Goal: Task Accomplishment & Management: Manage account settings

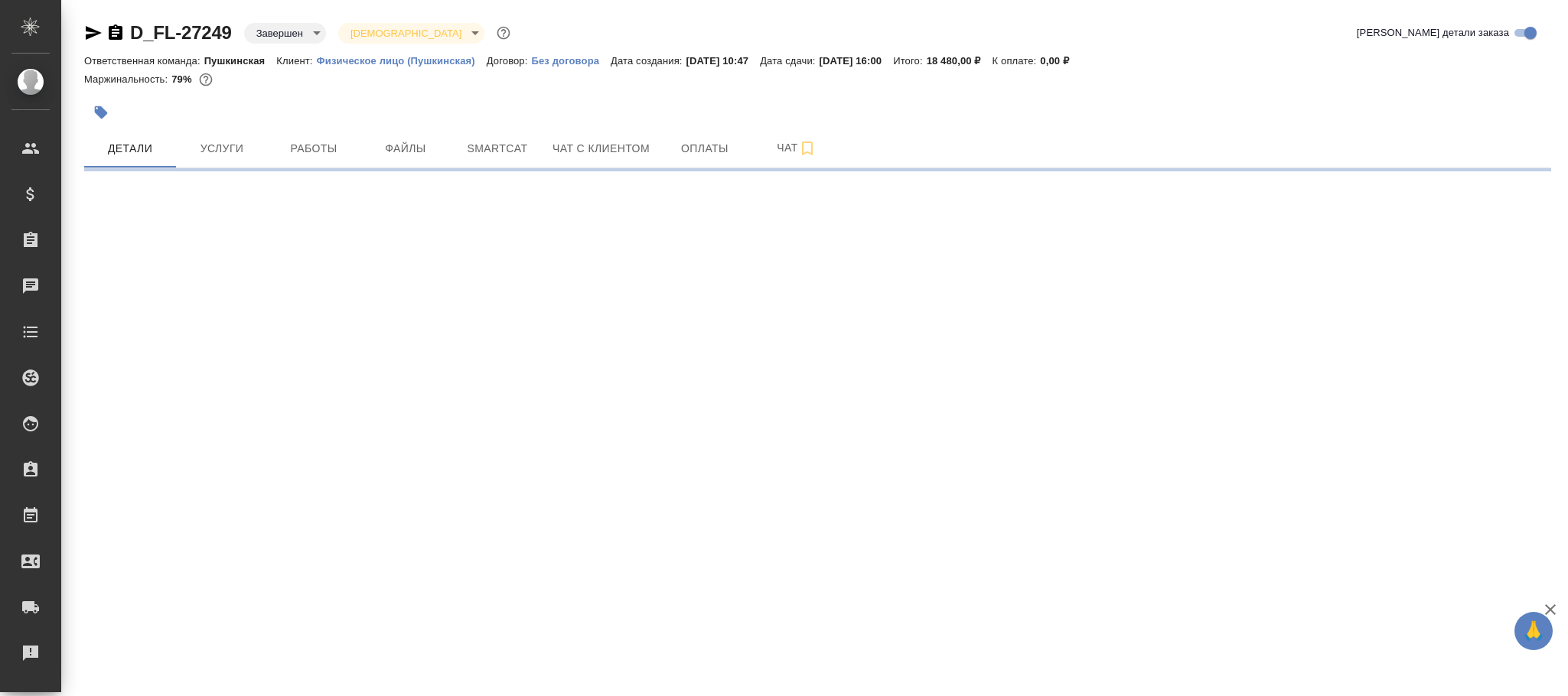
select select "RU"
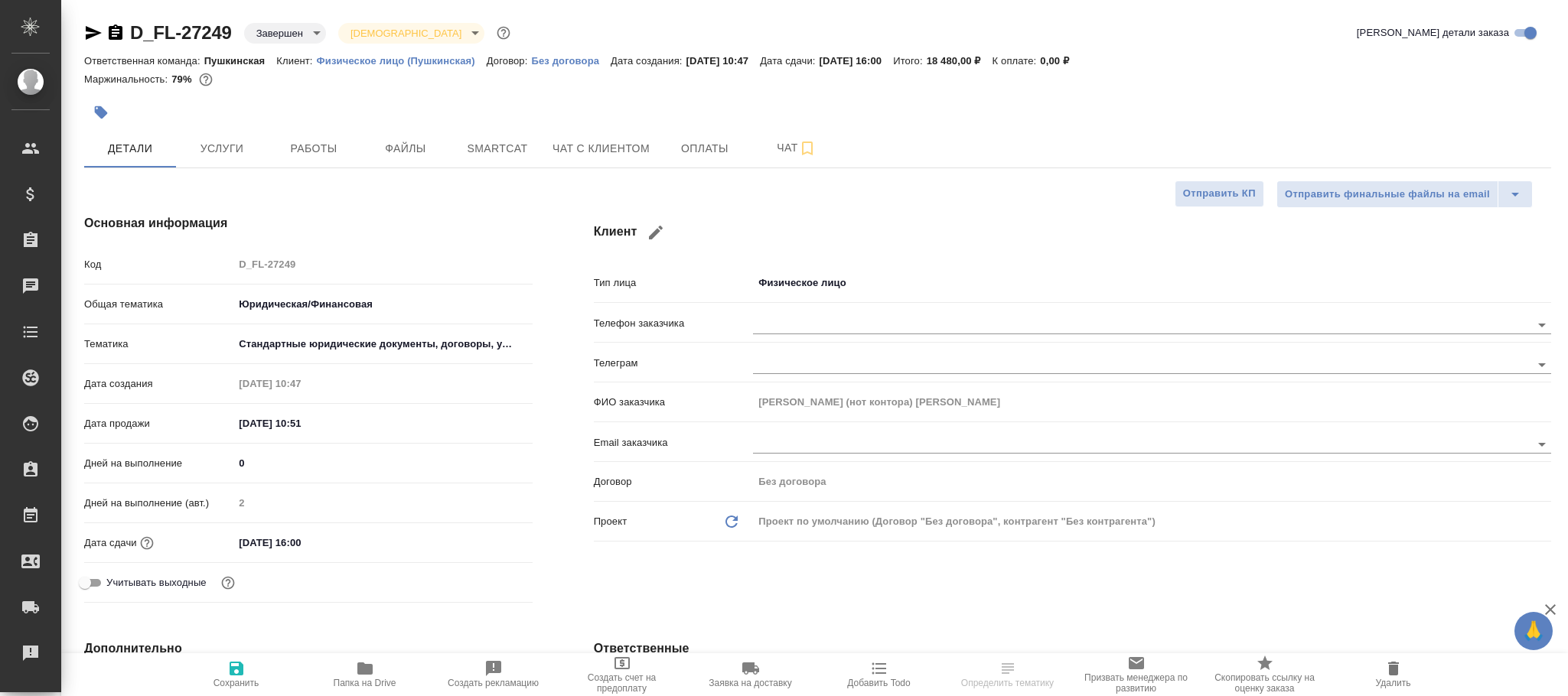
type textarea "x"
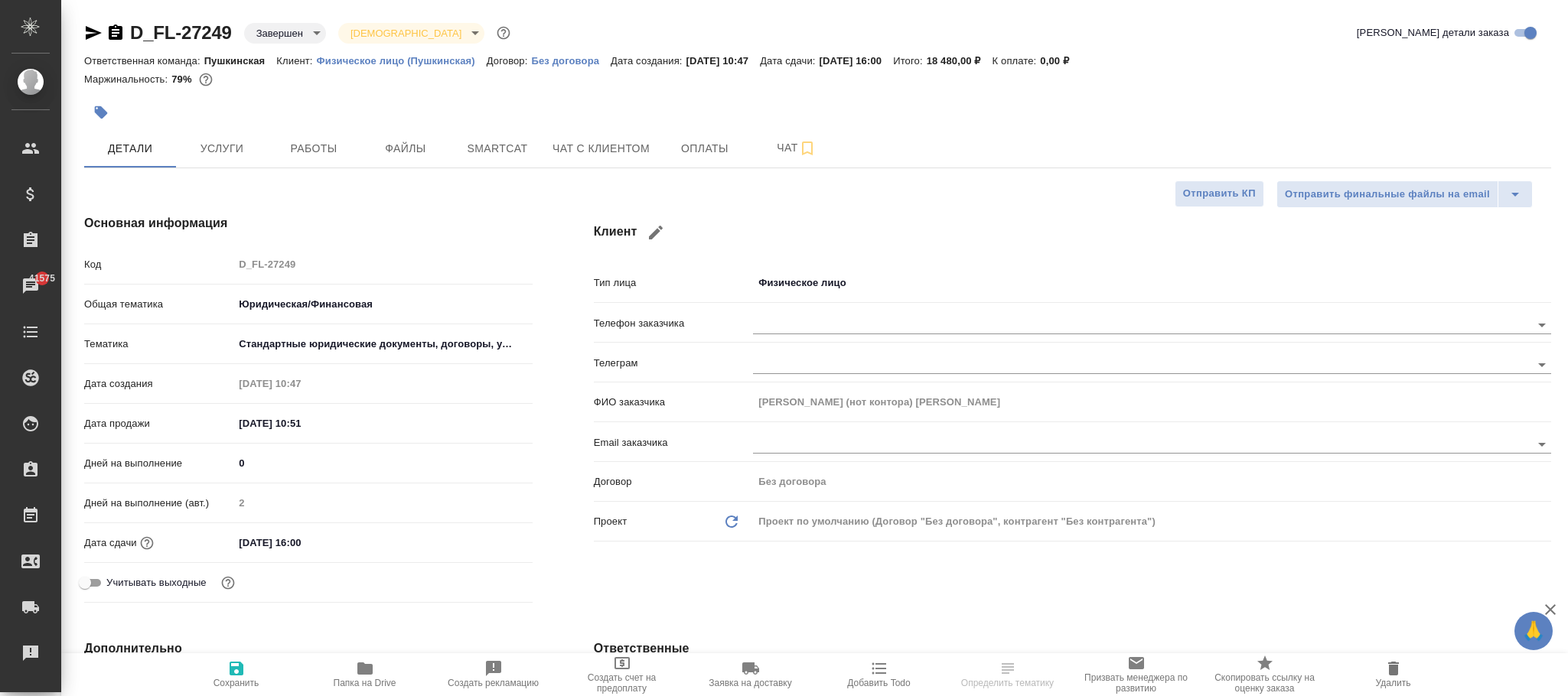
type textarea "x"
click at [301, 151] on span "Работы" at bounding box center [314, 148] width 73 height 19
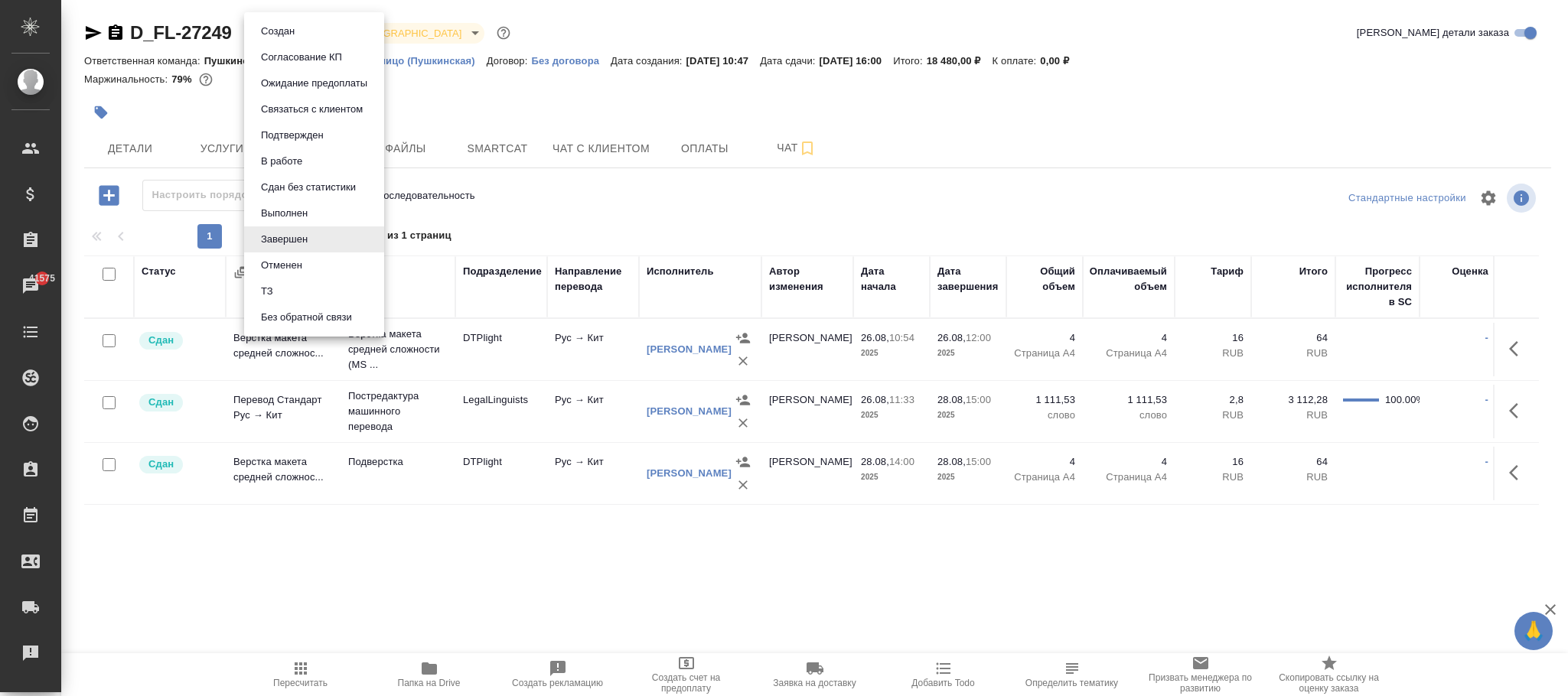
click at [296, 37] on body "🙏 .cls-1 fill:#fff; AWATERA Фокина Наталья n.fokina Клиенты Спецификации Заказы…" at bounding box center [784, 348] width 1568 height 696
click at [289, 212] on button "Выполнен" at bounding box center [284, 213] width 56 height 17
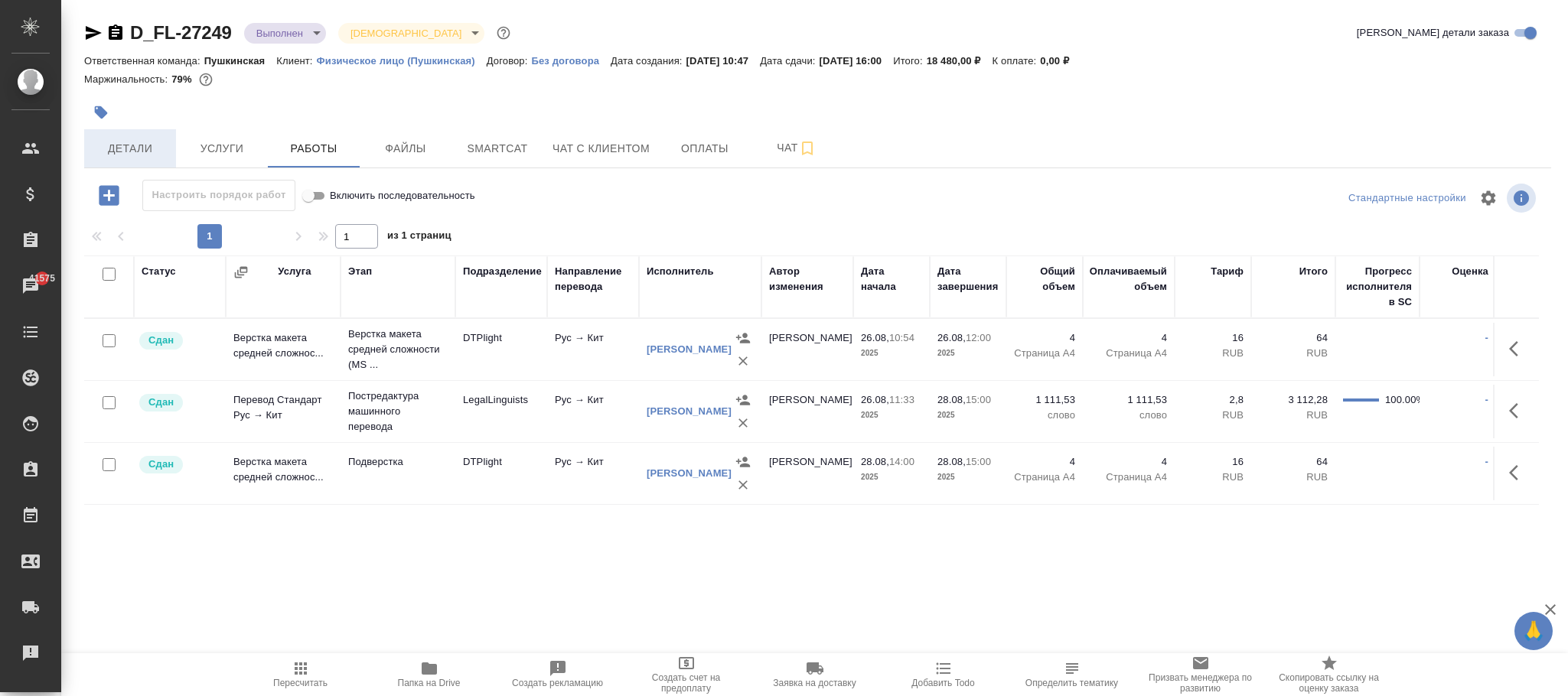
click at [136, 143] on span "Детали" at bounding box center [130, 148] width 73 height 19
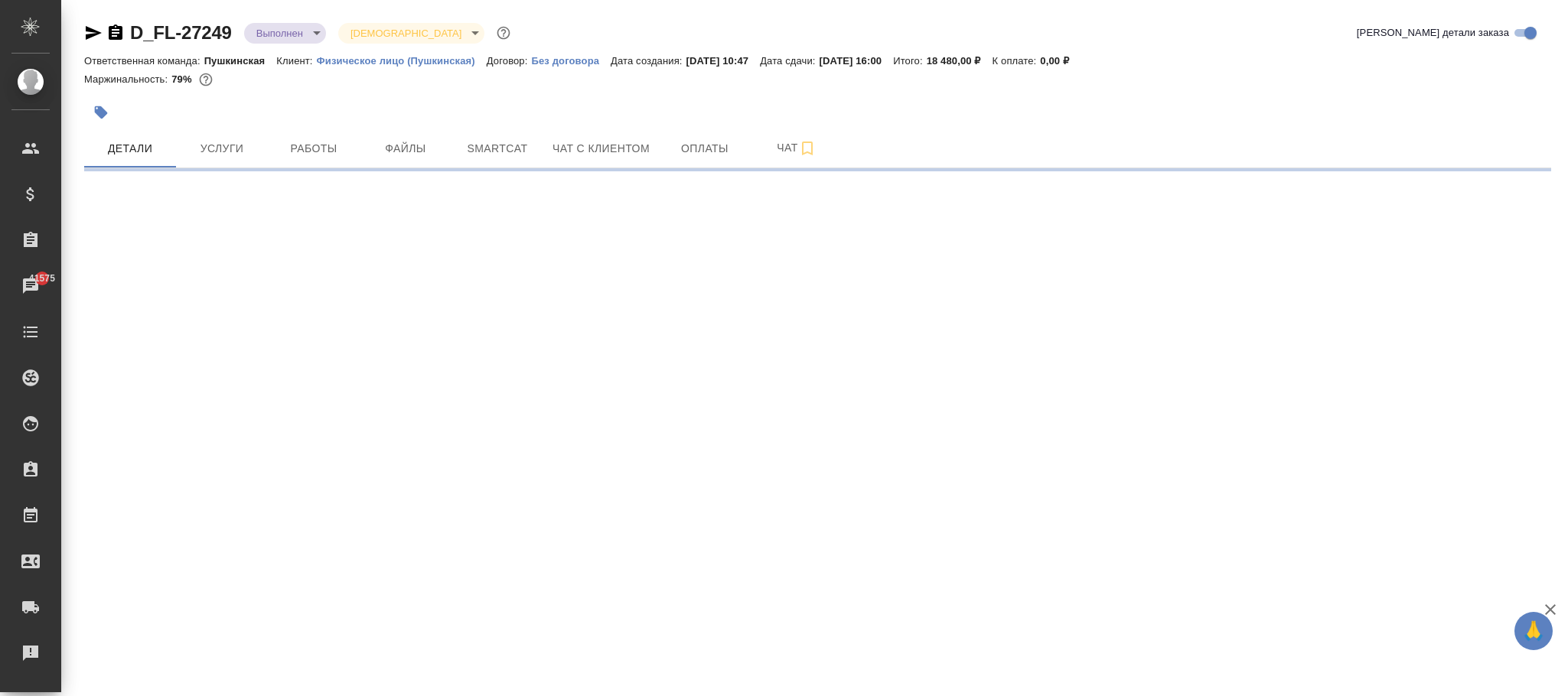
select select "RU"
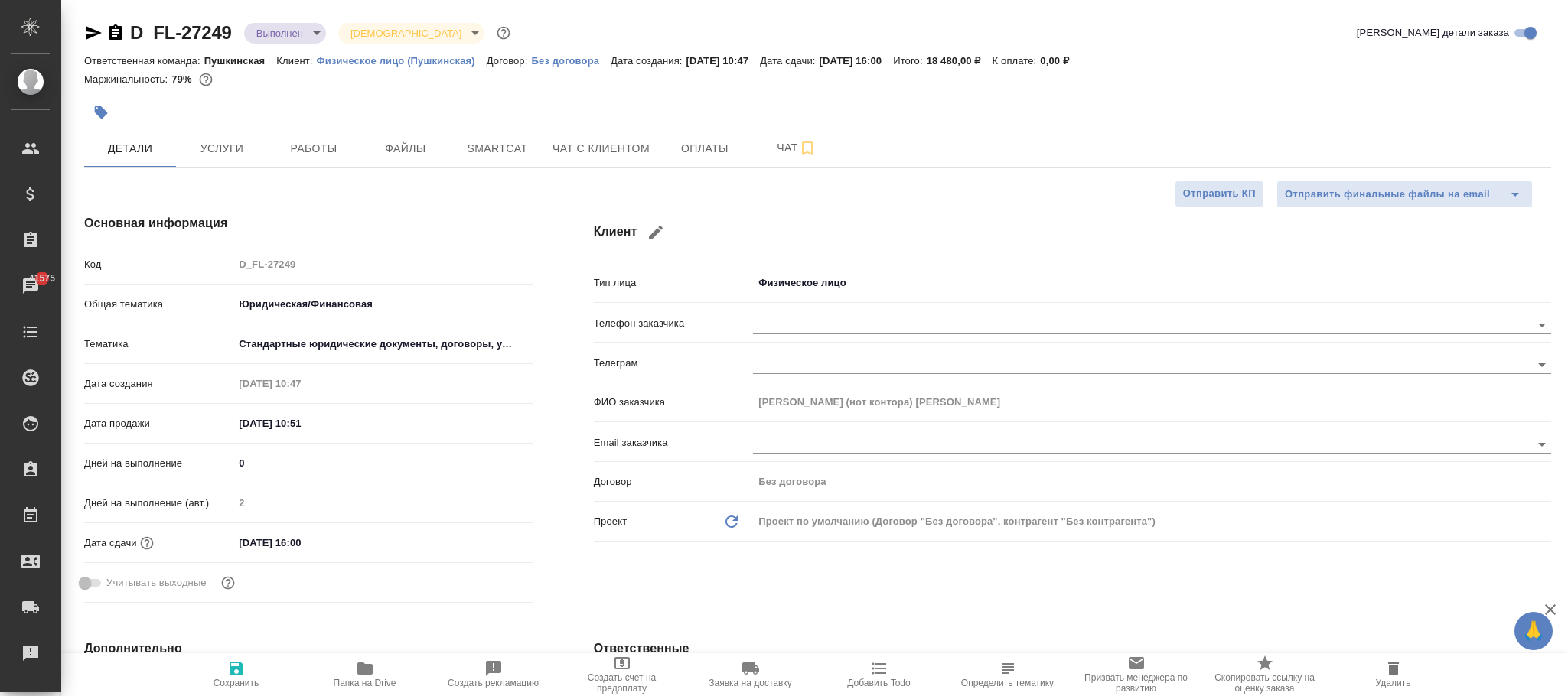
type textarea "x"
drag, startPoint x: 235, startPoint y: 670, endPoint x: 197, endPoint y: 14, distance: 657.1
click at [235, 671] on icon "button" at bounding box center [236, 668] width 19 height 19
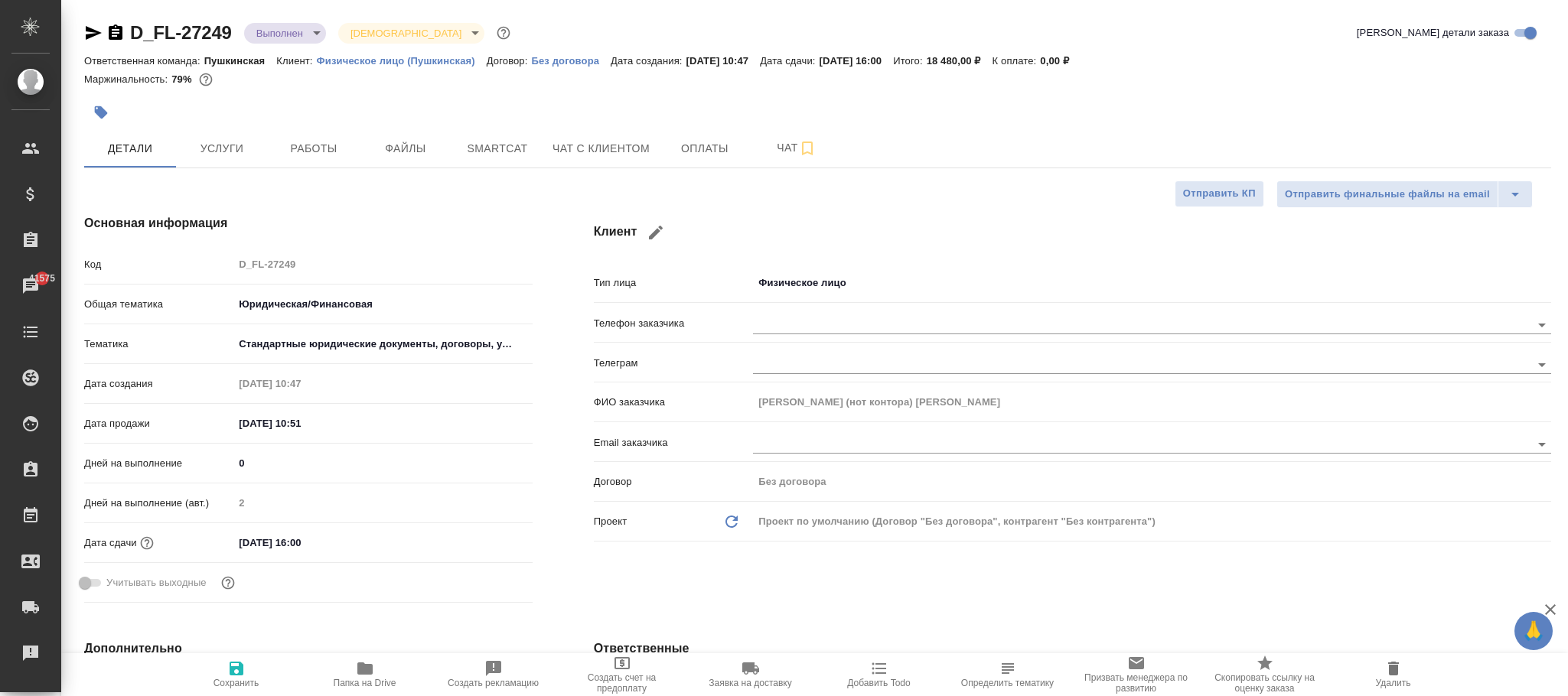
type textarea "x"
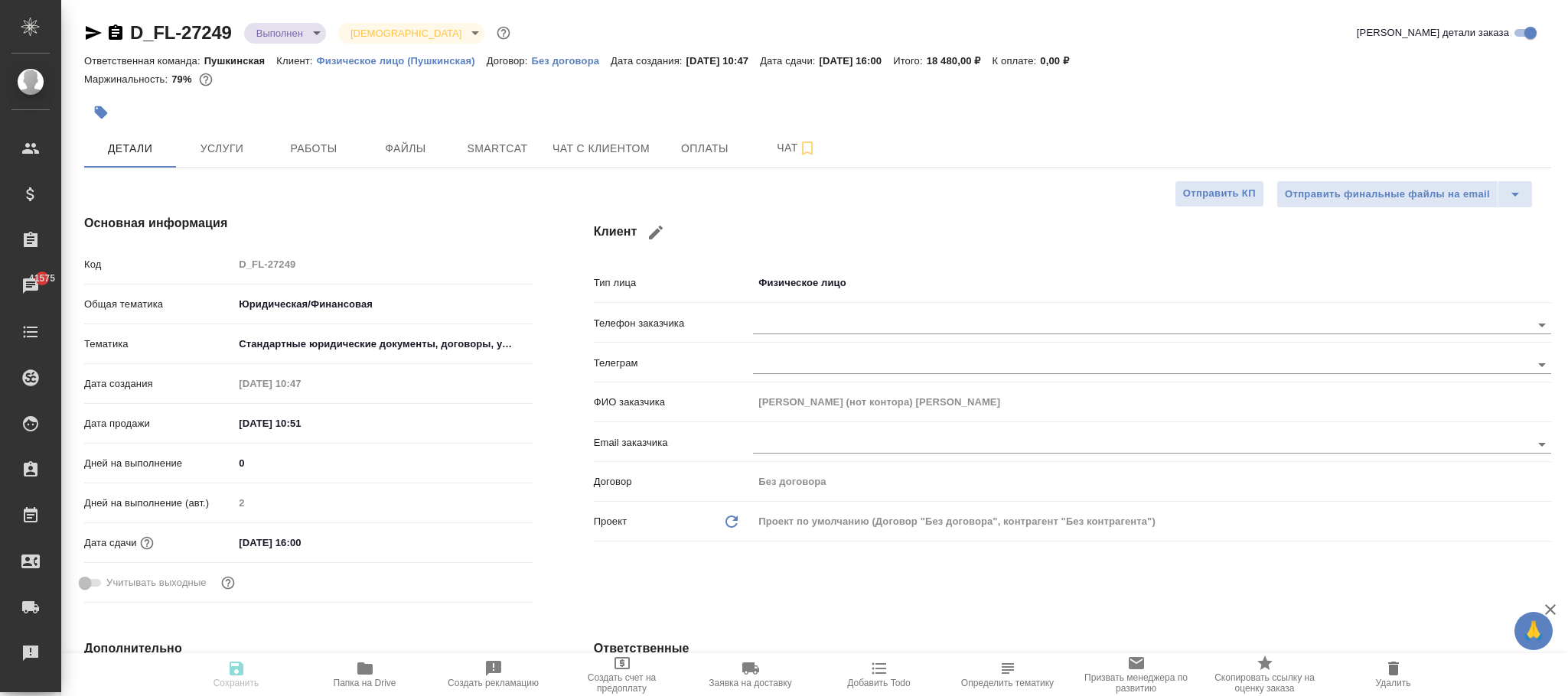
type textarea "x"
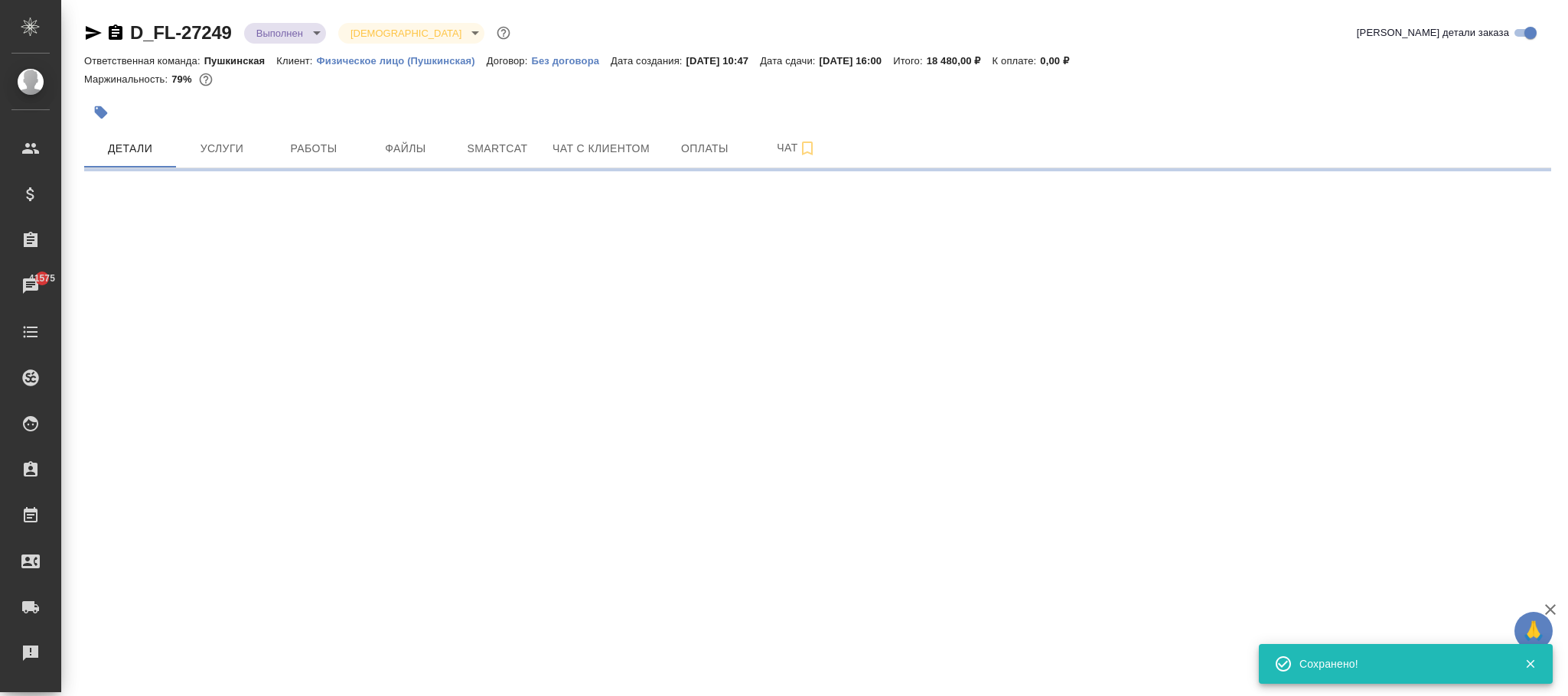
select select "RU"
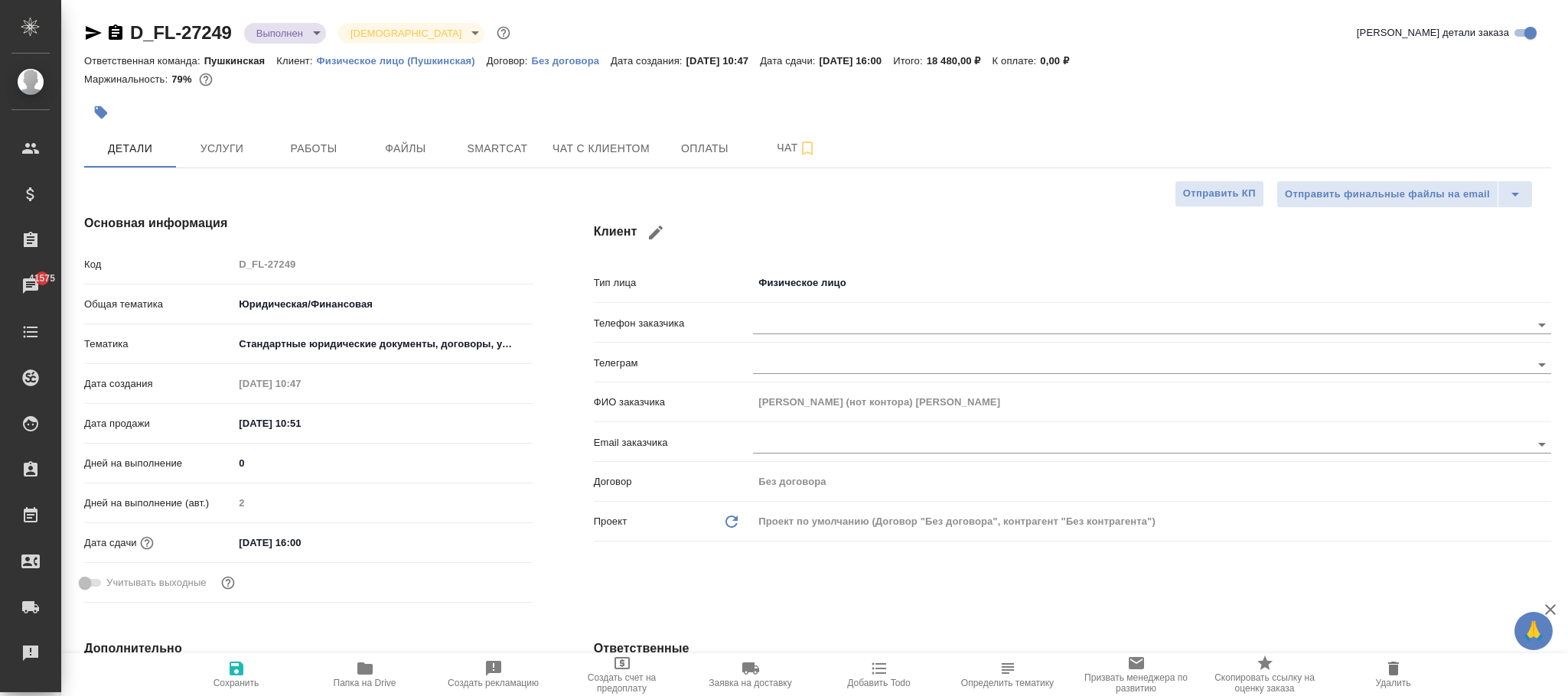
type textarea "x"
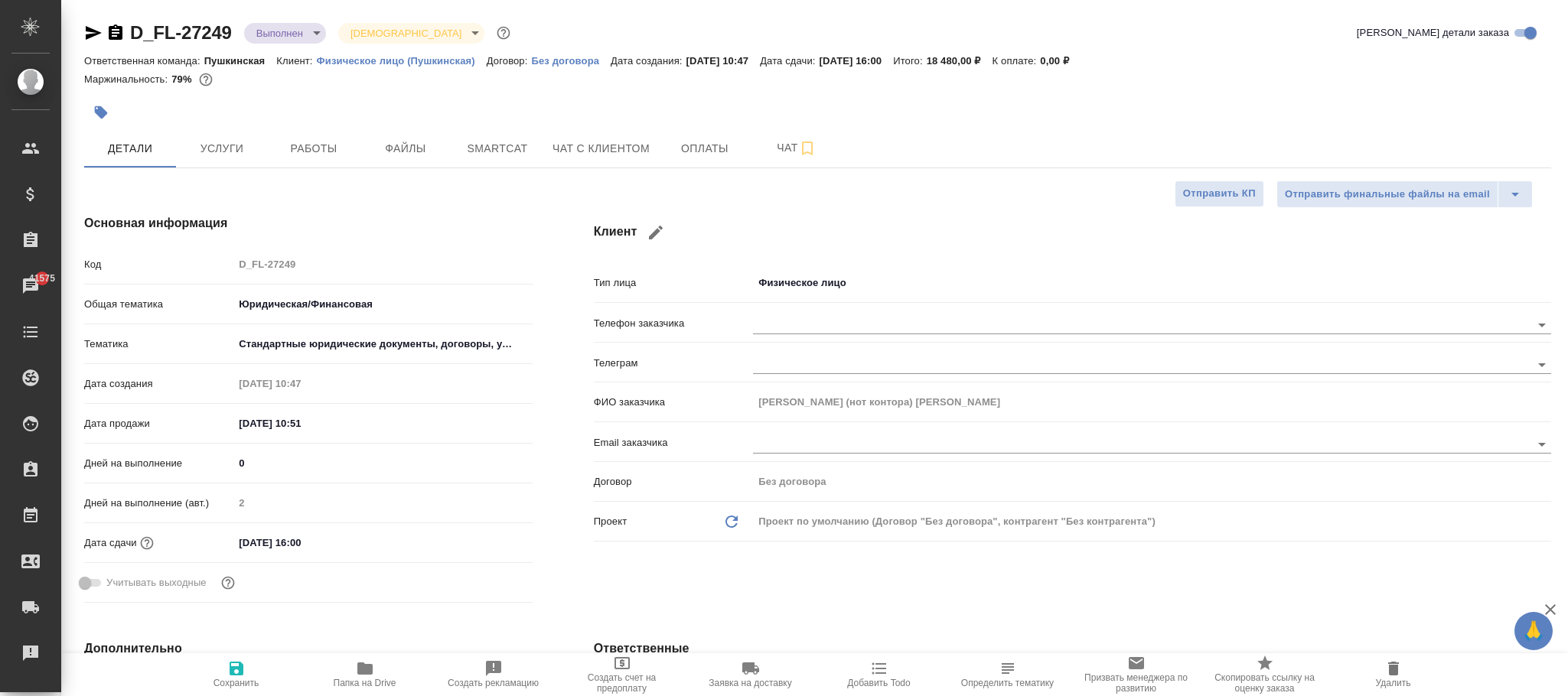
type textarea "x"
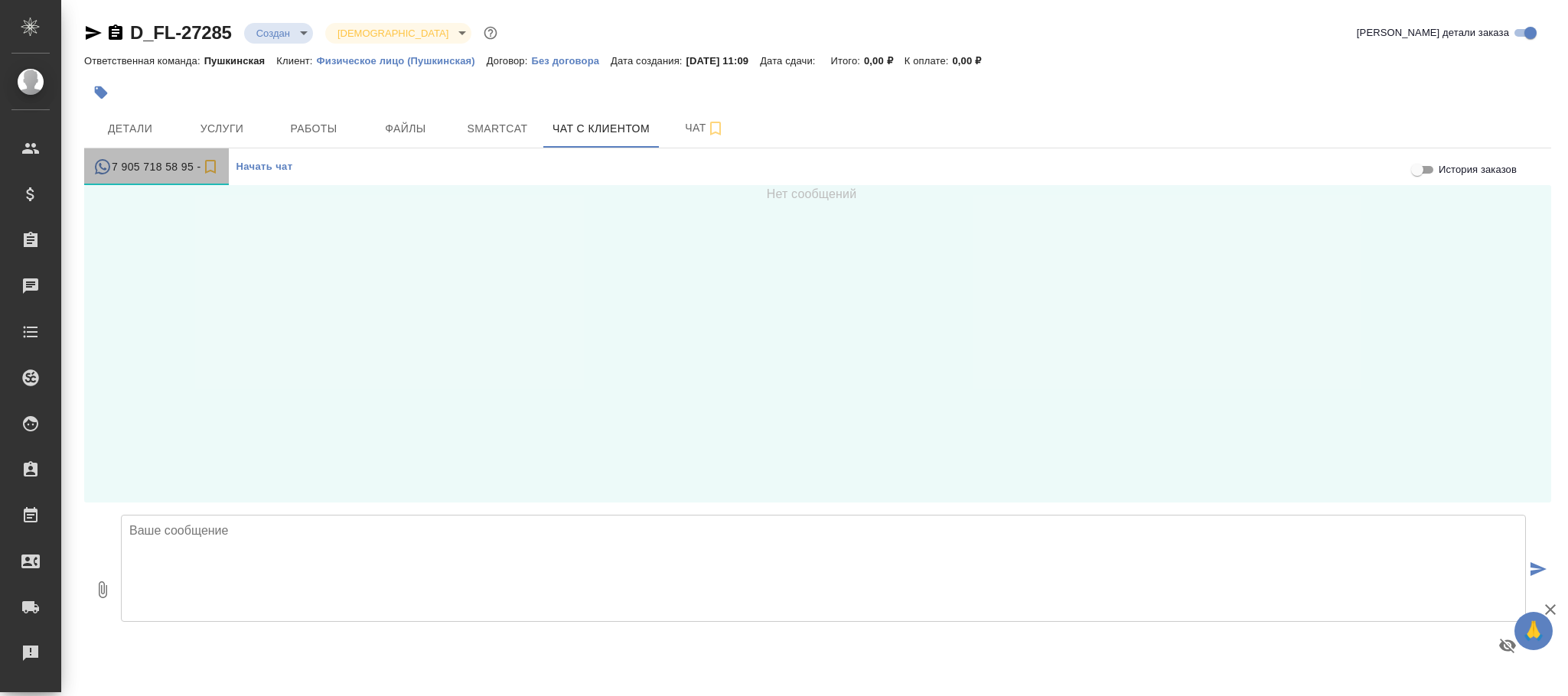
click at [131, 166] on div "7 905 718 58 95 -" at bounding box center [156, 167] width 126 height 19
click at [150, 165] on div "7 905 718 58 95 -" at bounding box center [156, 167] width 126 height 19
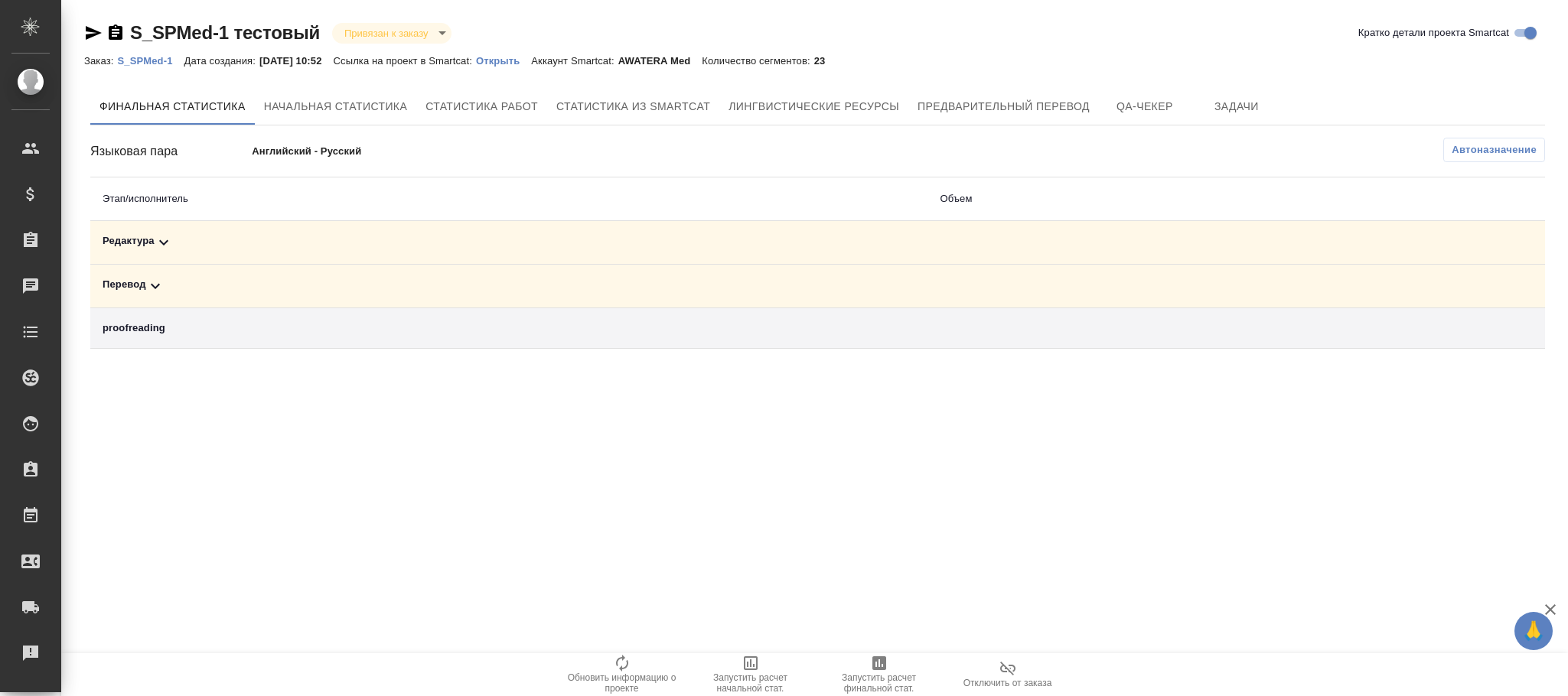
click at [156, 59] on p "S_SPMed-1" at bounding box center [151, 61] width 67 height 11
click at [1500, 155] on span "Автоназначение" at bounding box center [1494, 150] width 85 height 15
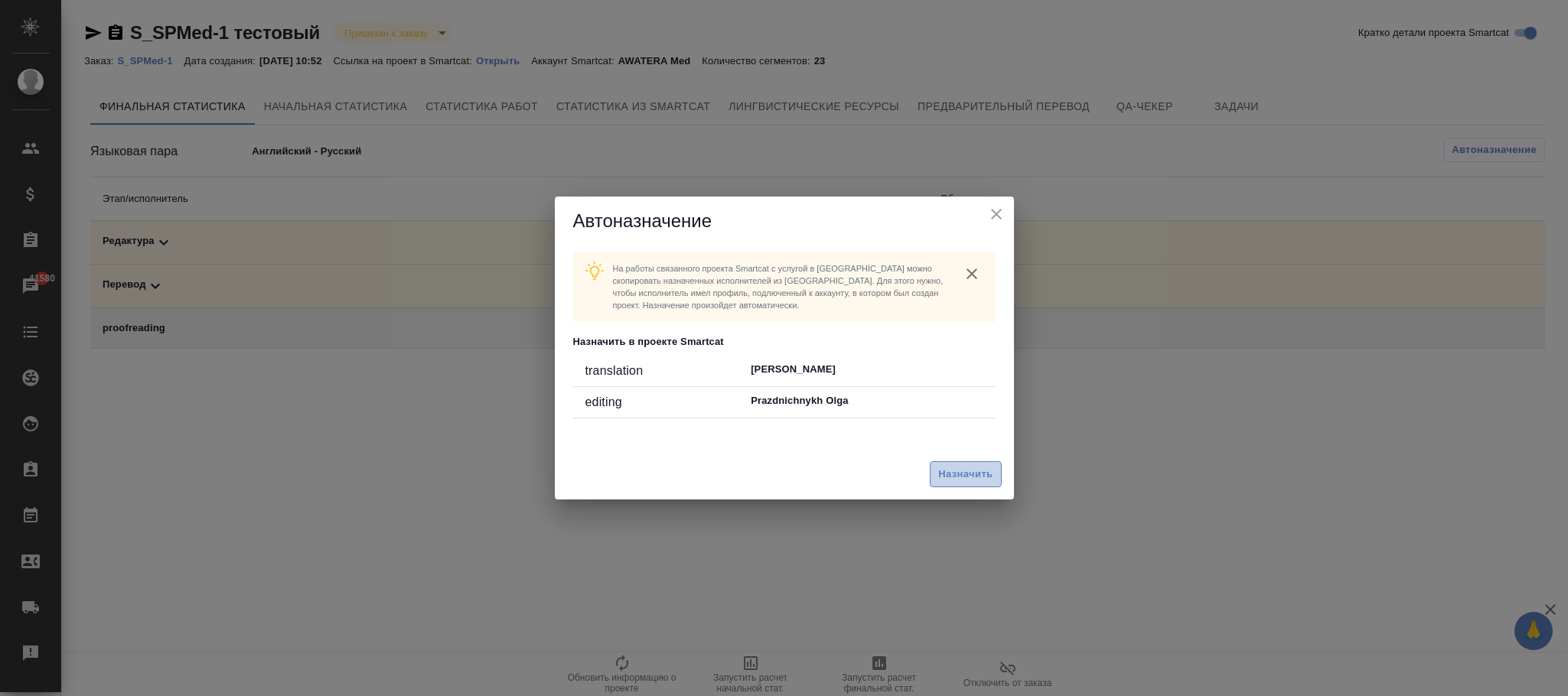
click at [964, 468] on span "Назначить" at bounding box center [965, 475] width 55 height 18
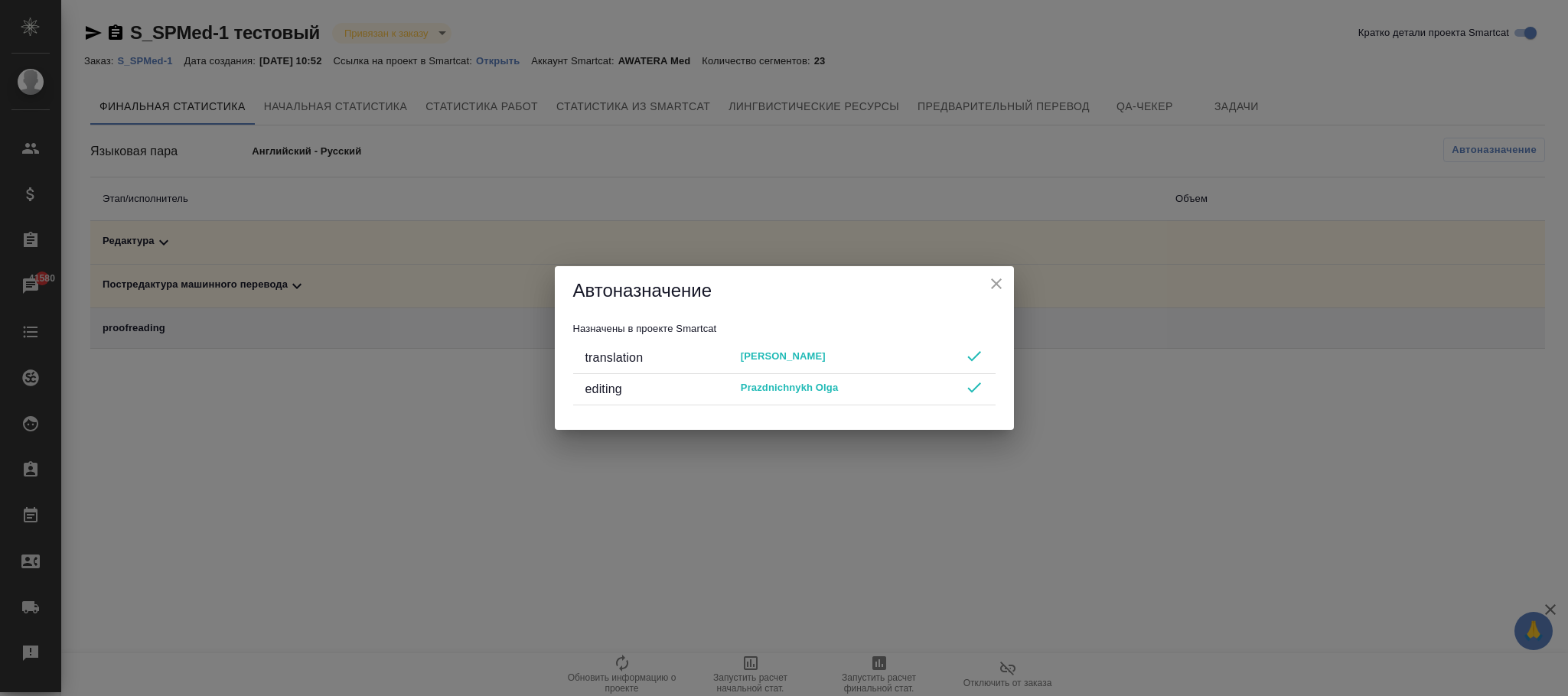
click at [994, 292] on icon "close" at bounding box center [996, 283] width 19 height 19
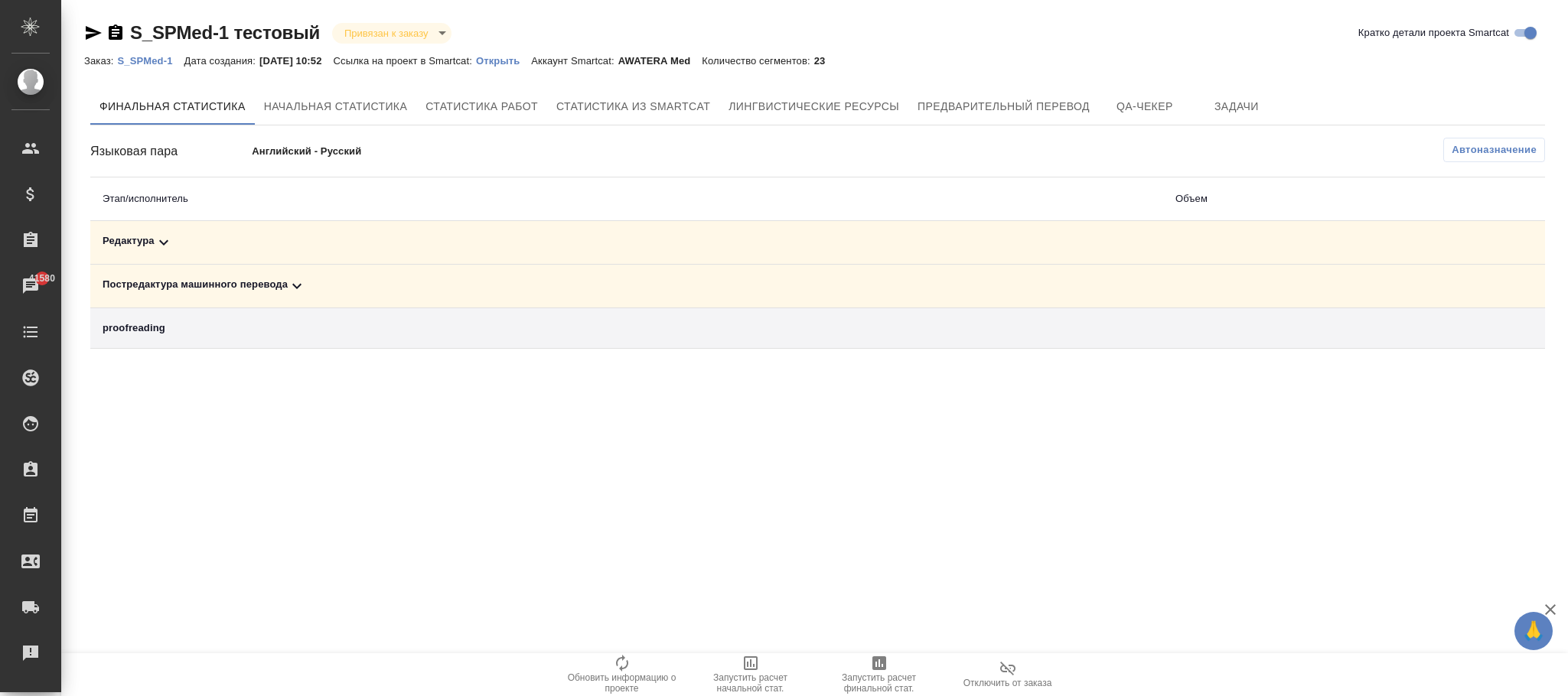
click at [296, 287] on icon at bounding box center [296, 287] width 9 height 6
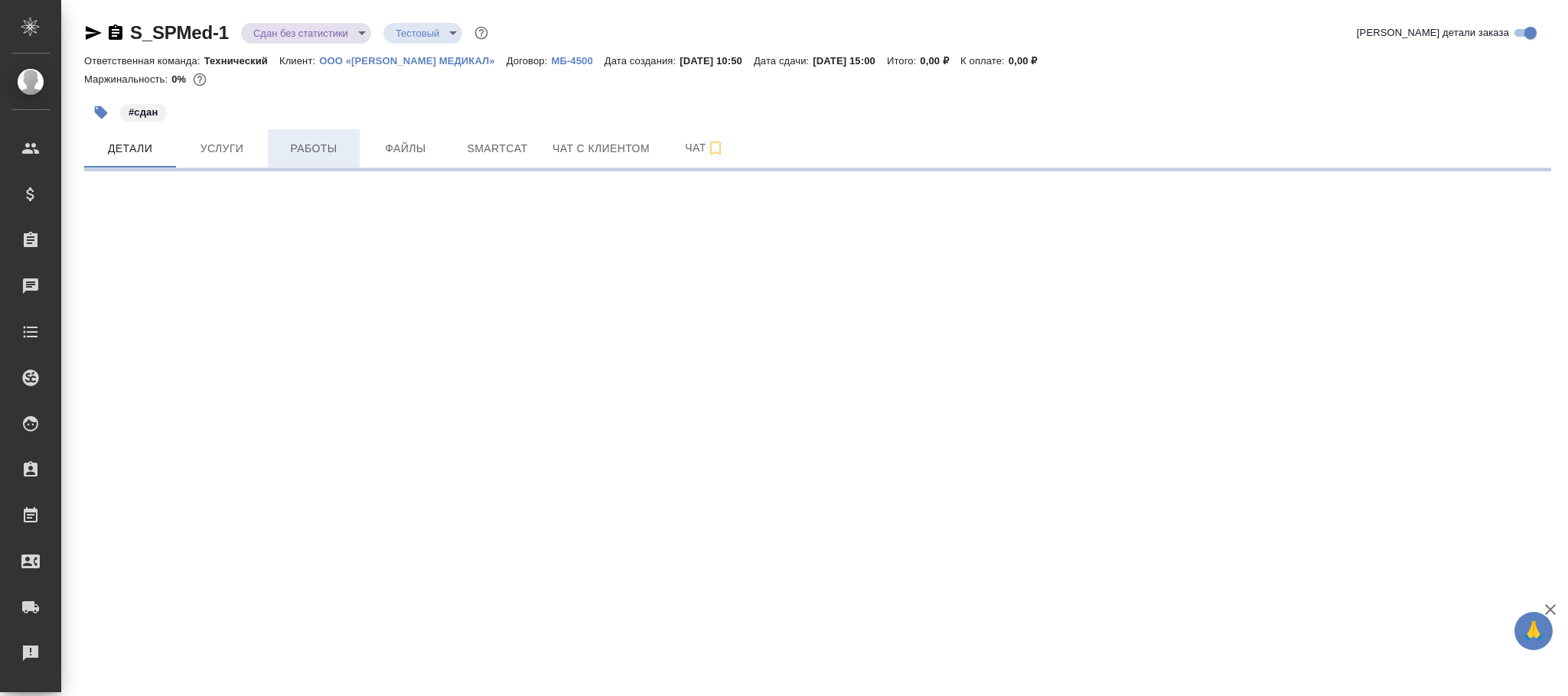
select select "RU"
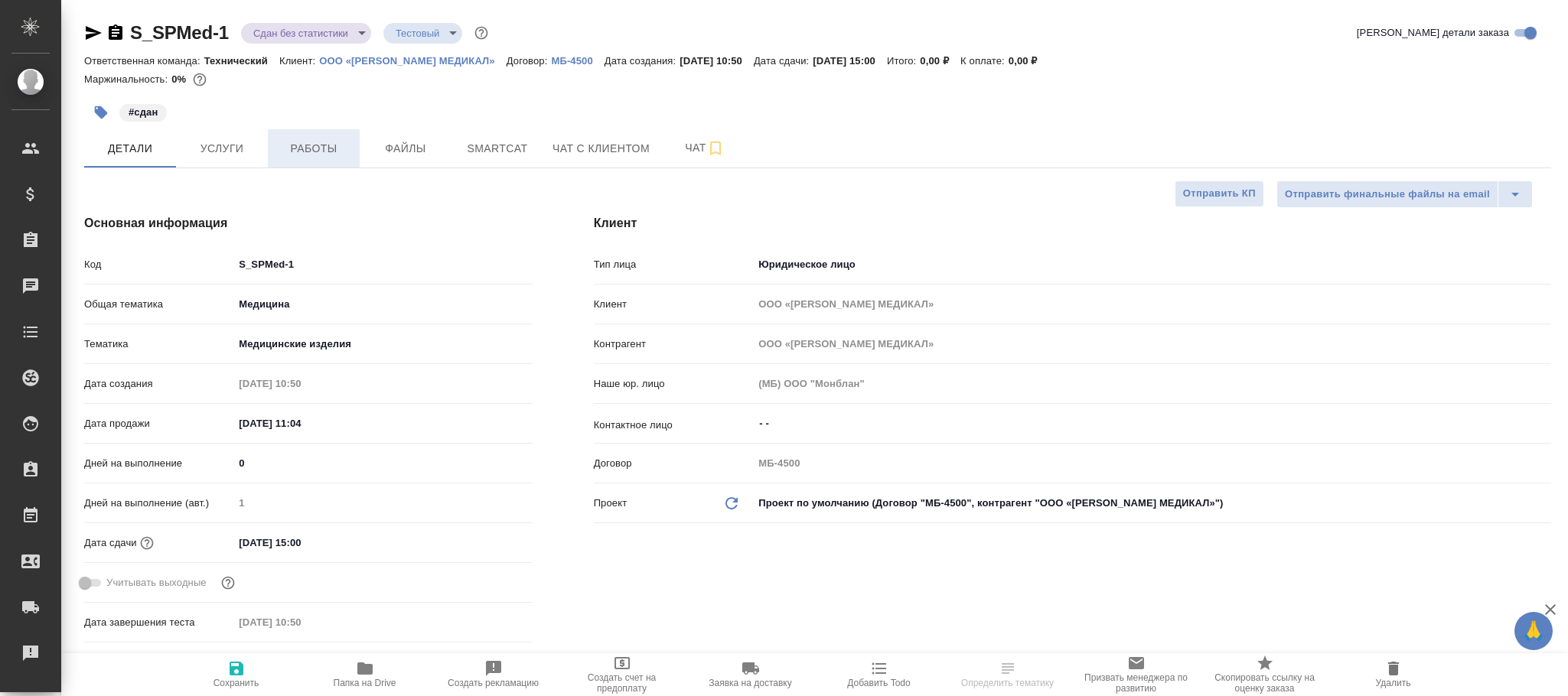
click at [318, 143] on span "Работы" at bounding box center [314, 148] width 73 height 19
type textarea "x"
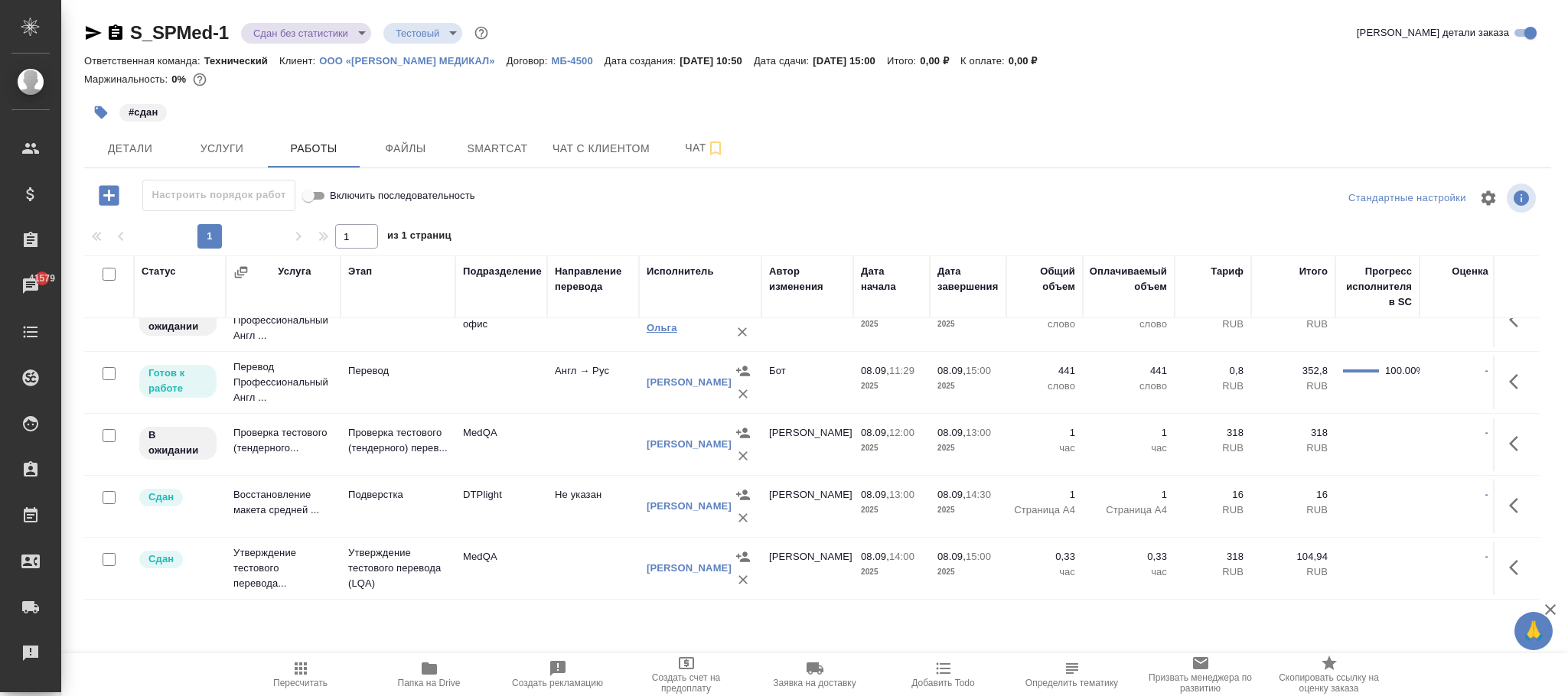
scroll to position [236, 0]
click at [1509, 374] on icon "button" at bounding box center [1513, 381] width 9 height 15
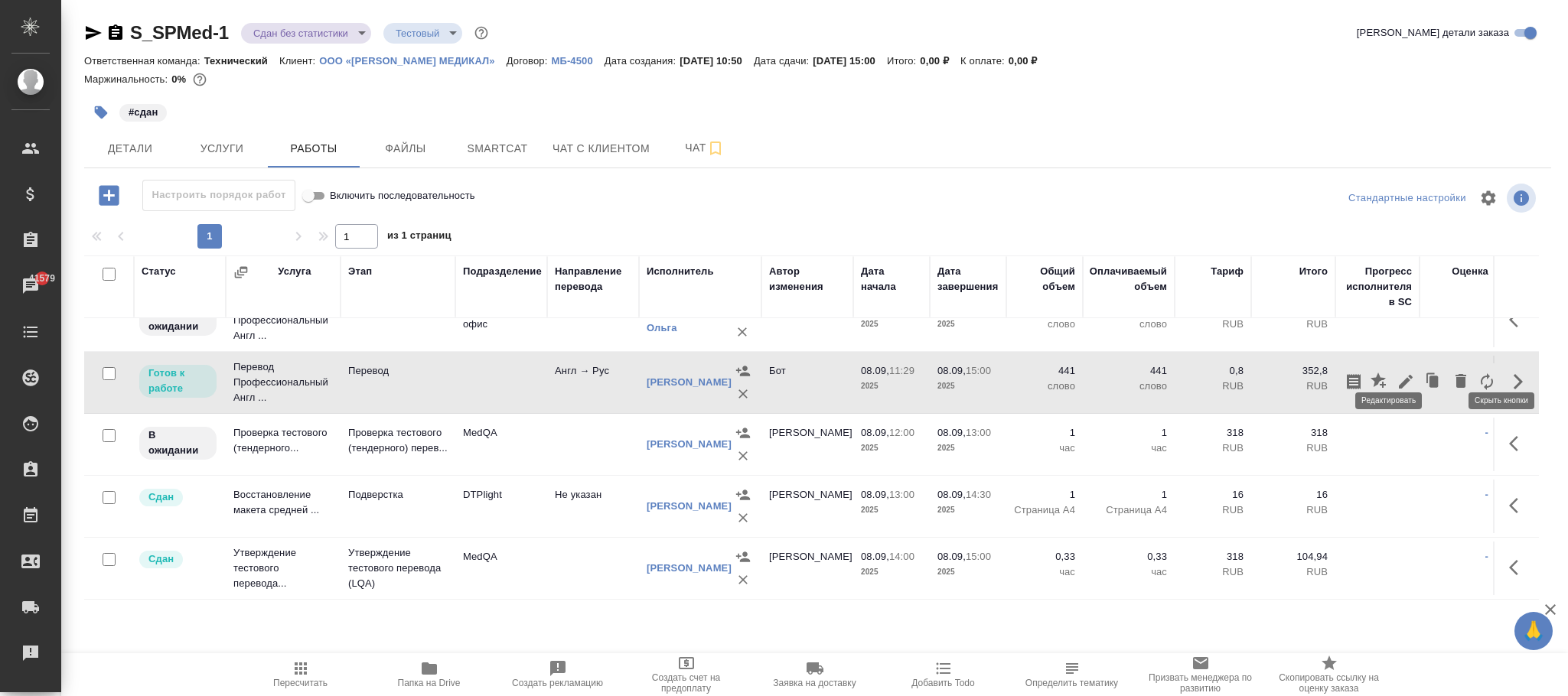
click at [1397, 373] on icon "button" at bounding box center [1406, 382] width 19 height 19
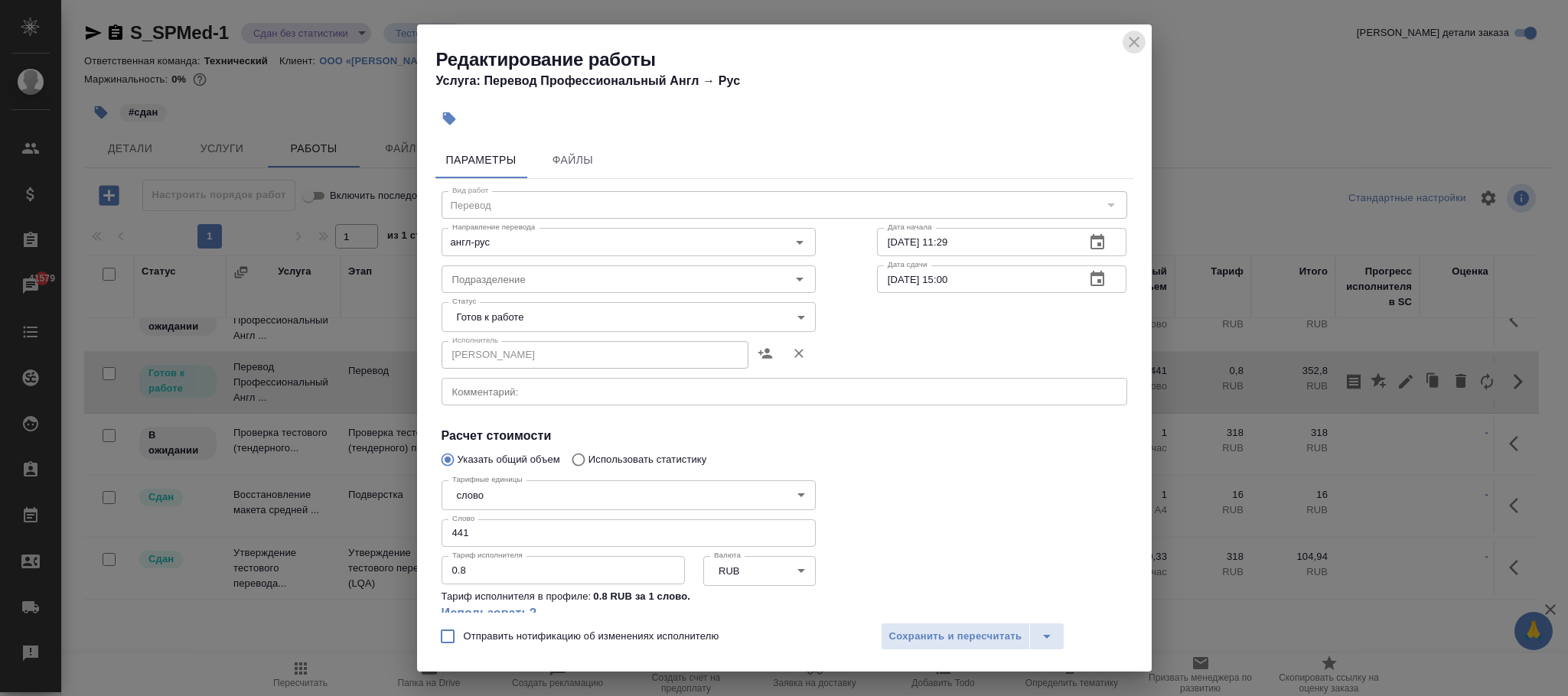
drag, startPoint x: 1134, startPoint y: 40, endPoint x: 915, endPoint y: 317, distance: 353.1
click at [1136, 40] on icon "close" at bounding box center [1134, 42] width 19 height 19
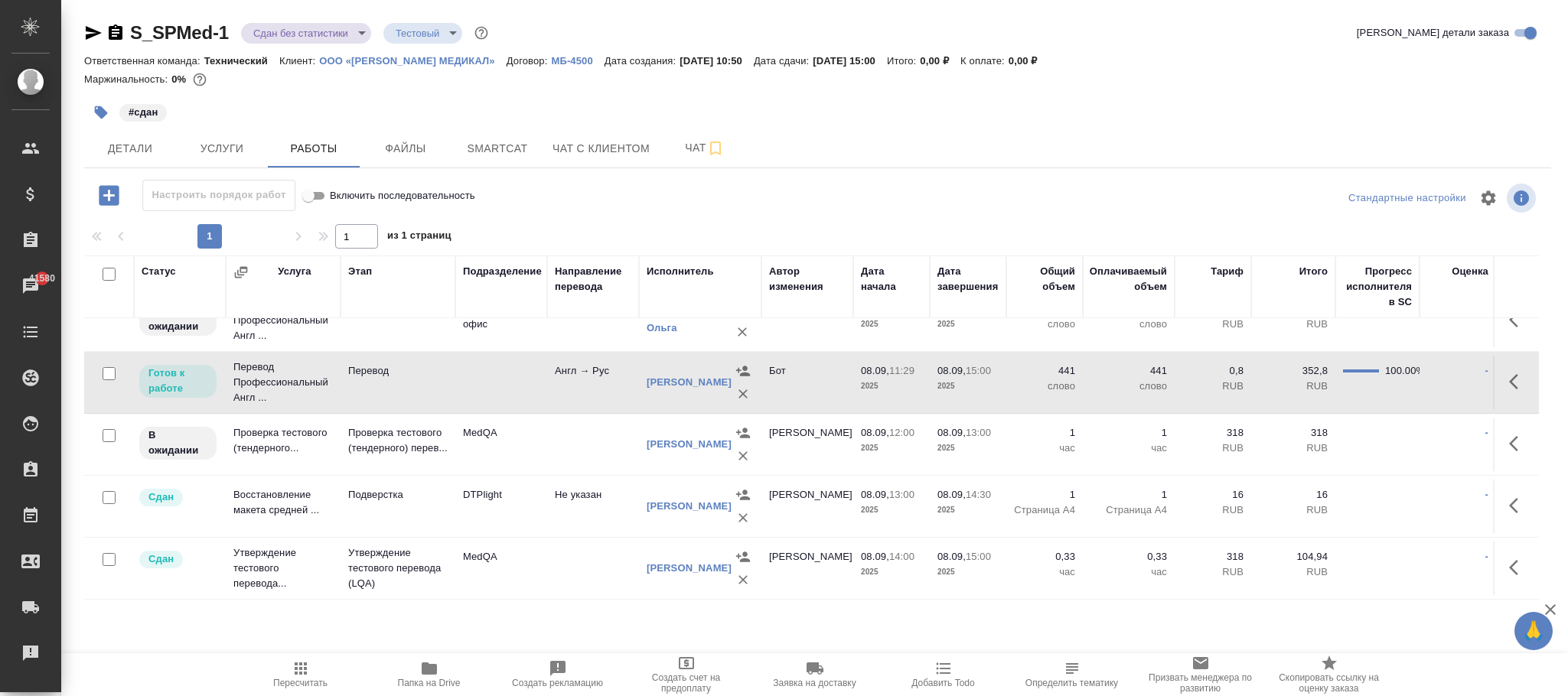
click at [829, 362] on td "Бот" at bounding box center [807, 383] width 92 height 54
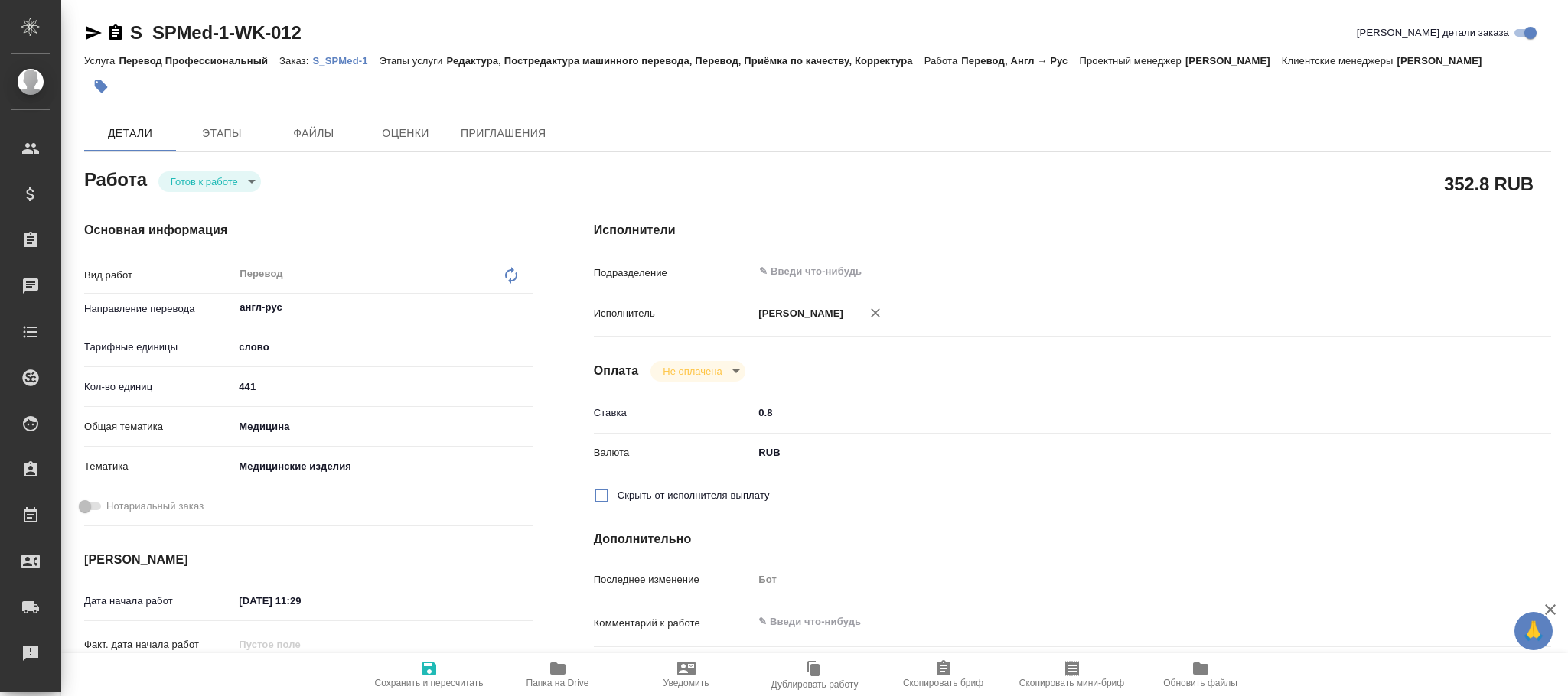
type textarea "x"
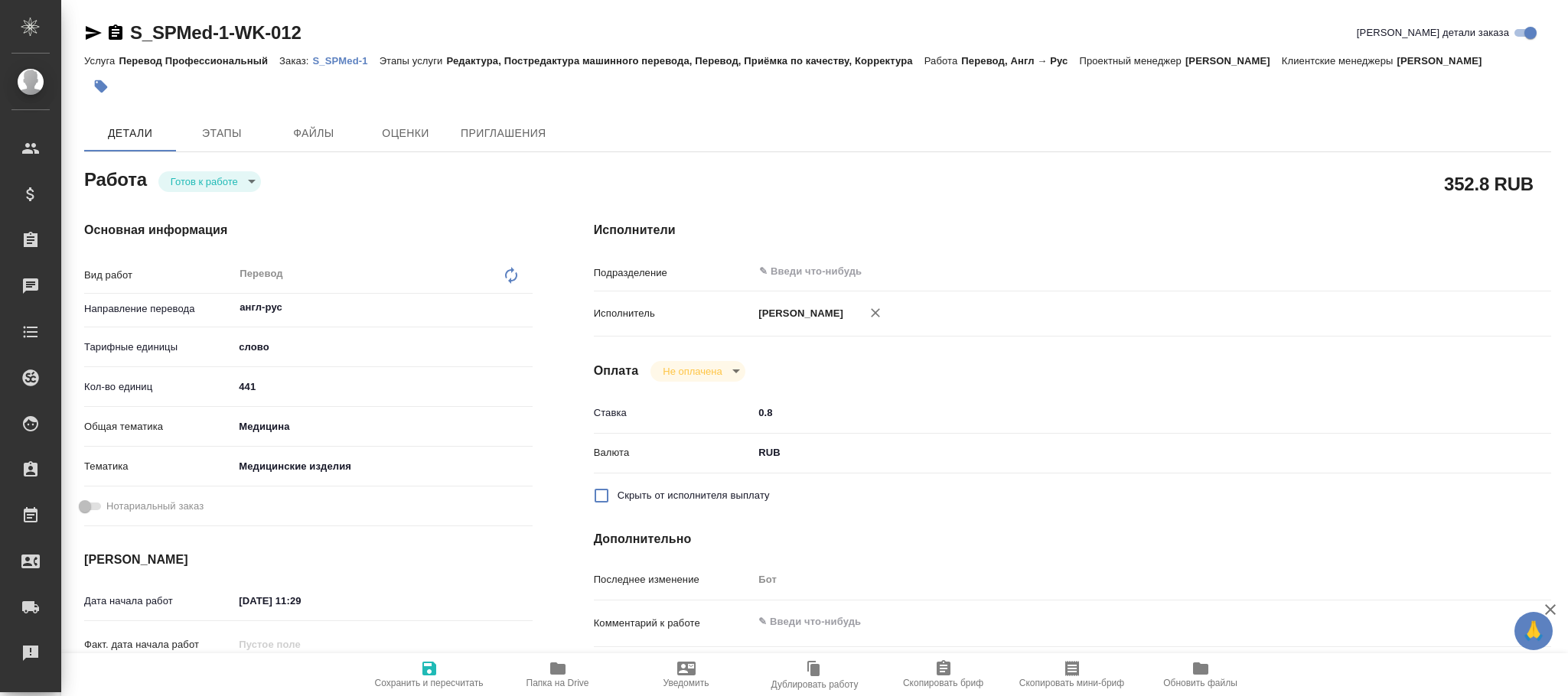
type textarea "x"
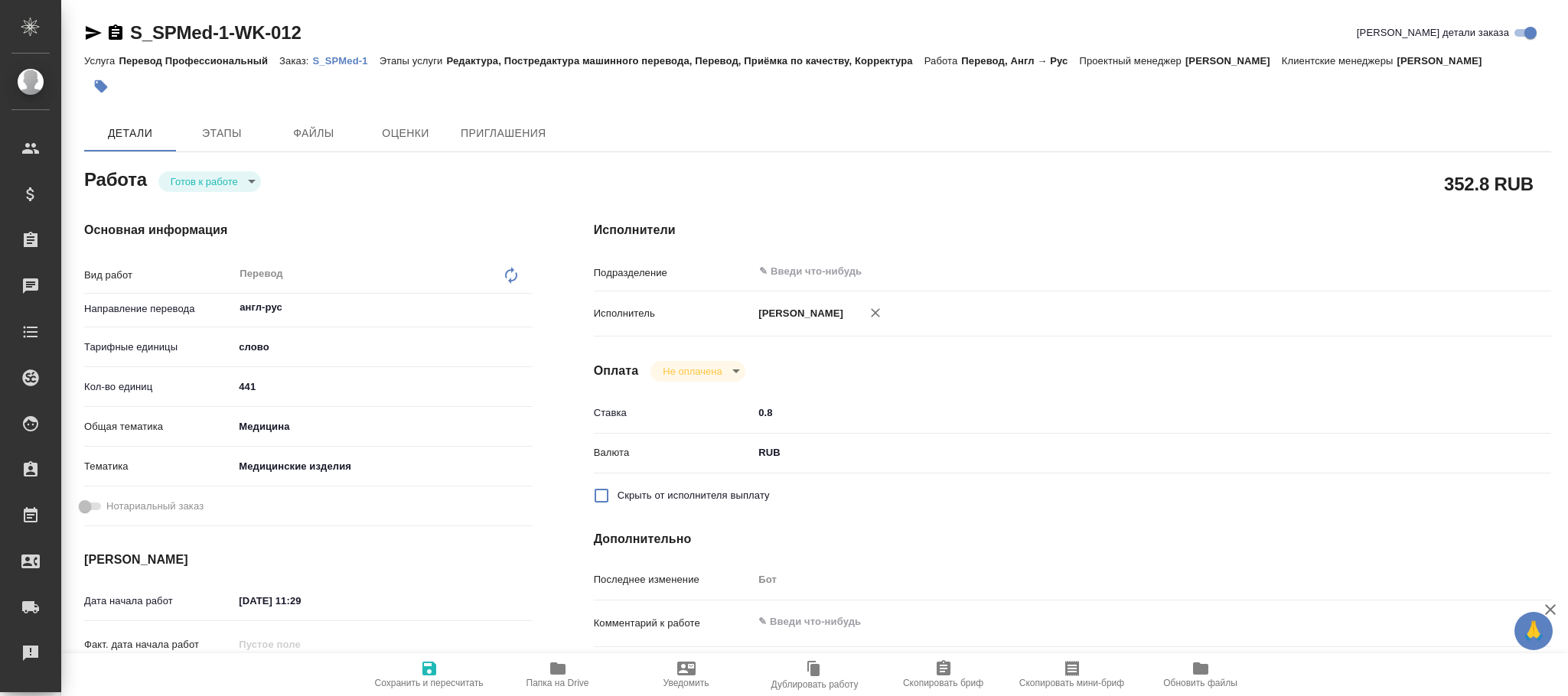
click at [500, 274] on div "Перевод x ​" at bounding box center [367, 275] width 268 height 35
type textarea "x"
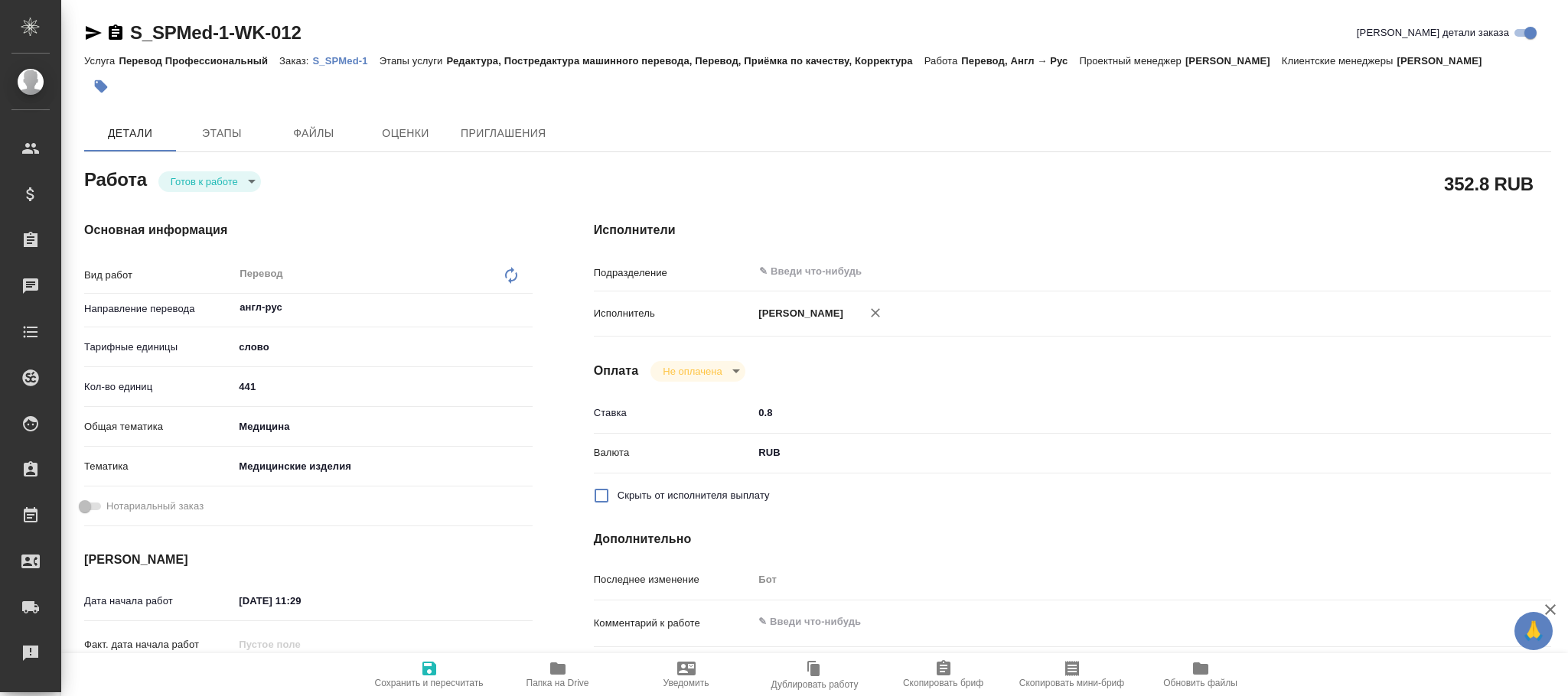
type textarea "x"
click at [510, 271] on icon at bounding box center [511, 275] width 12 height 17
type textarea "x"
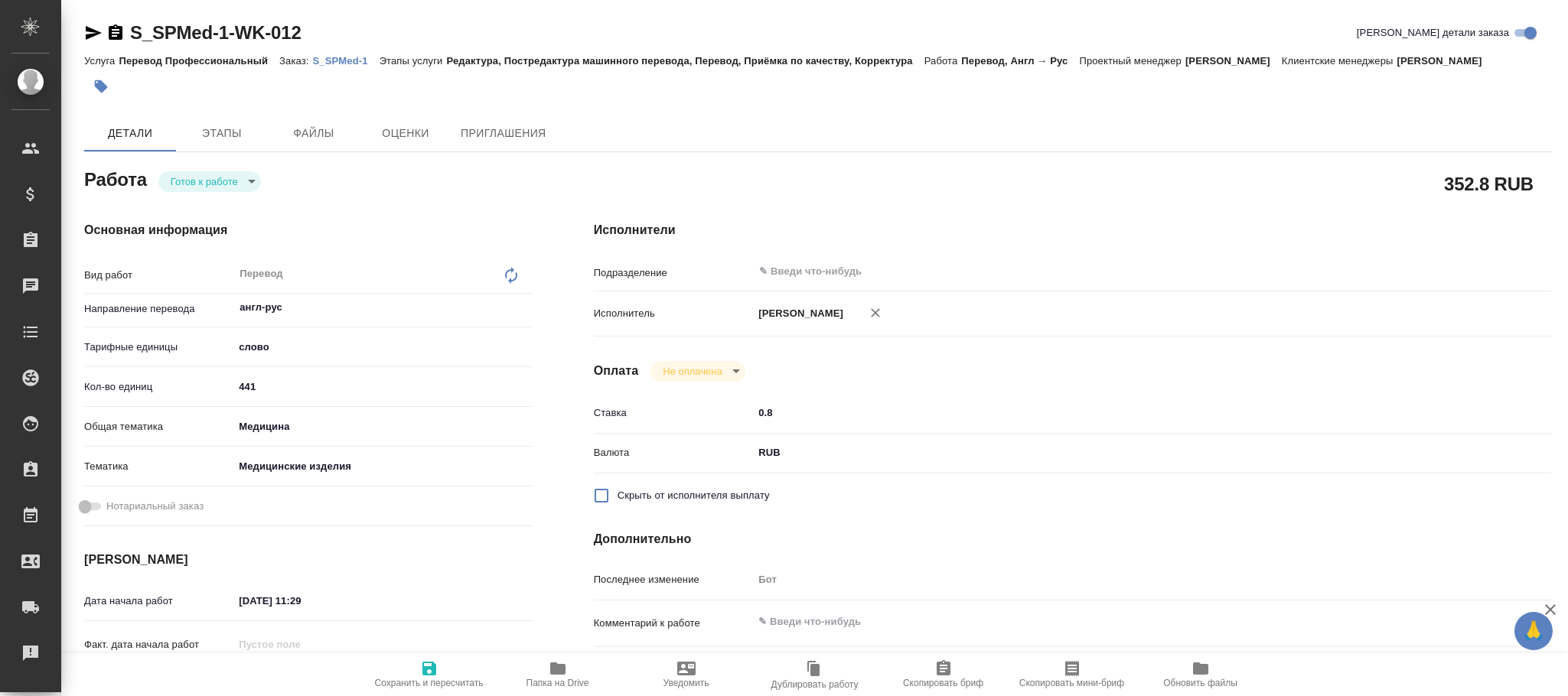
type textarea "x"
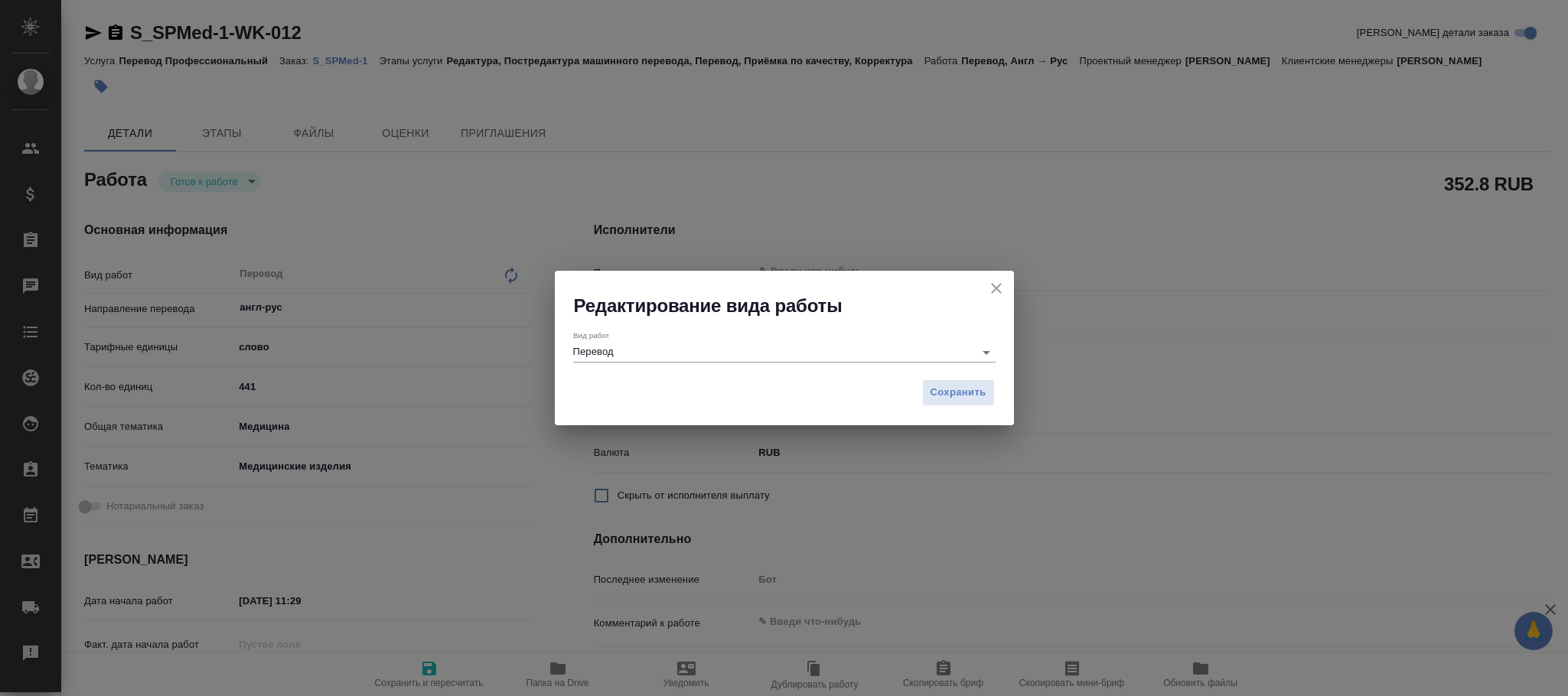
type textarea "x"
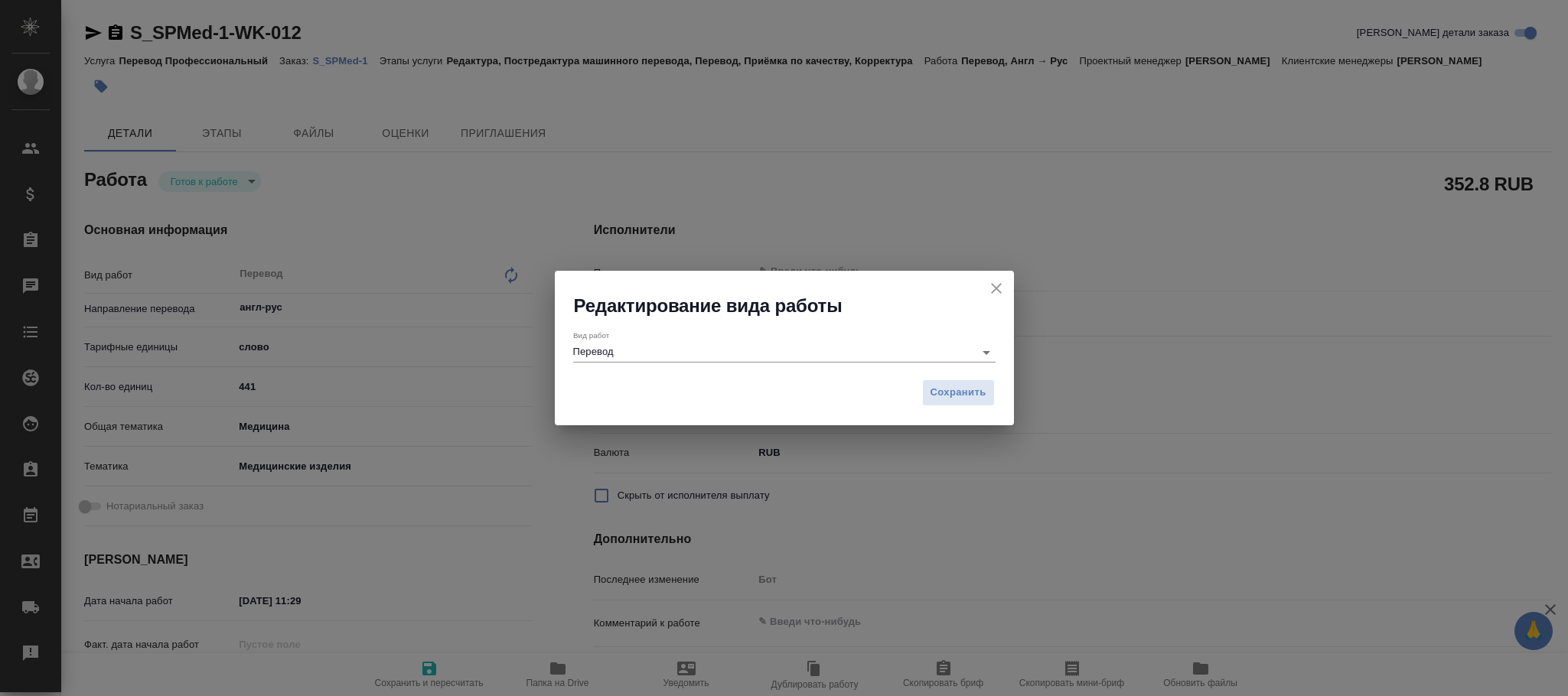
drag, startPoint x: 738, startPoint y: 345, endPoint x: 280, endPoint y: 358, distance: 458.2
click at [280, 358] on div "Редактирование вида работы Вид работ Перевод Сохранить" at bounding box center [784, 348] width 1568 height 696
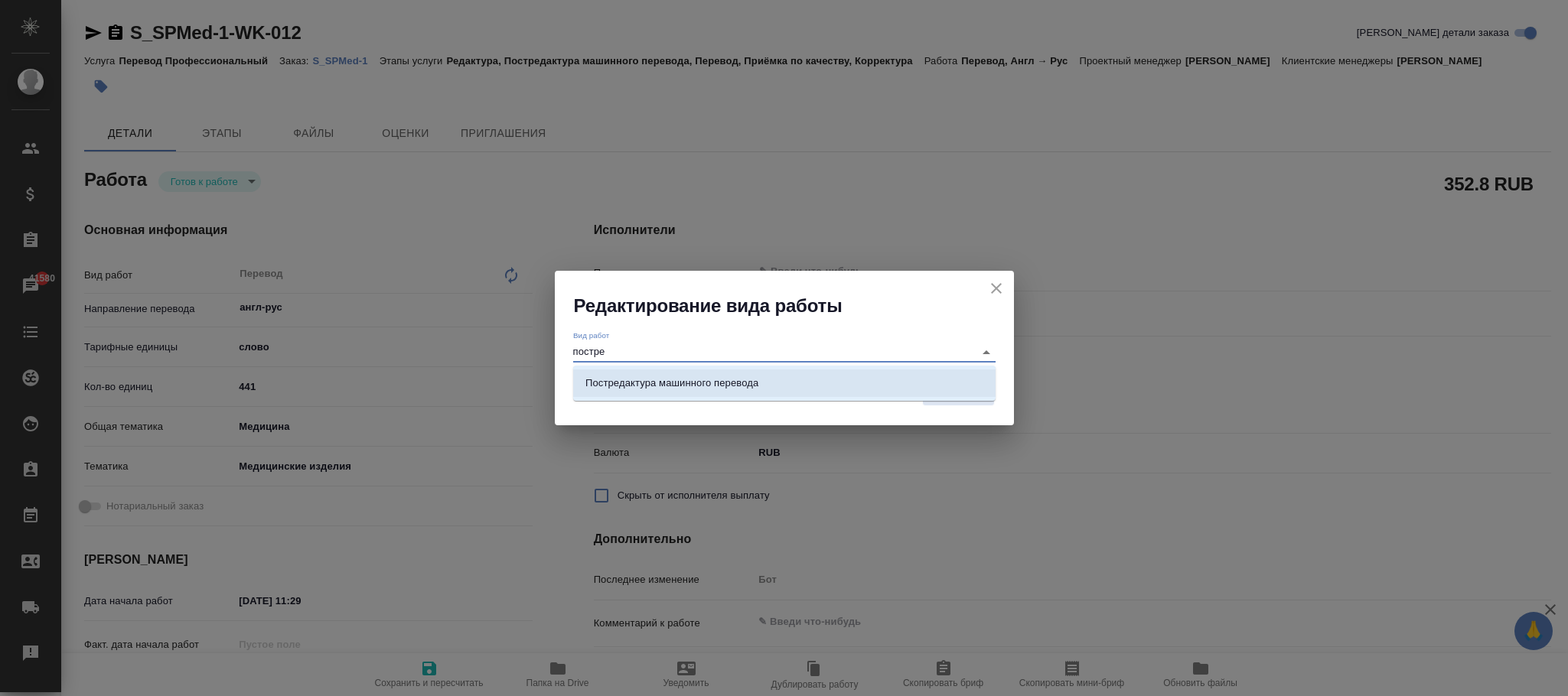
click at [728, 381] on p "Постредактура машинного перевода" at bounding box center [672, 383] width 173 height 15
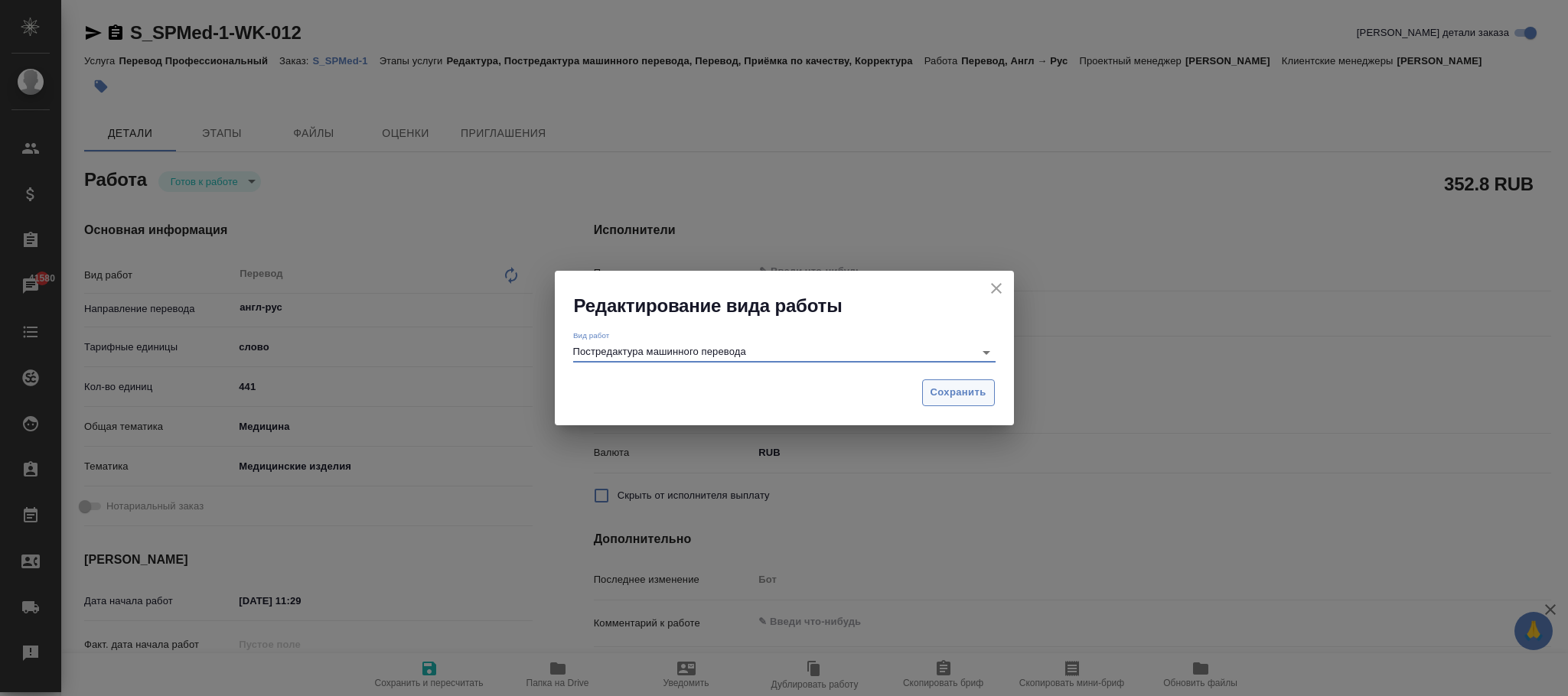
type input "Постредактура машинного перевода"
click at [981, 384] on span "Сохранить" at bounding box center [958, 393] width 56 height 18
type textarea "x"
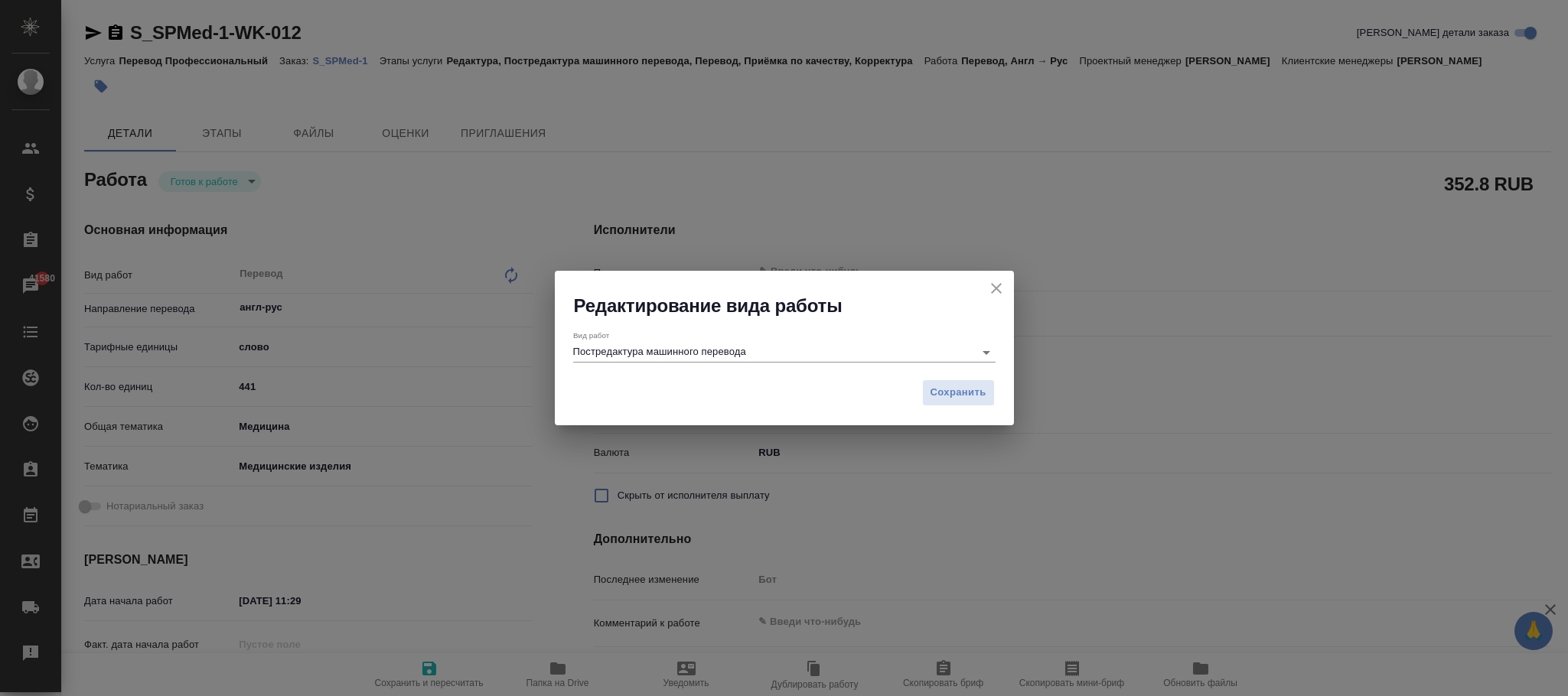
type textarea "x"
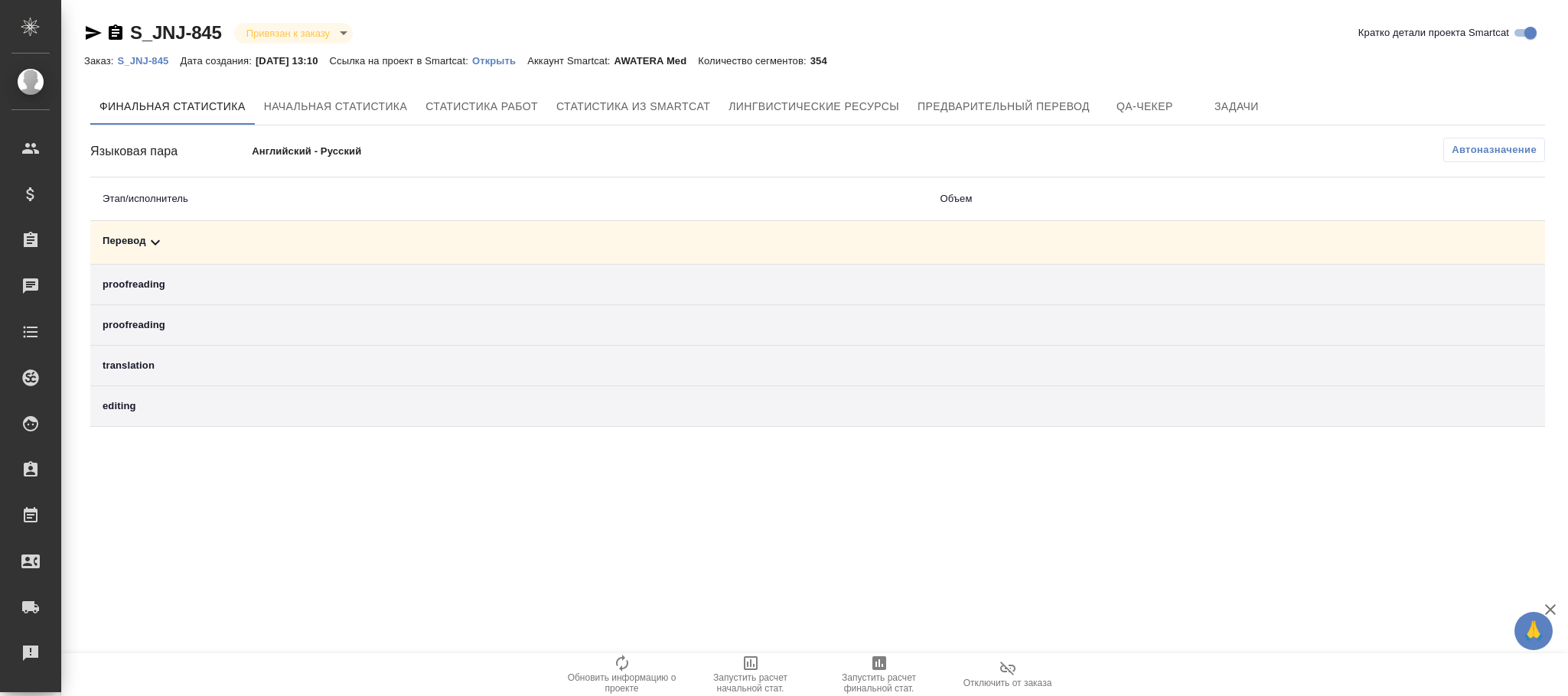
click at [143, 60] on p "S_JNJ-845" at bounding box center [148, 61] width 63 height 11
click at [1497, 151] on span "Автоназначение" at bounding box center [1494, 150] width 85 height 15
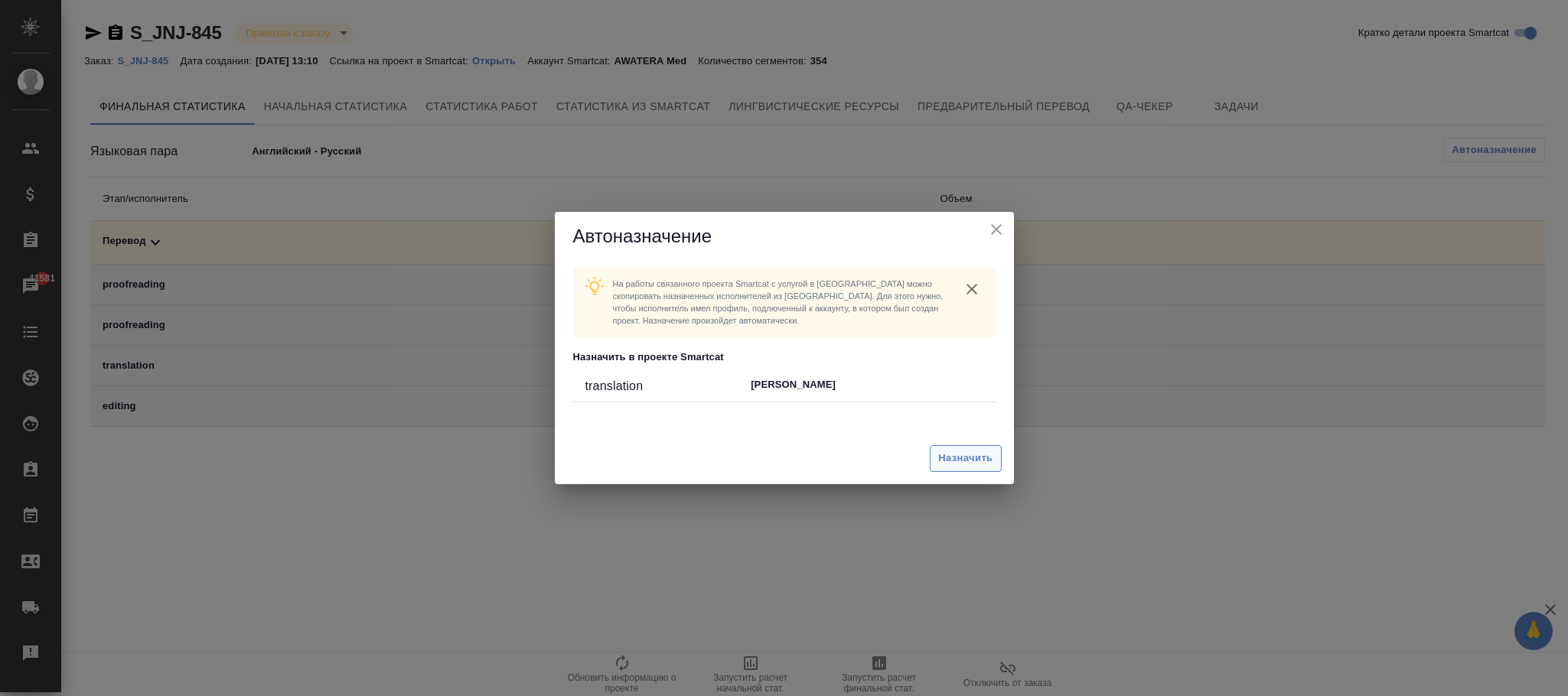
click at [958, 462] on span "Назначить" at bounding box center [965, 458] width 55 height 18
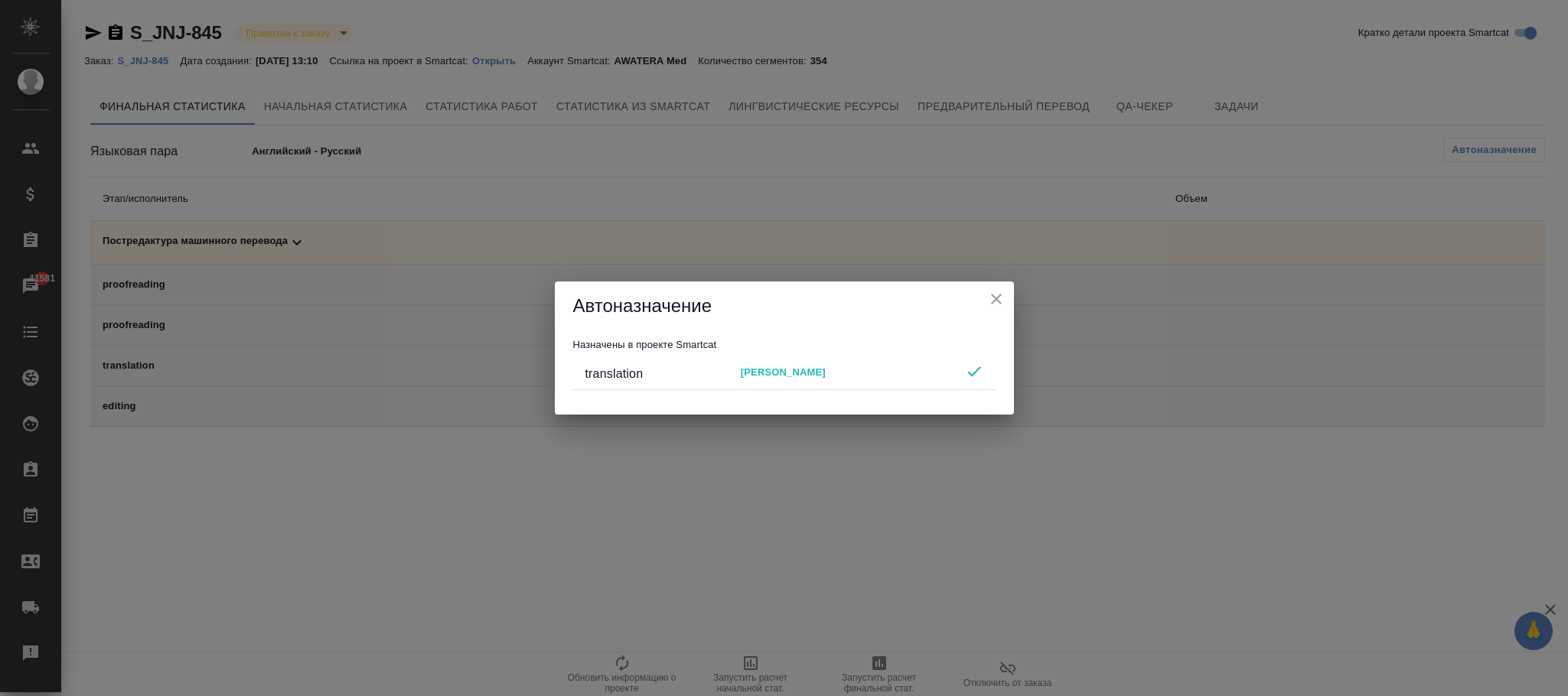
click at [309, 234] on div "Автоназначение Назначены в проекте Smartcat translation [PERSON_NAME]" at bounding box center [784, 348] width 1568 height 696
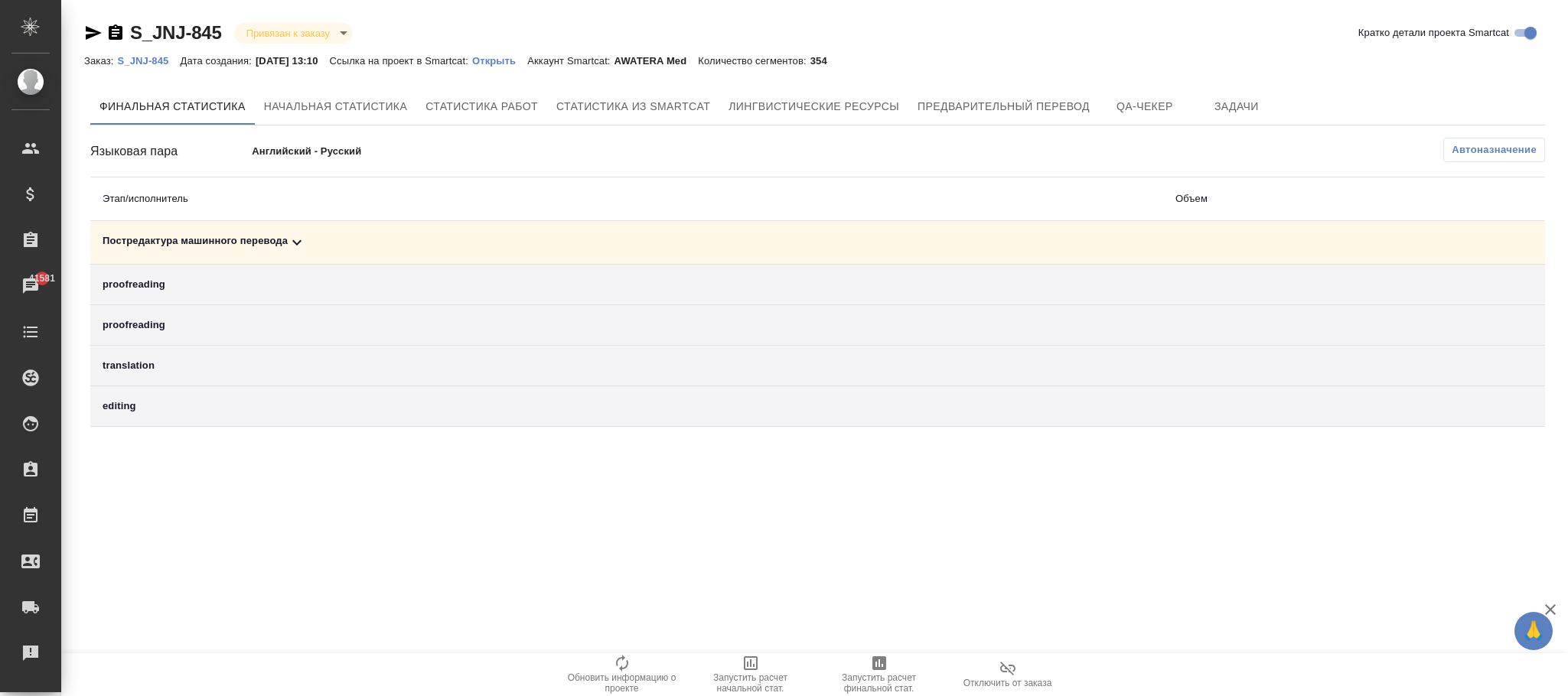
click at [260, 239] on div "Постредактура машинного перевода" at bounding box center [626, 243] width 1048 height 19
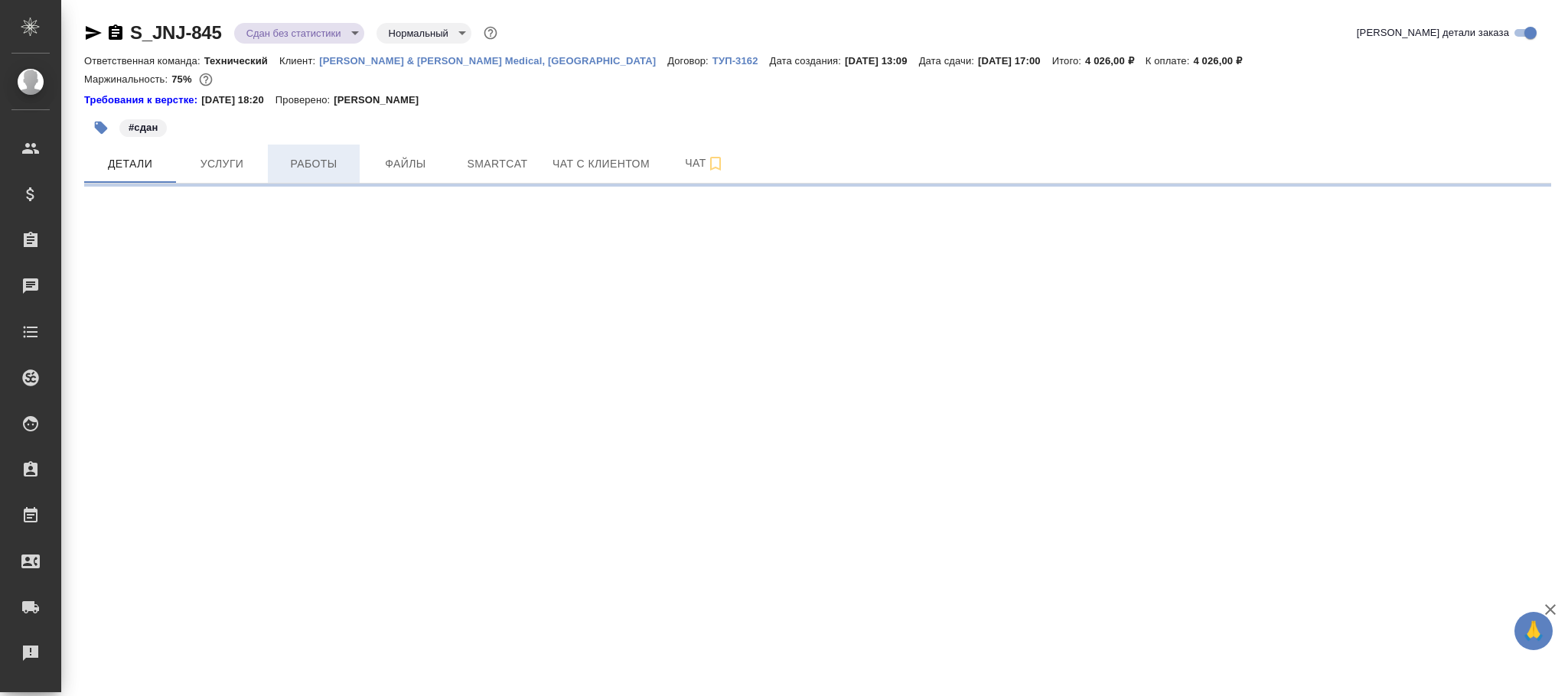
select select "RU"
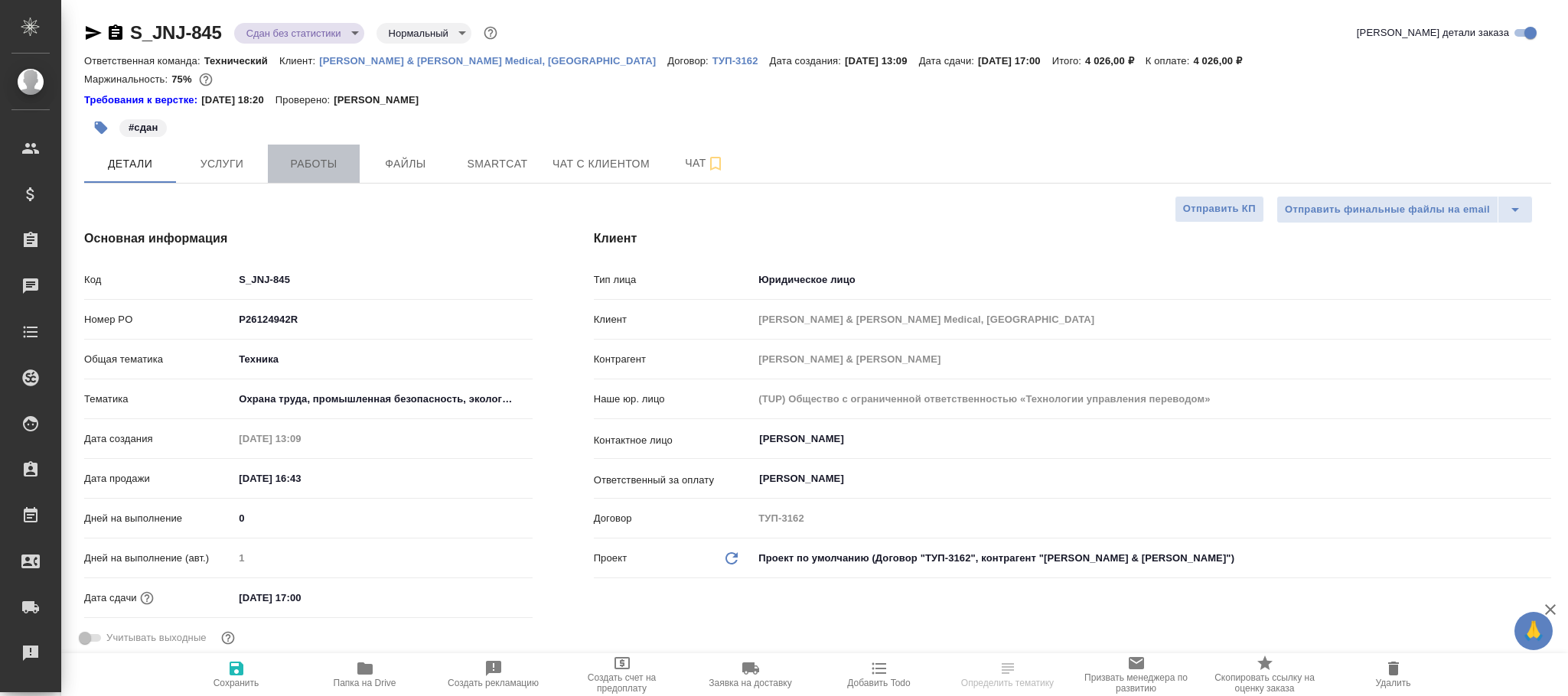
click at [313, 166] on span "Работы" at bounding box center [314, 164] width 73 height 19
type textarea "x"
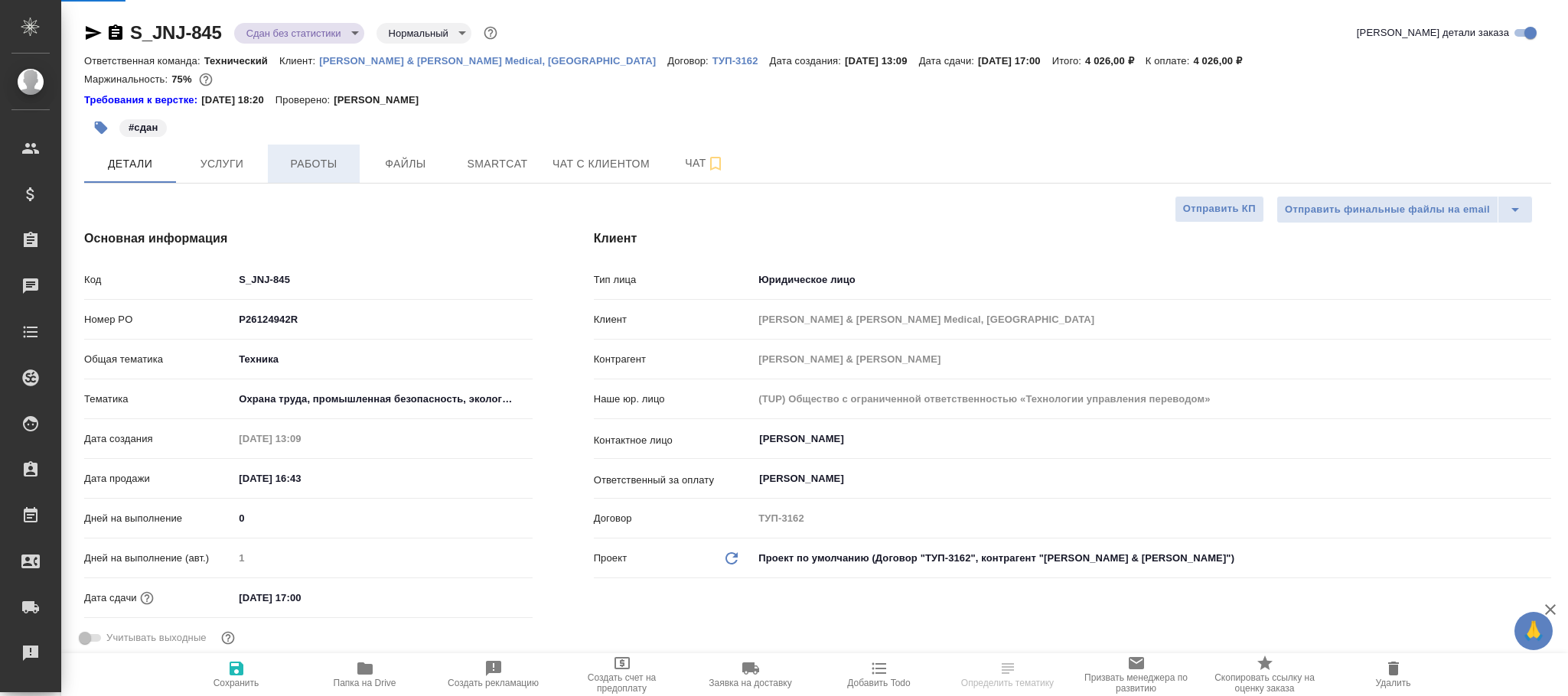
type textarea "x"
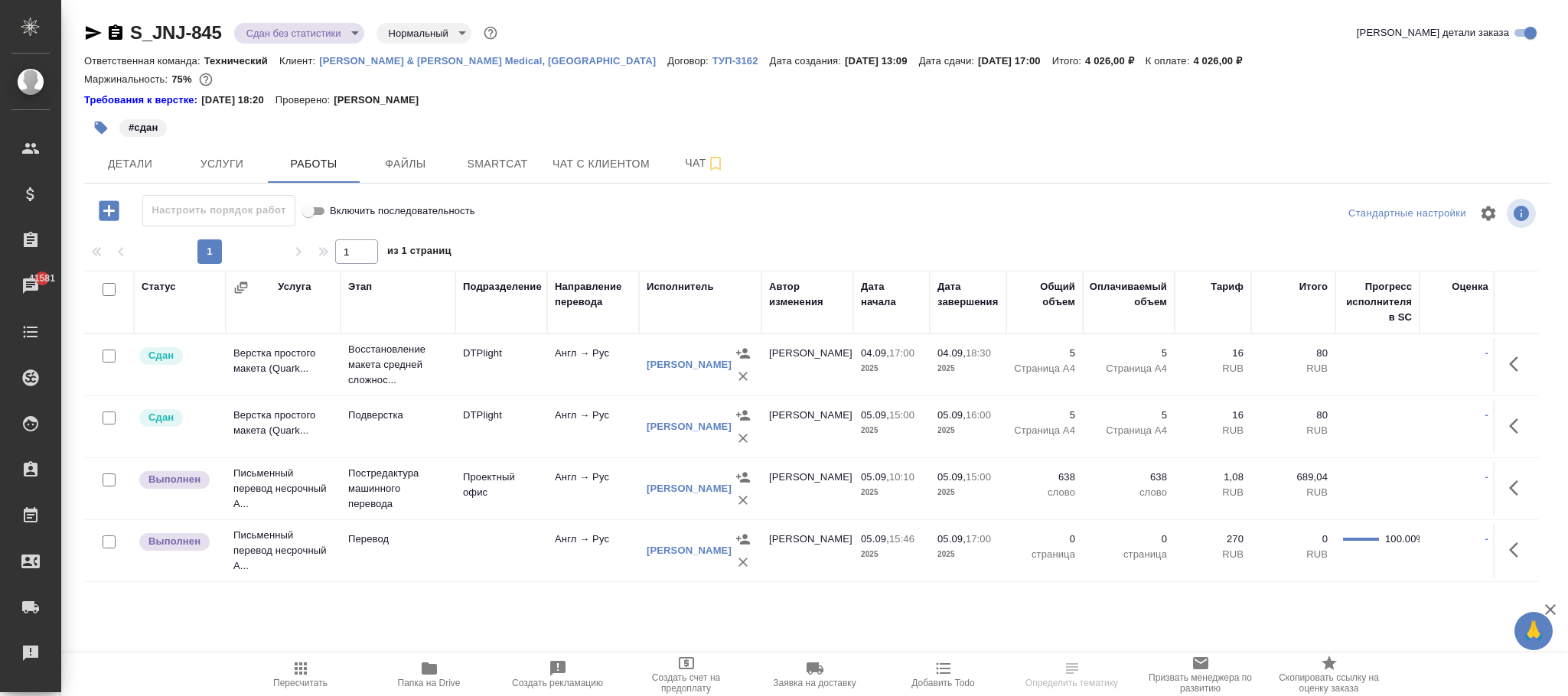
click at [825, 549] on td "[PERSON_NAME]" at bounding box center [807, 551] width 92 height 54
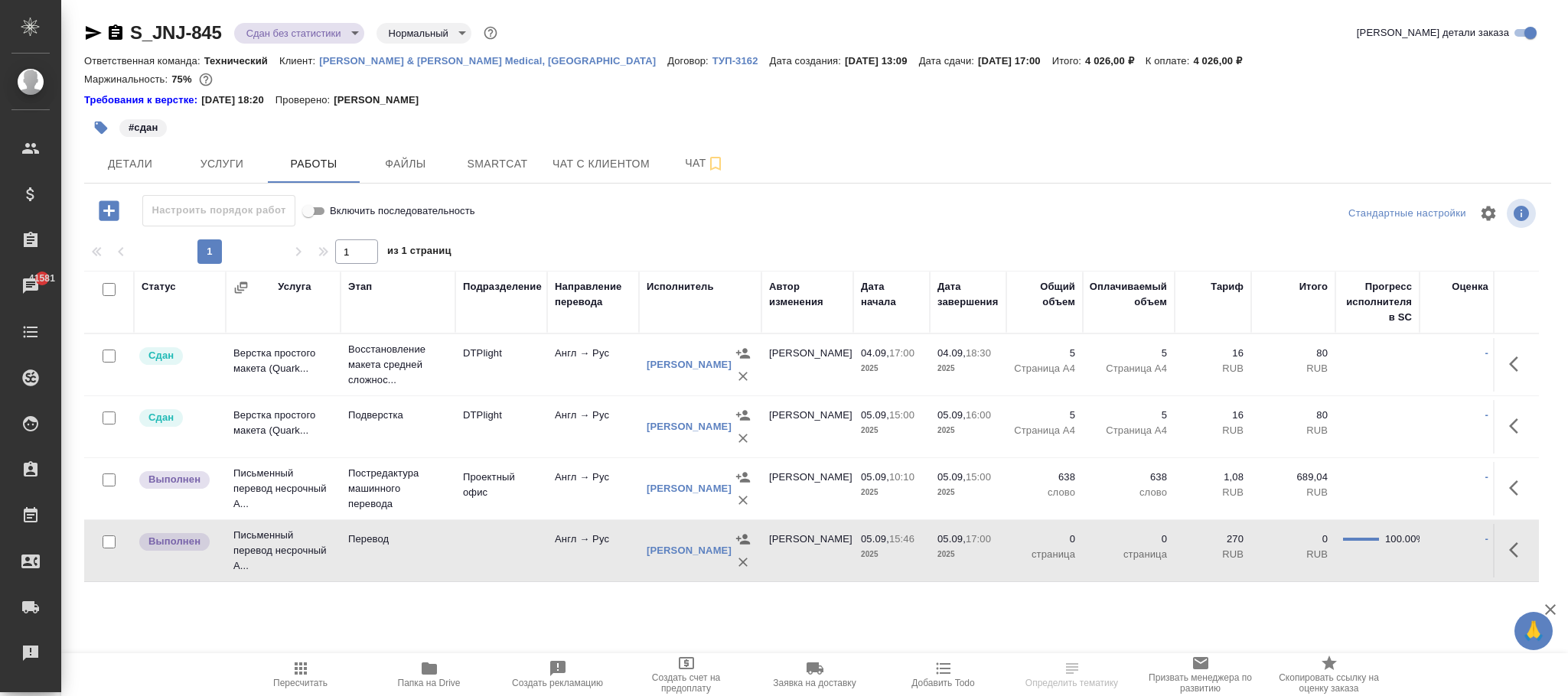
click at [825, 549] on td "[PERSON_NAME]" at bounding box center [807, 551] width 92 height 54
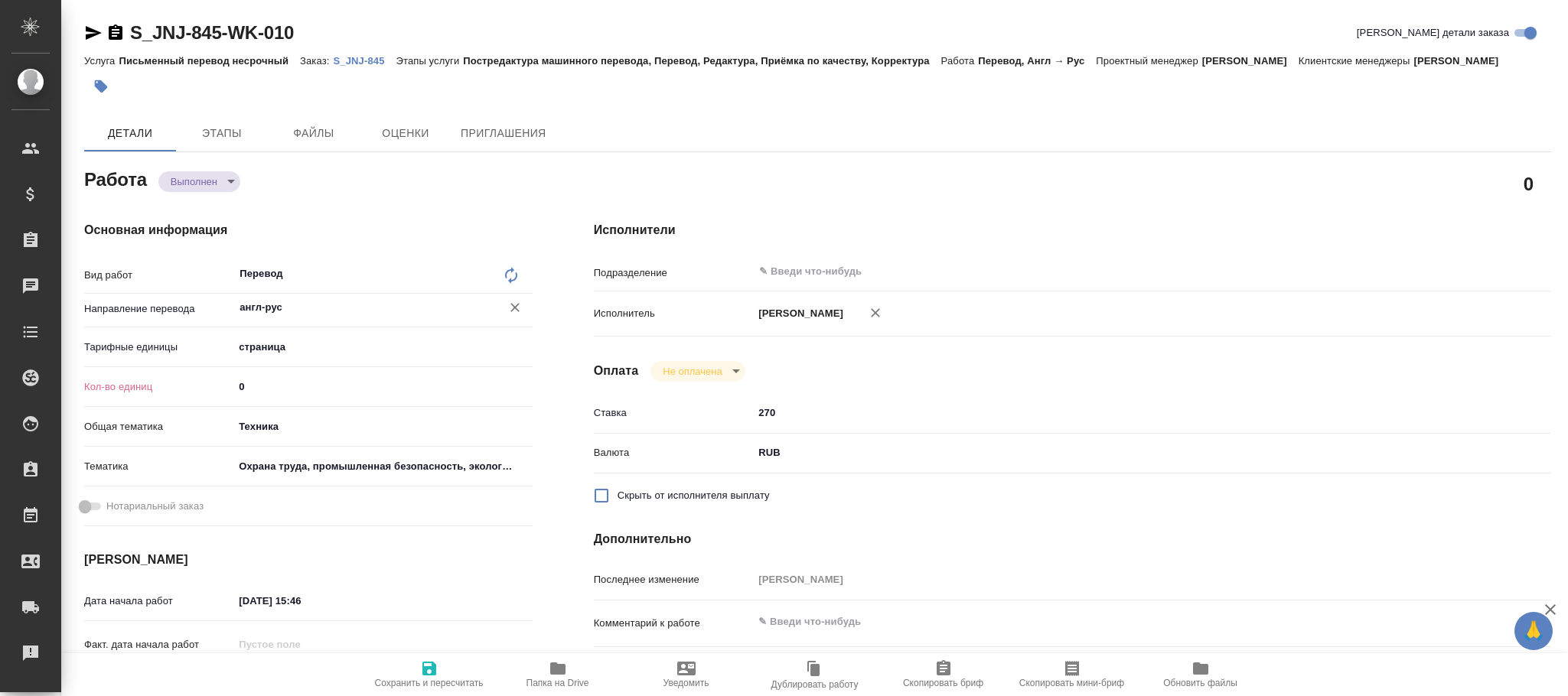
type textarea "x"
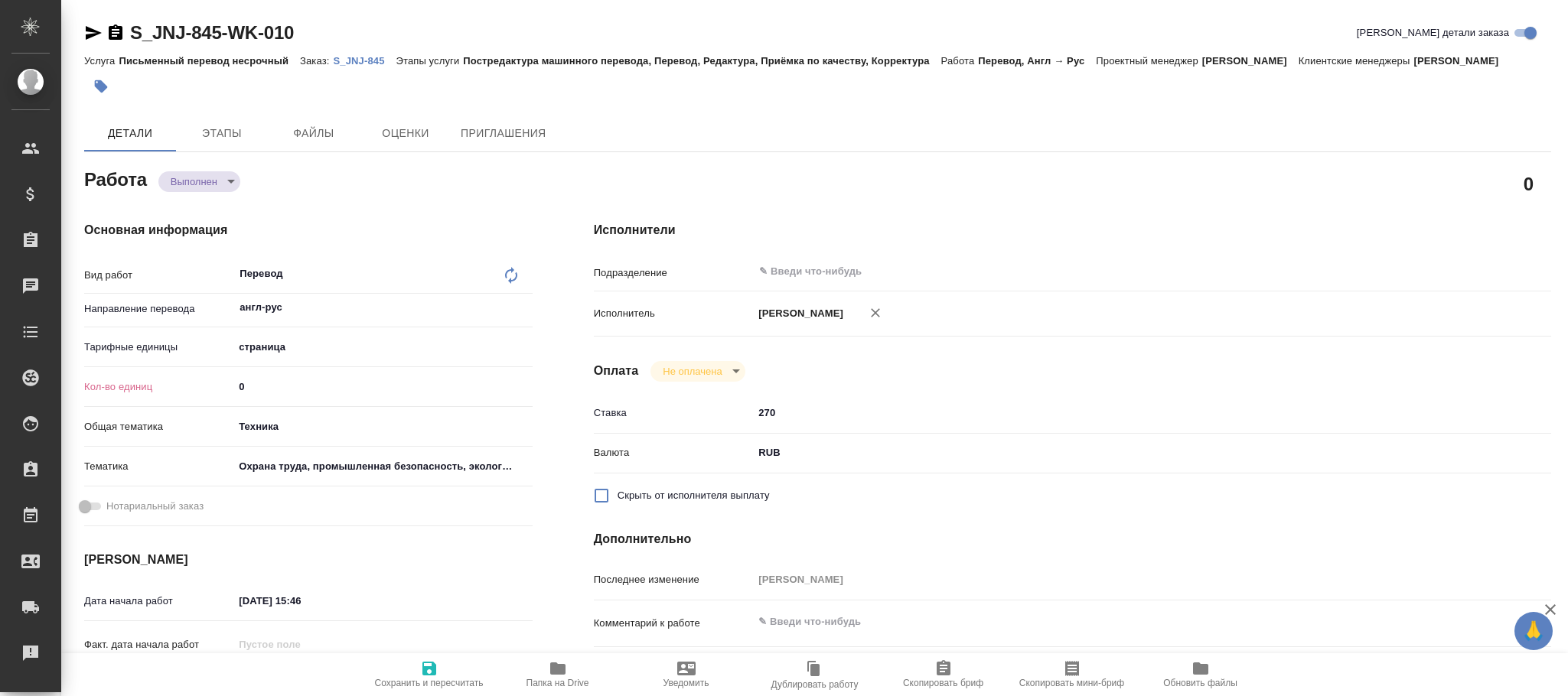
type textarea "x"
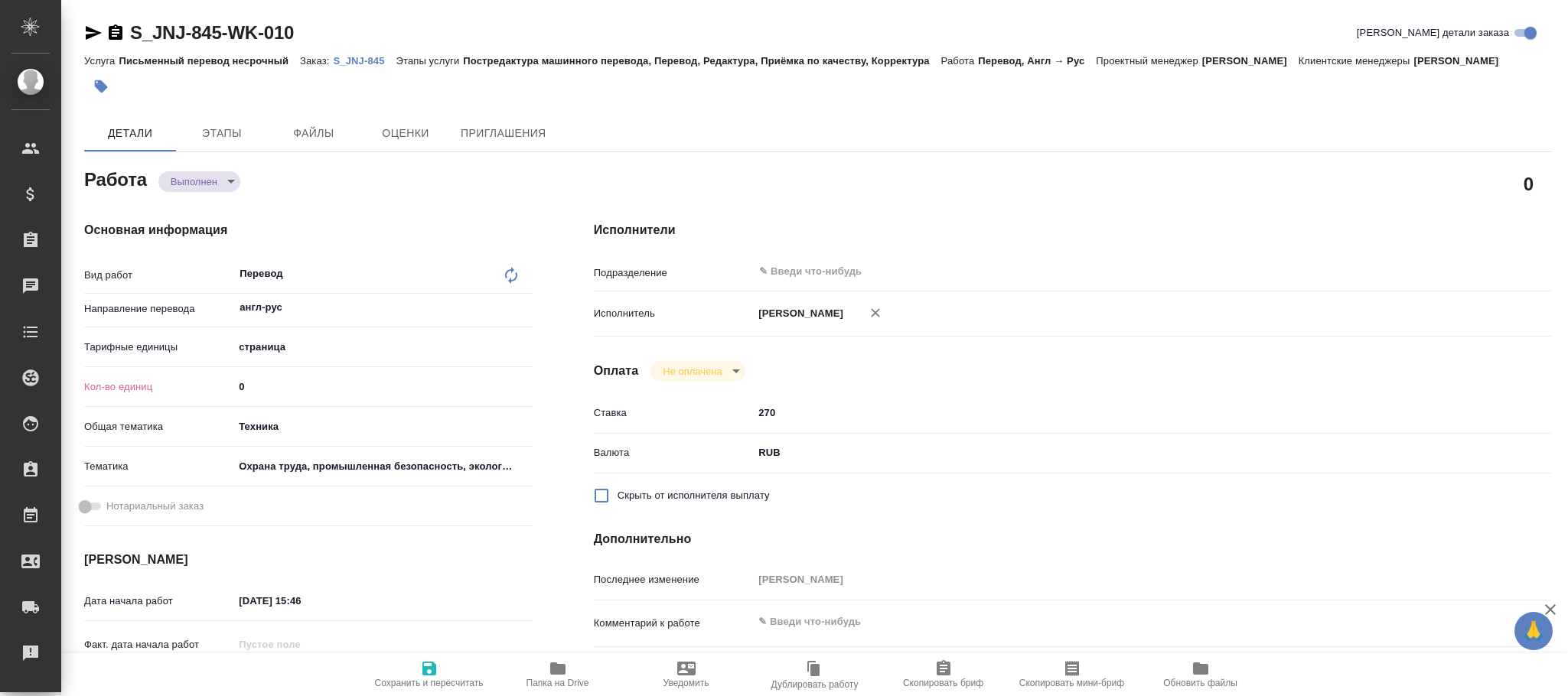
click at [514, 274] on icon at bounding box center [511, 275] width 19 height 19
type textarea "x"
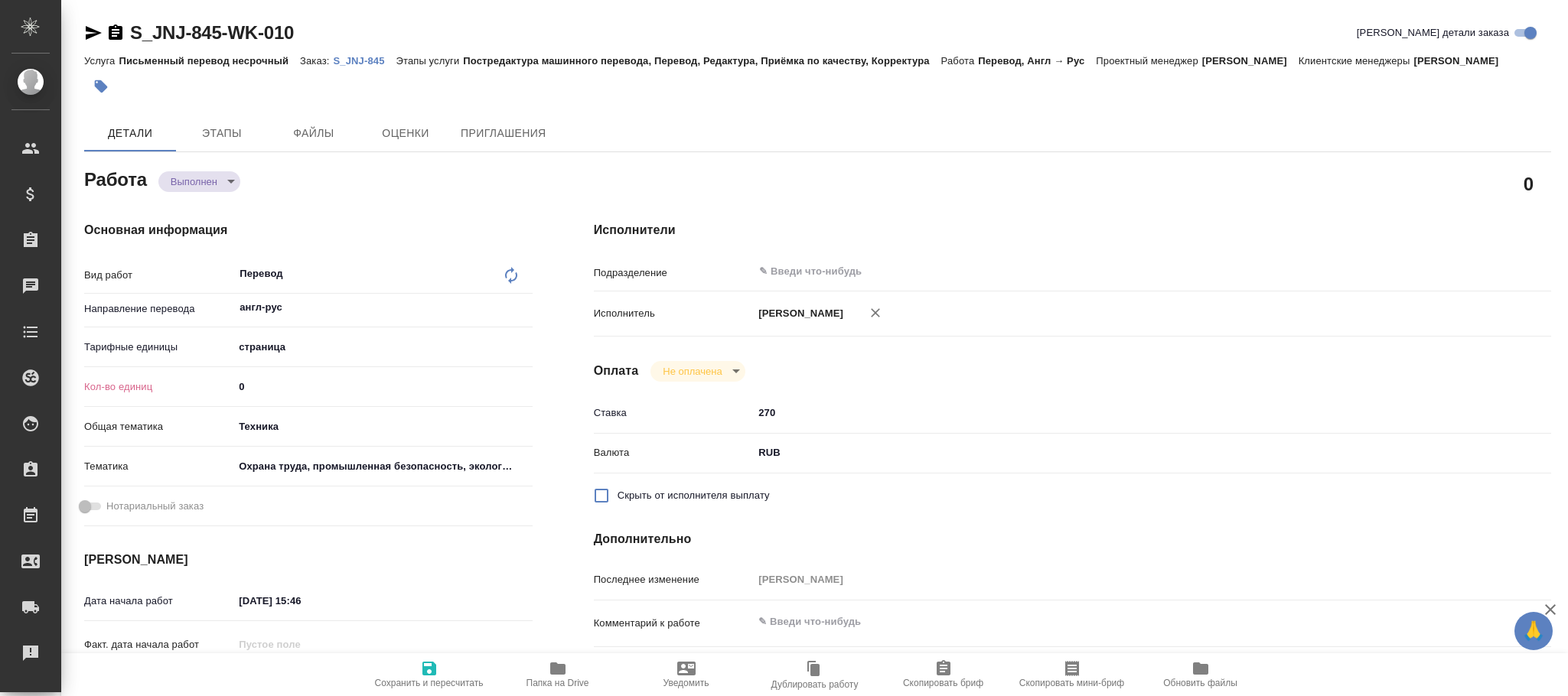
type textarea "x"
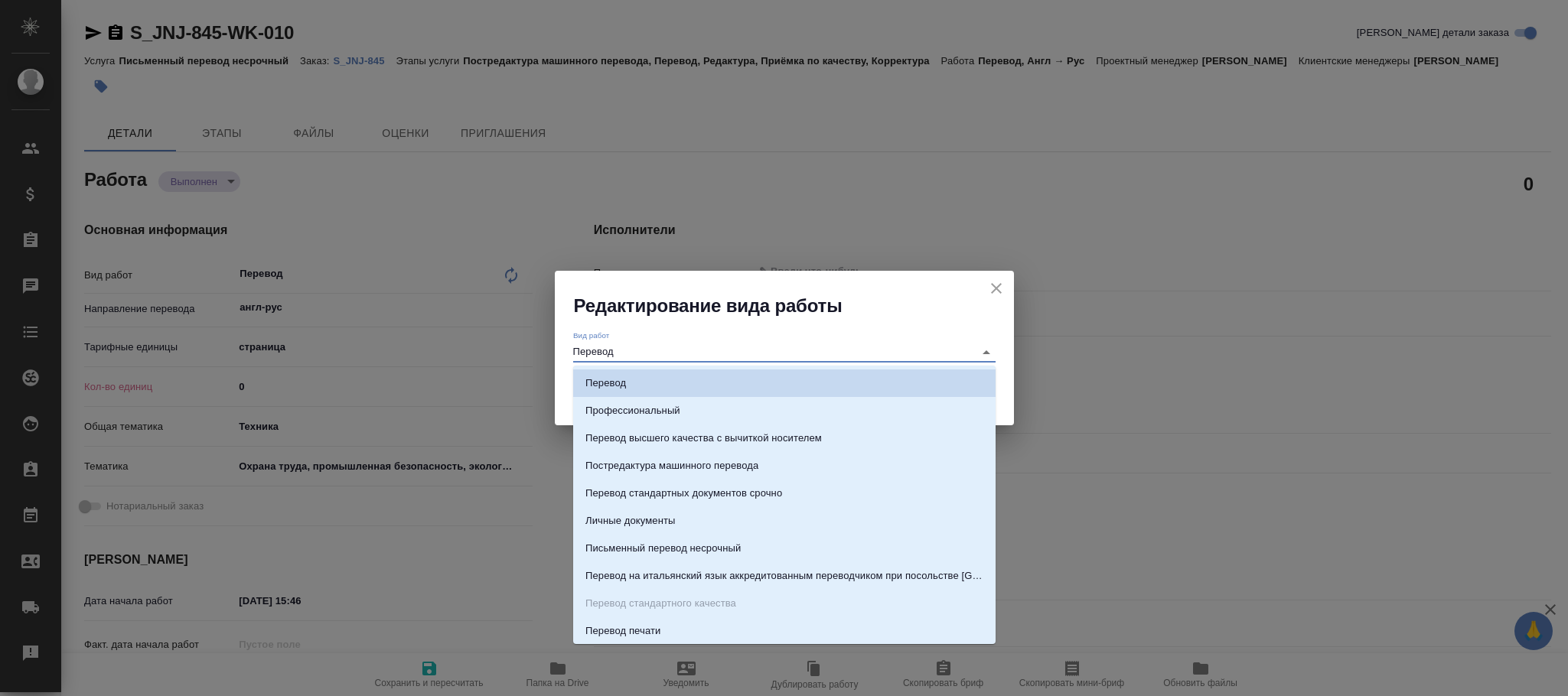
drag, startPoint x: 689, startPoint y: 351, endPoint x: 469, endPoint y: 352, distance: 220.0
click at [469, 352] on div "Редактирование вида работы Вид работ Перевод Сохранить" at bounding box center [784, 348] width 1568 height 696
type textarea "x"
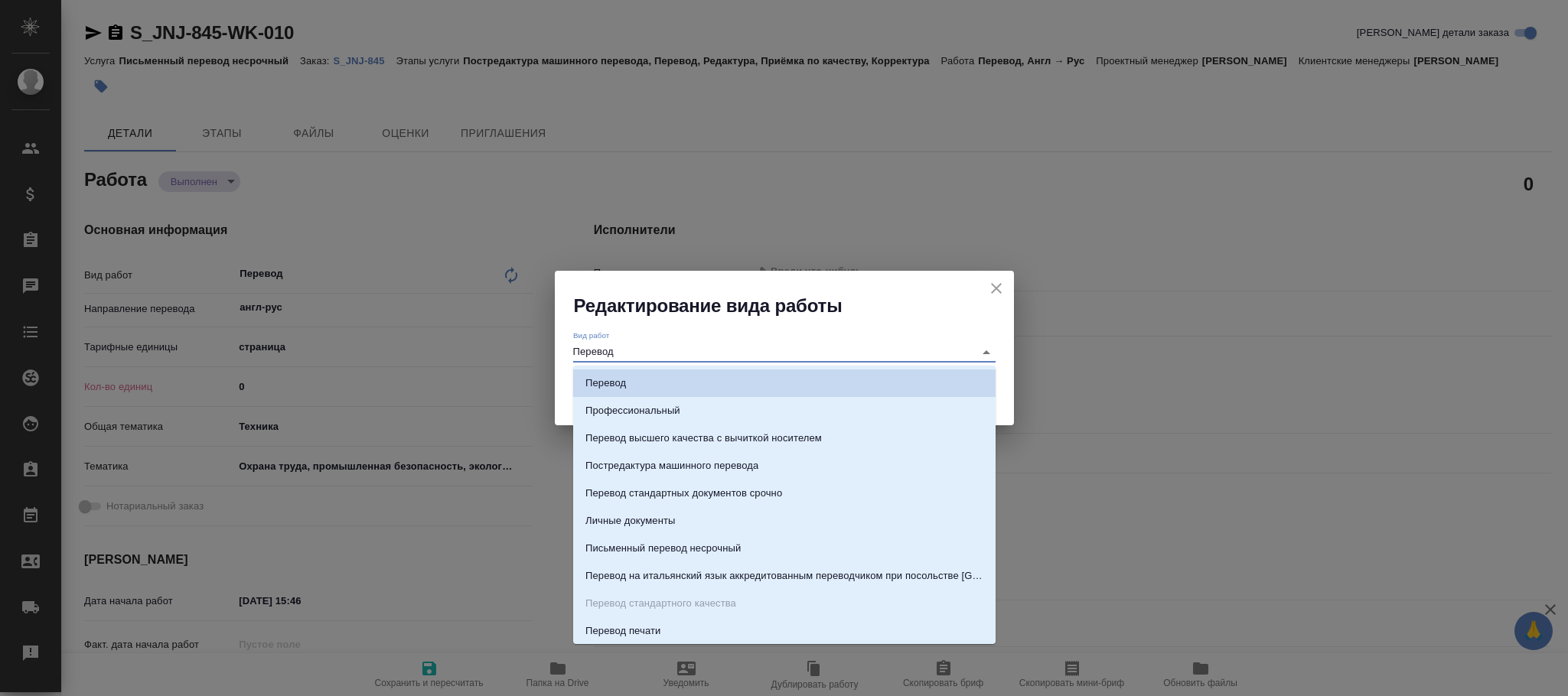
type textarea "x"
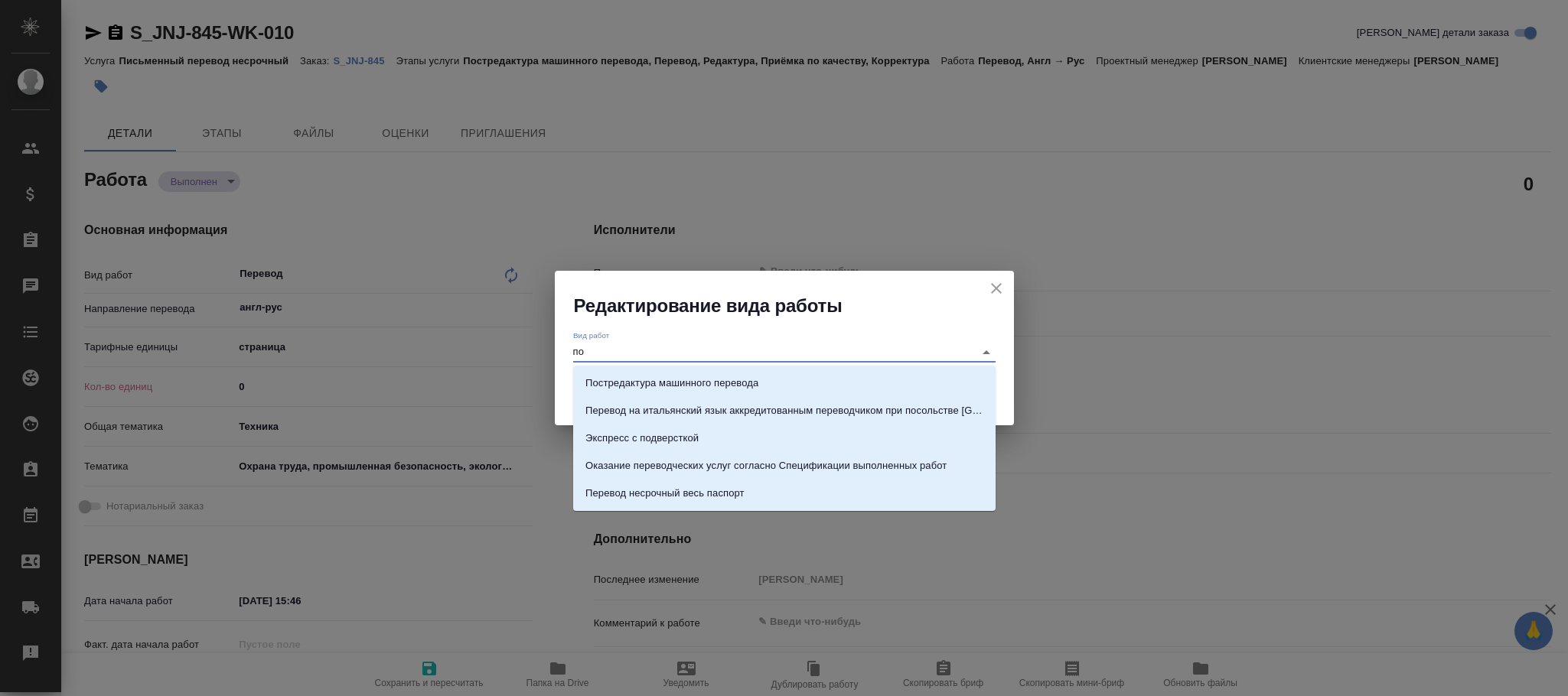
type input "пос"
type textarea "x"
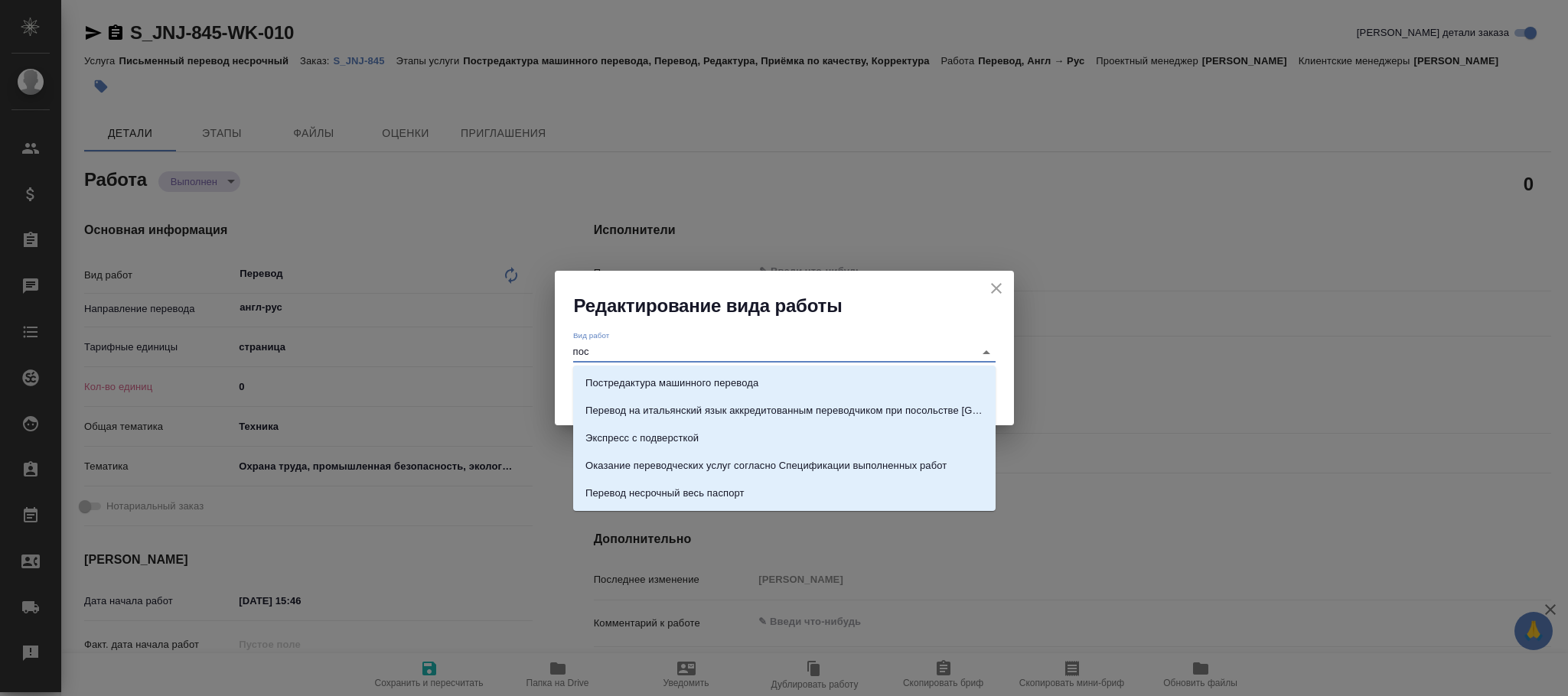
type textarea "x"
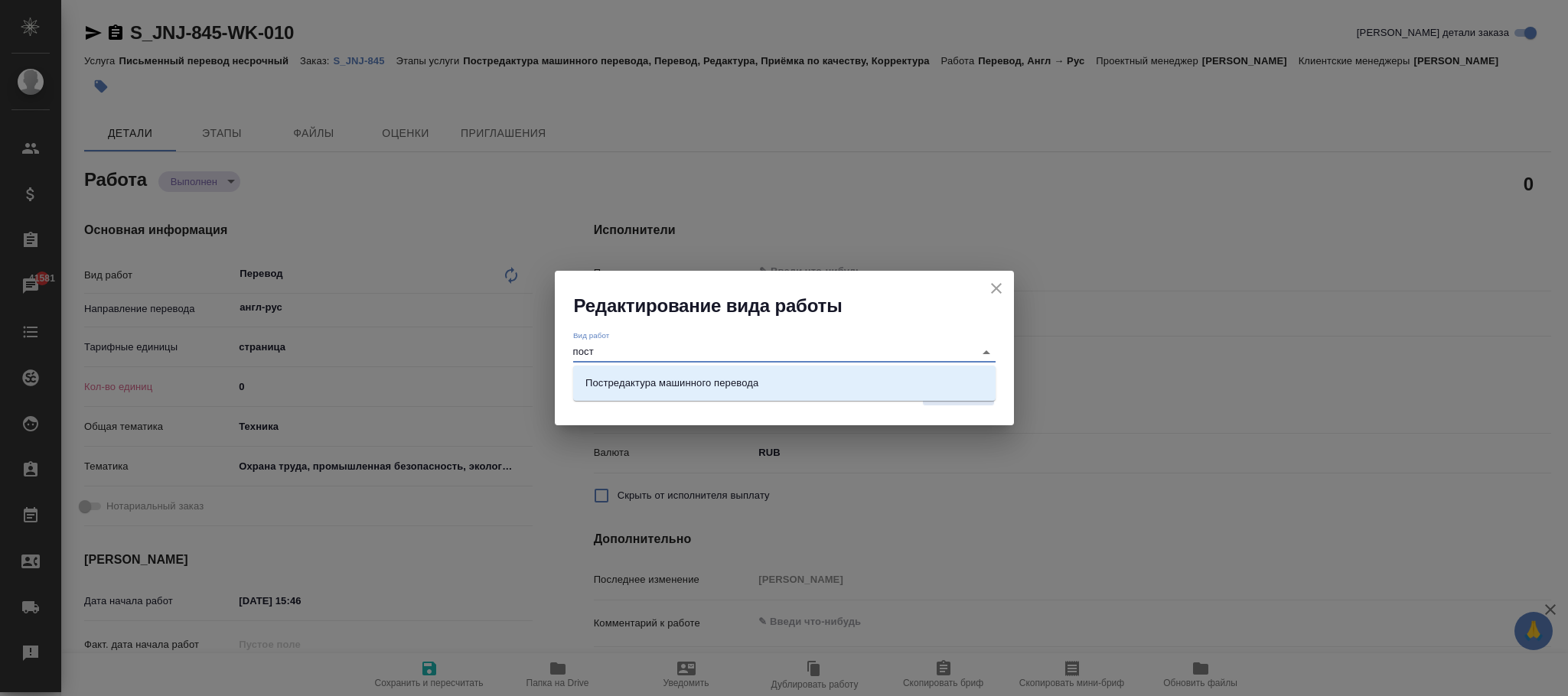
click at [621, 375] on p "Постредактура машинного перевода" at bounding box center [672, 383] width 173 height 15
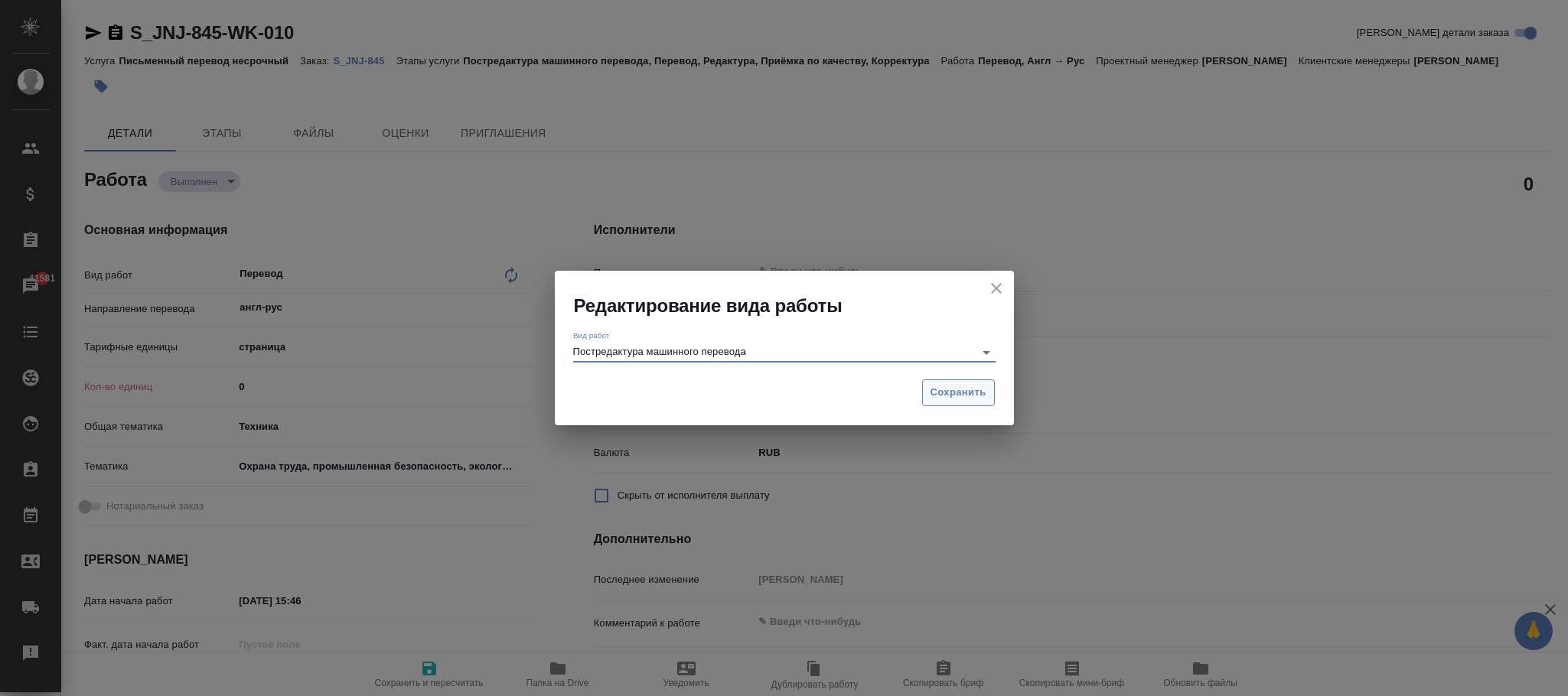
type input "Постредактура машинного перевода"
click at [934, 386] on span "Сохранить" at bounding box center [958, 393] width 56 height 18
type textarea "x"
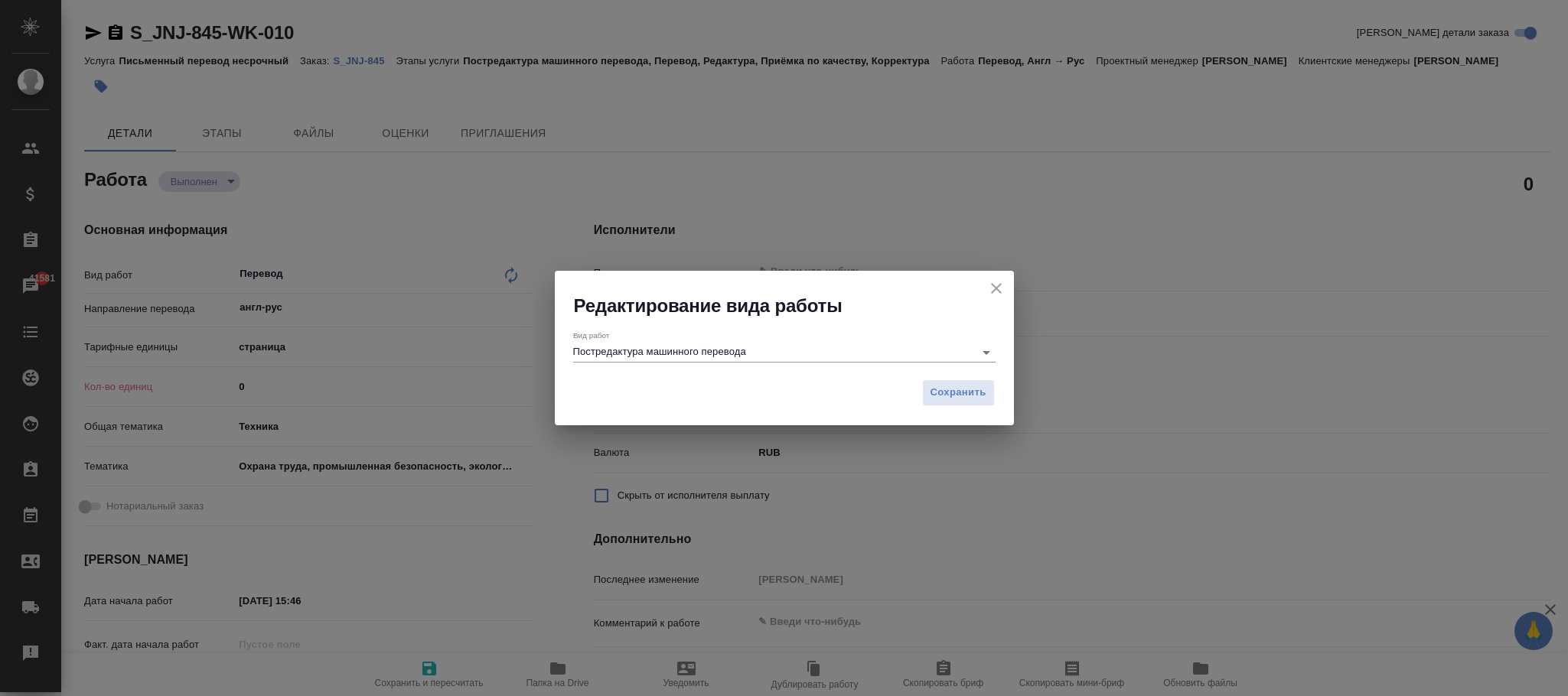
type textarea "x"
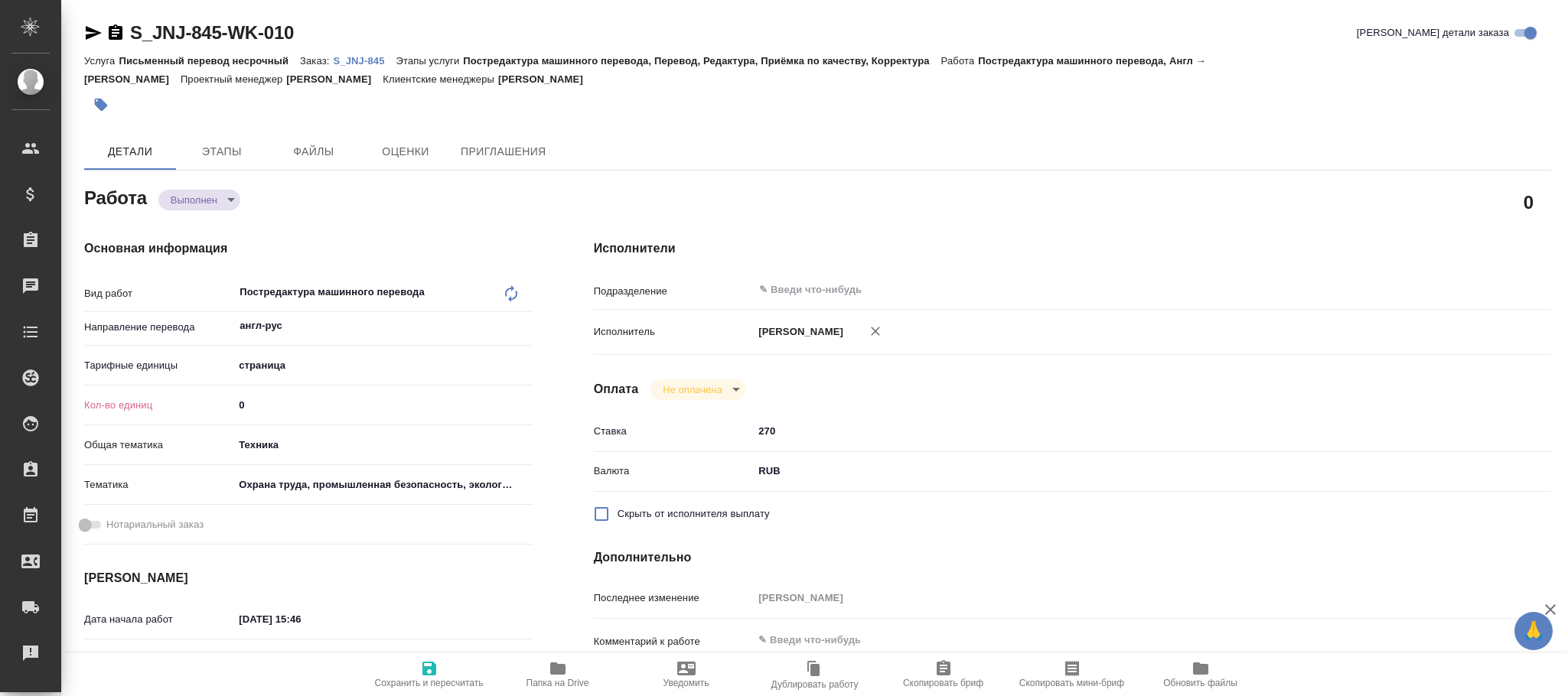
type textarea "x"
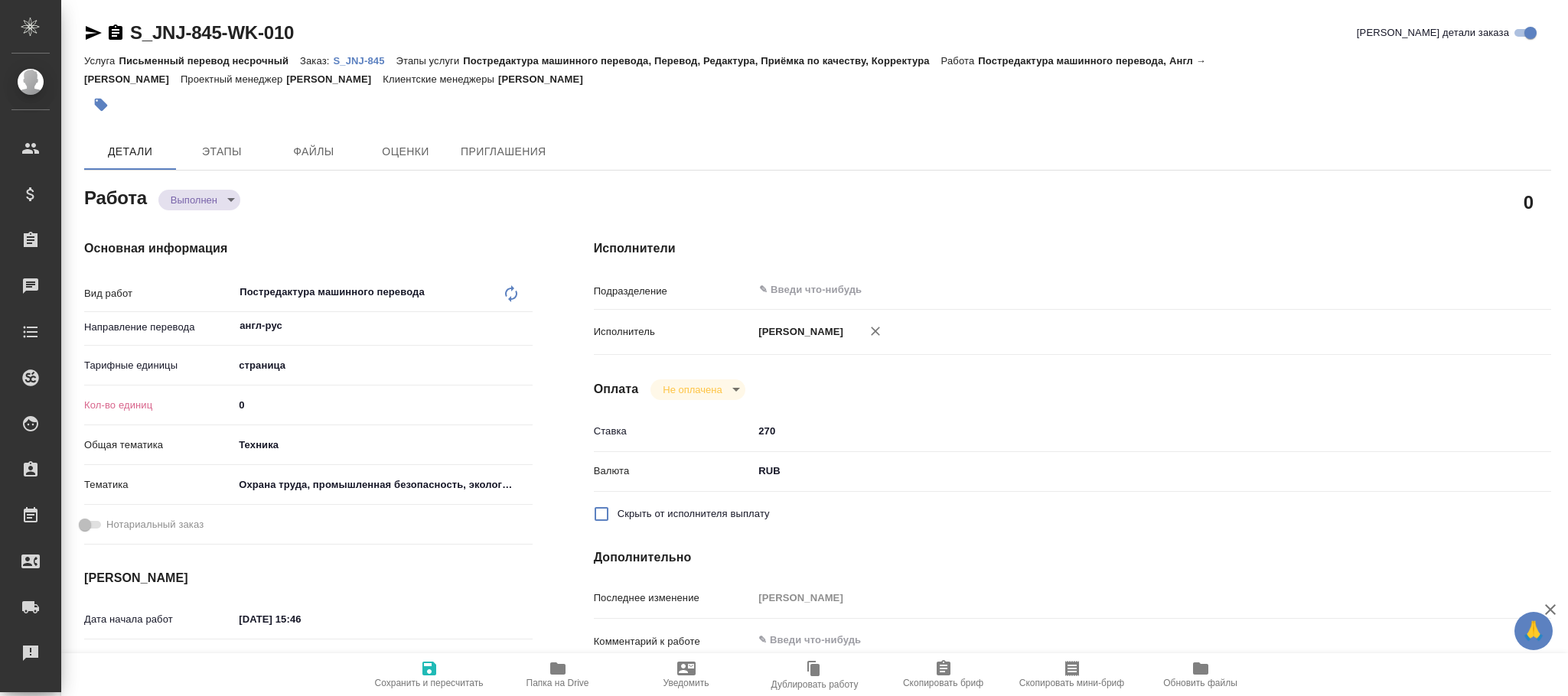
type textarea "x"
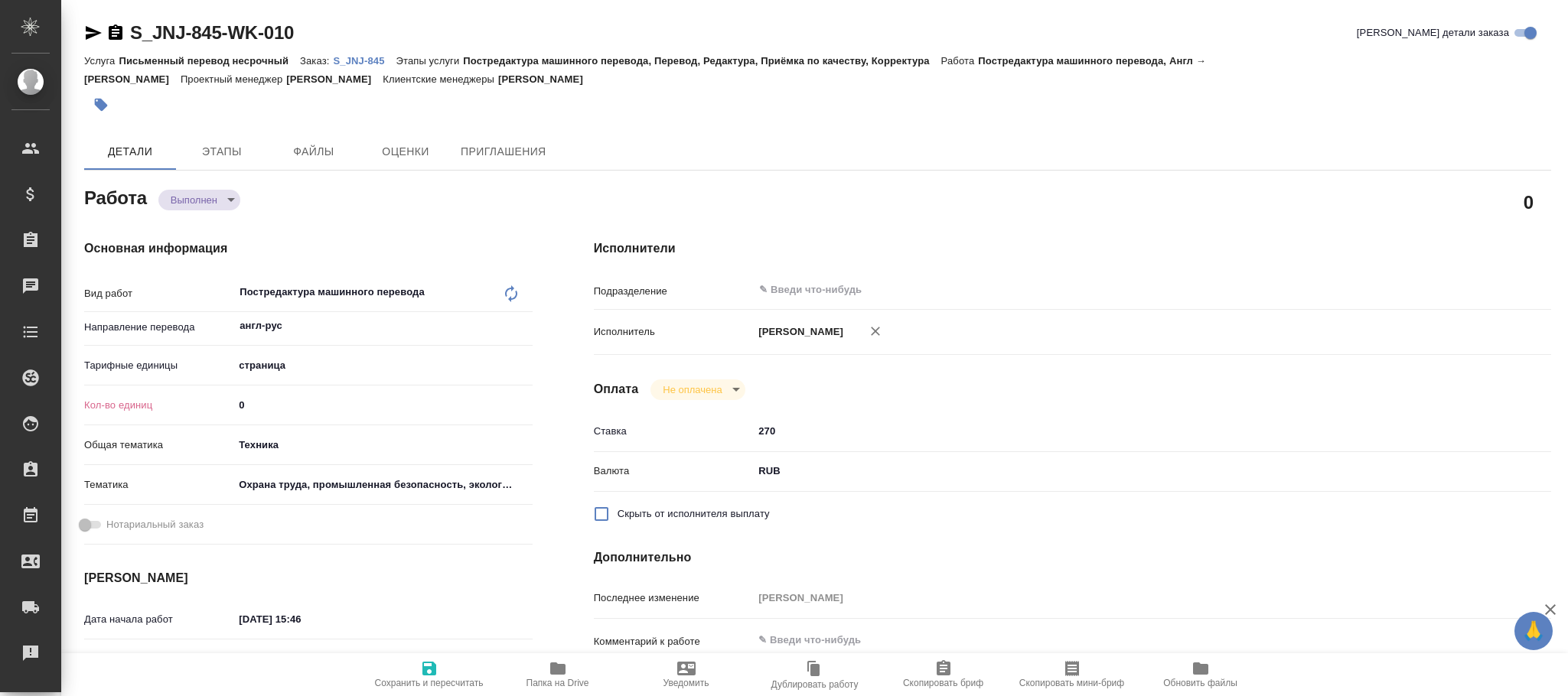
click at [435, 665] on icon "button" at bounding box center [429, 668] width 14 height 14
type textarea "x"
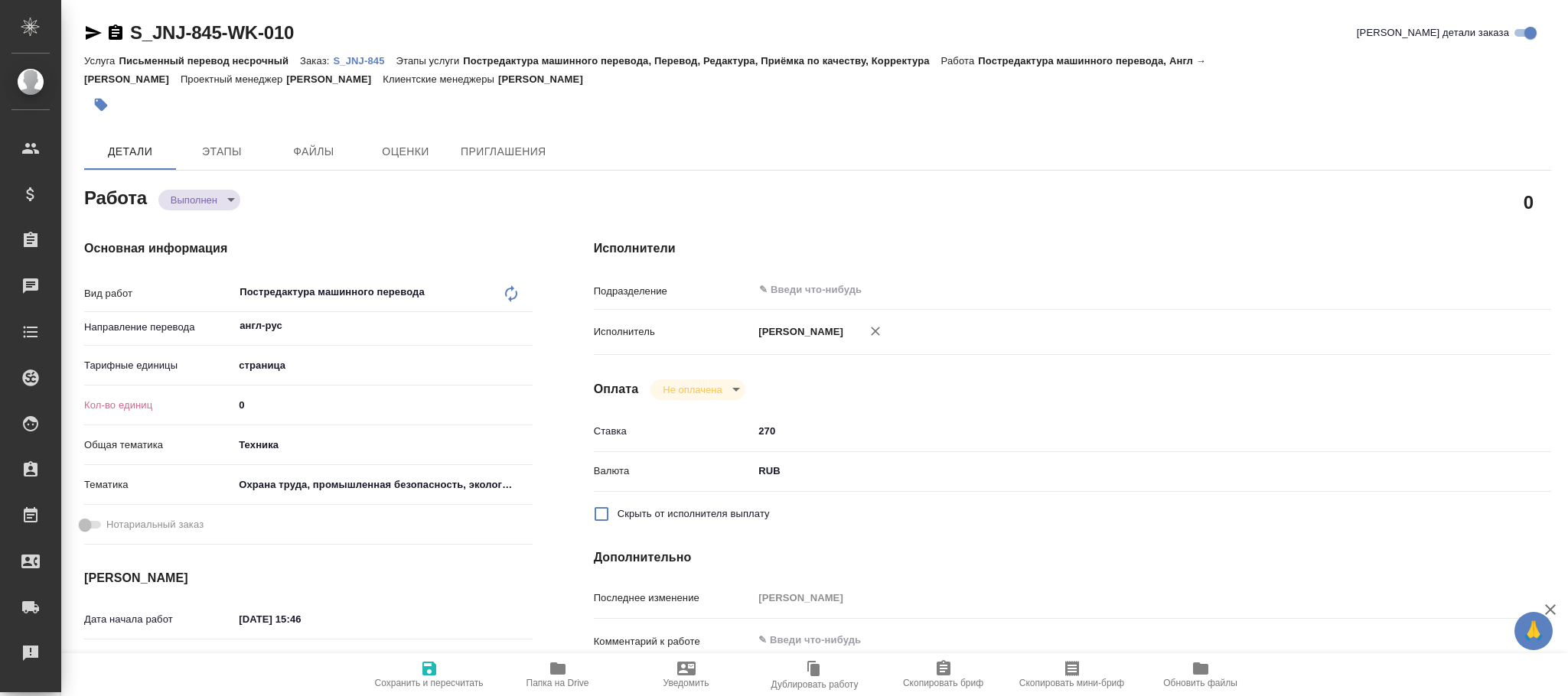
type textarea "x"
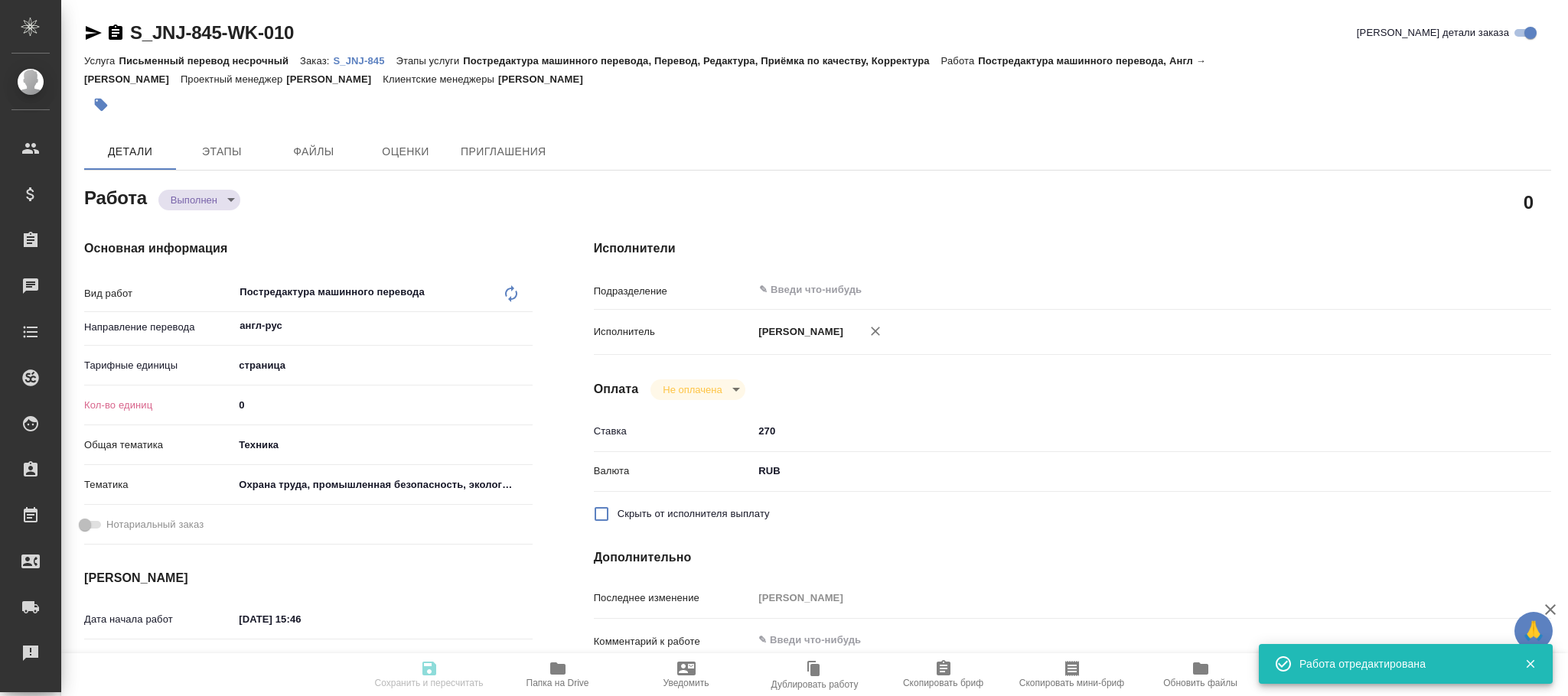
type textarea "x"
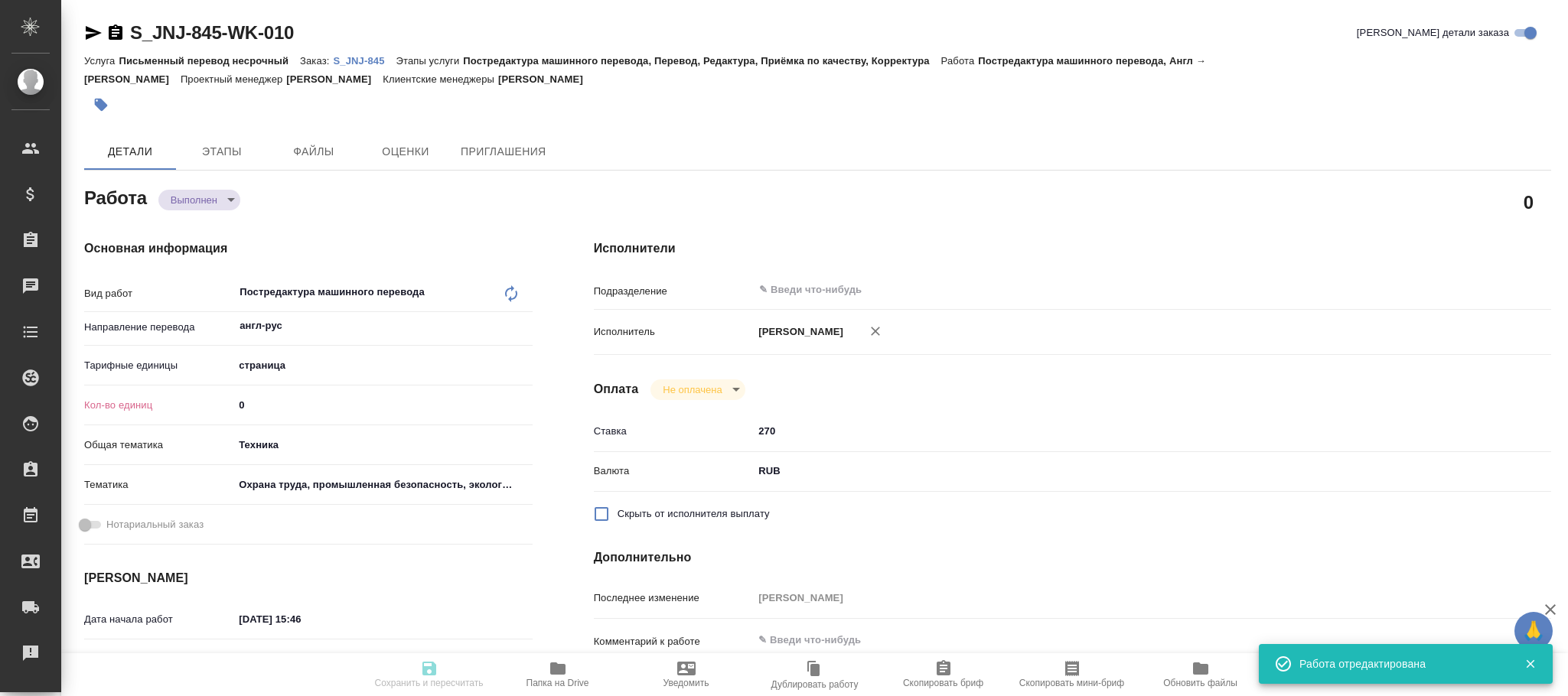
type textarea "x"
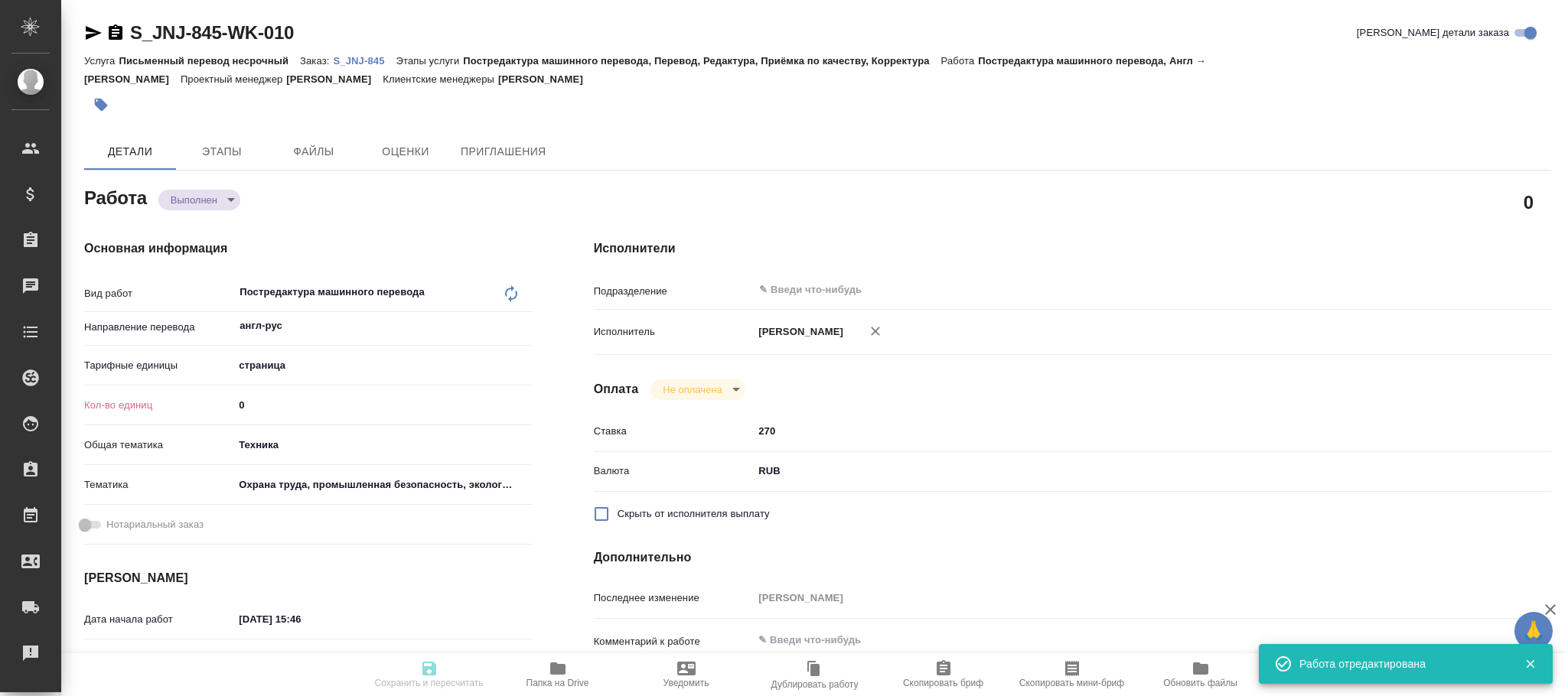
type input "completed"
type textarea "Постредактура машинного перевода"
type textarea "x"
type input "англ-рус"
type input "5a8b1489cc6b4906c91bfdb2"
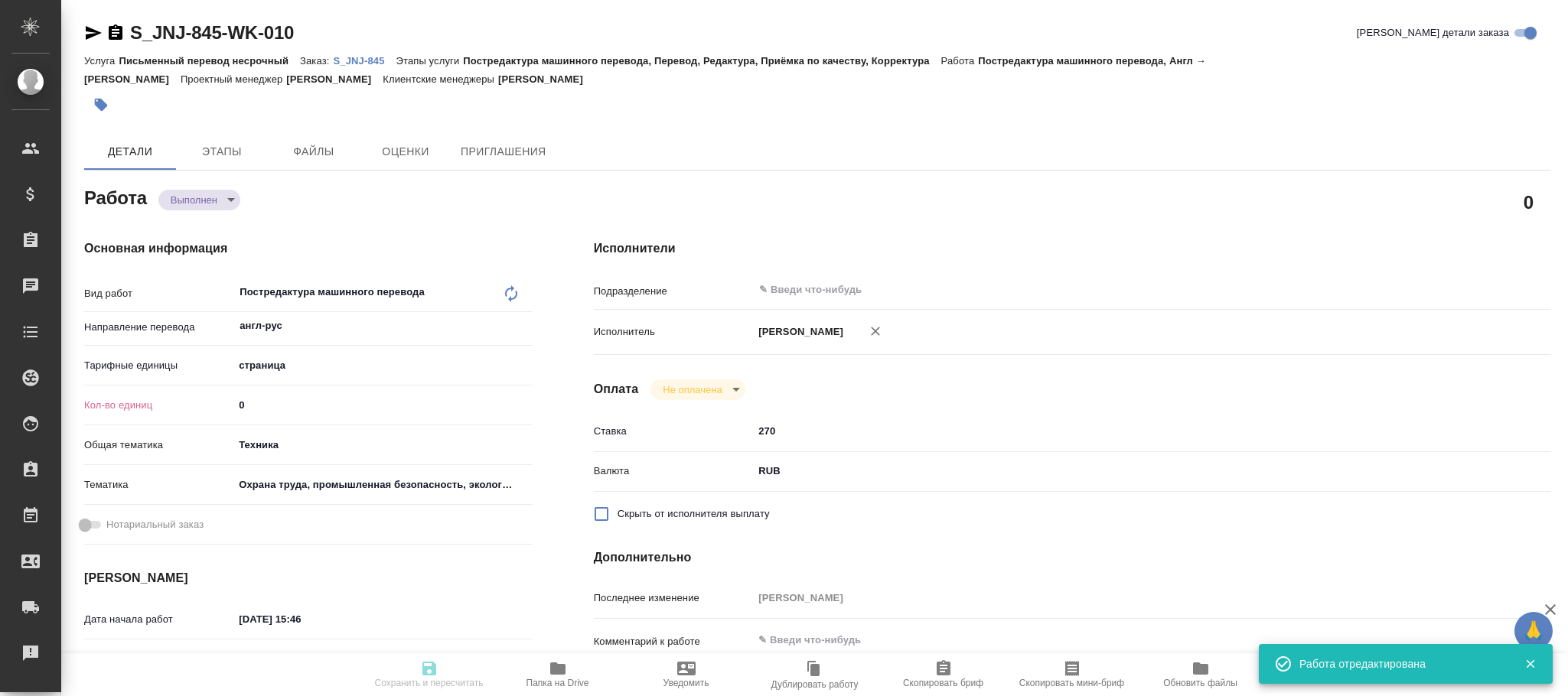
type input "0"
type input "tech"
type input "5f647205b73bc97568ca66b9"
type input "05.09.2025 15:46"
type input "05.09.2025 17:00"
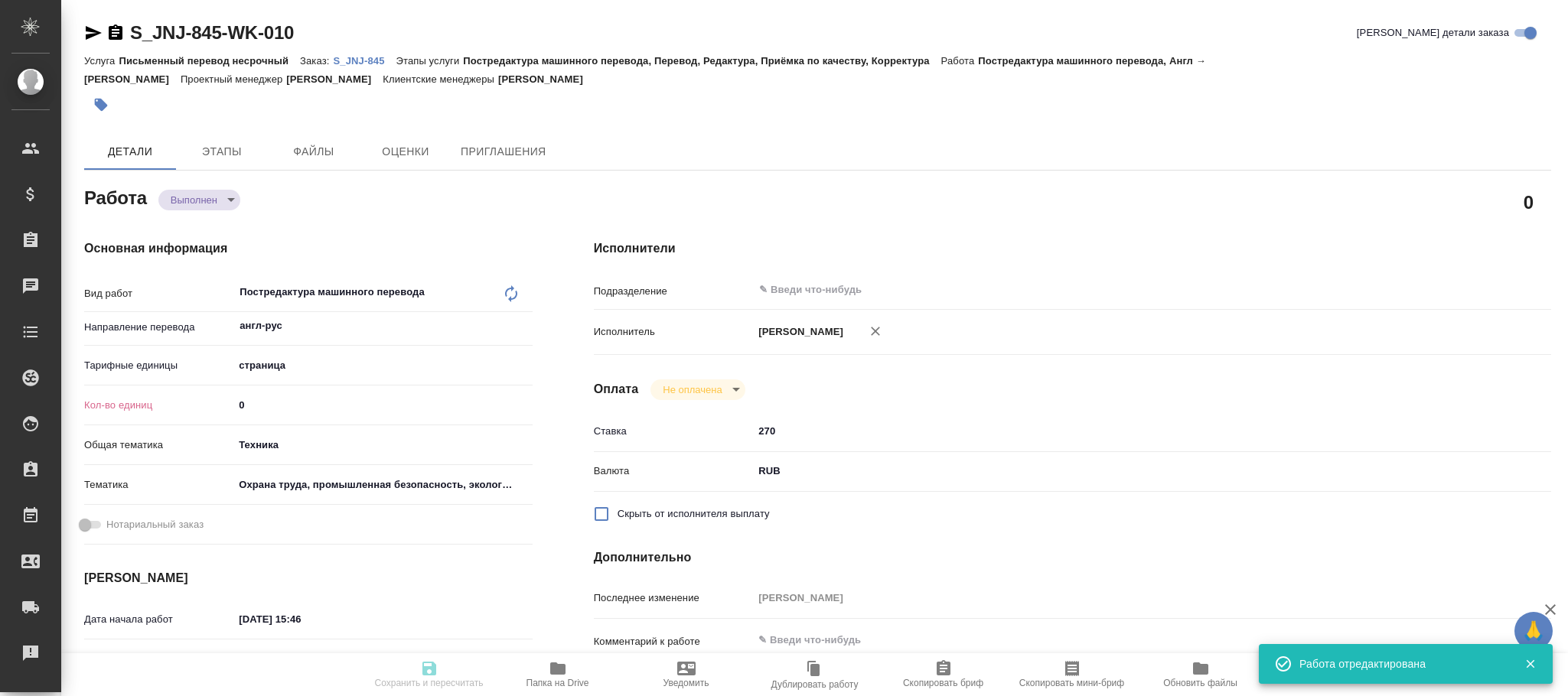
type input "08.09.2025 11:14"
type input "05.09.2025 17:00"
type input "notPayed"
type input "270"
type input "RUB"
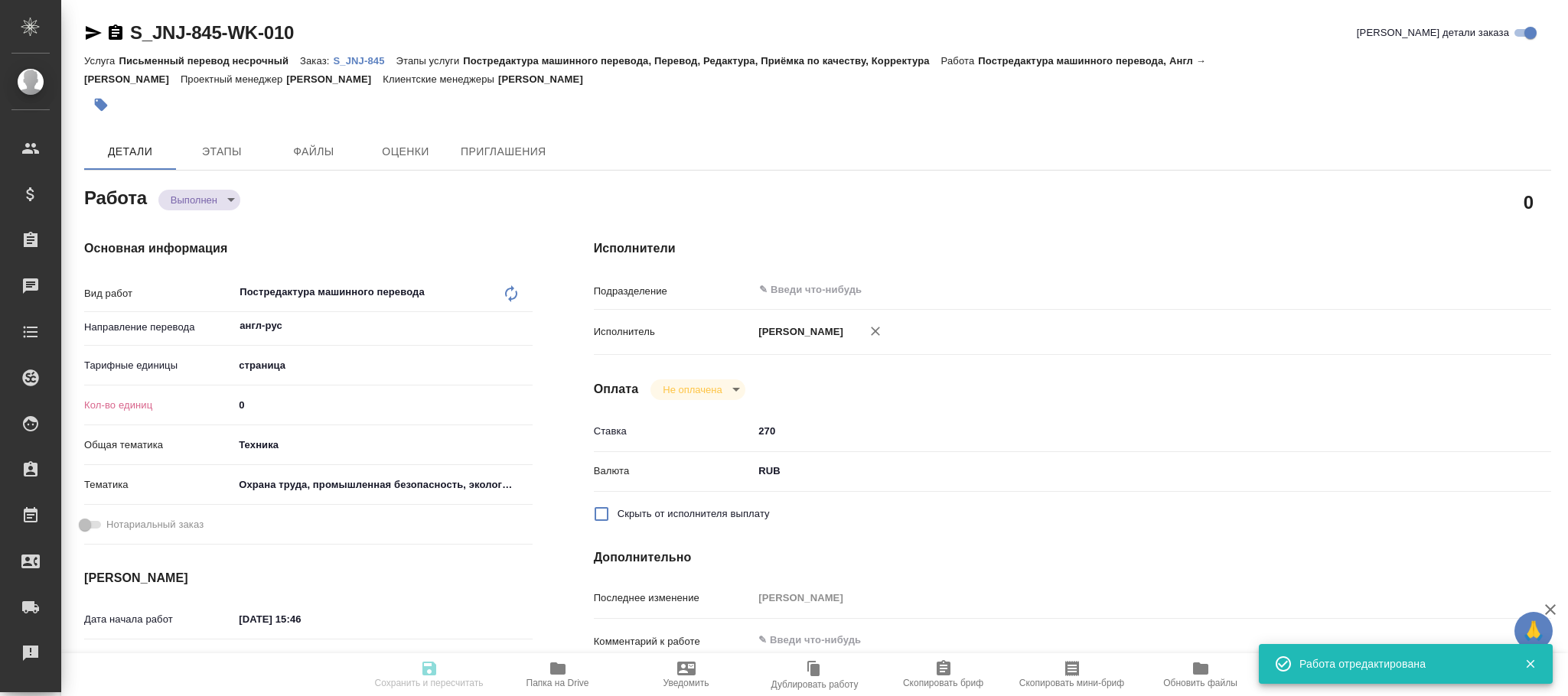
type input "Мангул Анна"
type textarea "x"
type textarea "/Clients/Johnson and Johnson Medical/Orders/S_JNJ-845/Translated/S_JNJ-845-WK-0…"
type textarea "x"
type input "S_JNJ-845"
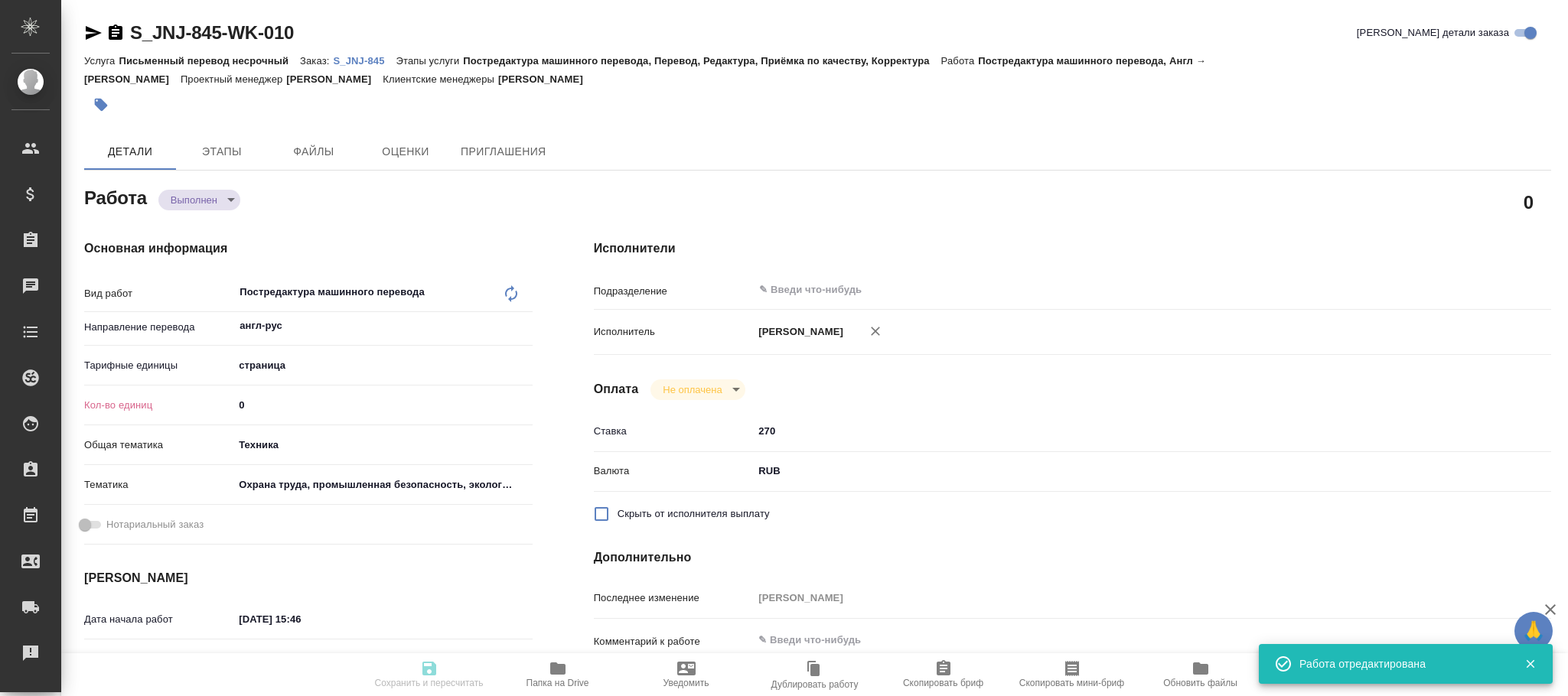
type input "P26124942R"
type input "Письменный перевод несрочный"
type input "Постредактура машинного перевода, Перевод, Редактура, Приёмка по качеству, Корр…"
type input "Усманова Ольга"
type input "[PERSON_NAME]"
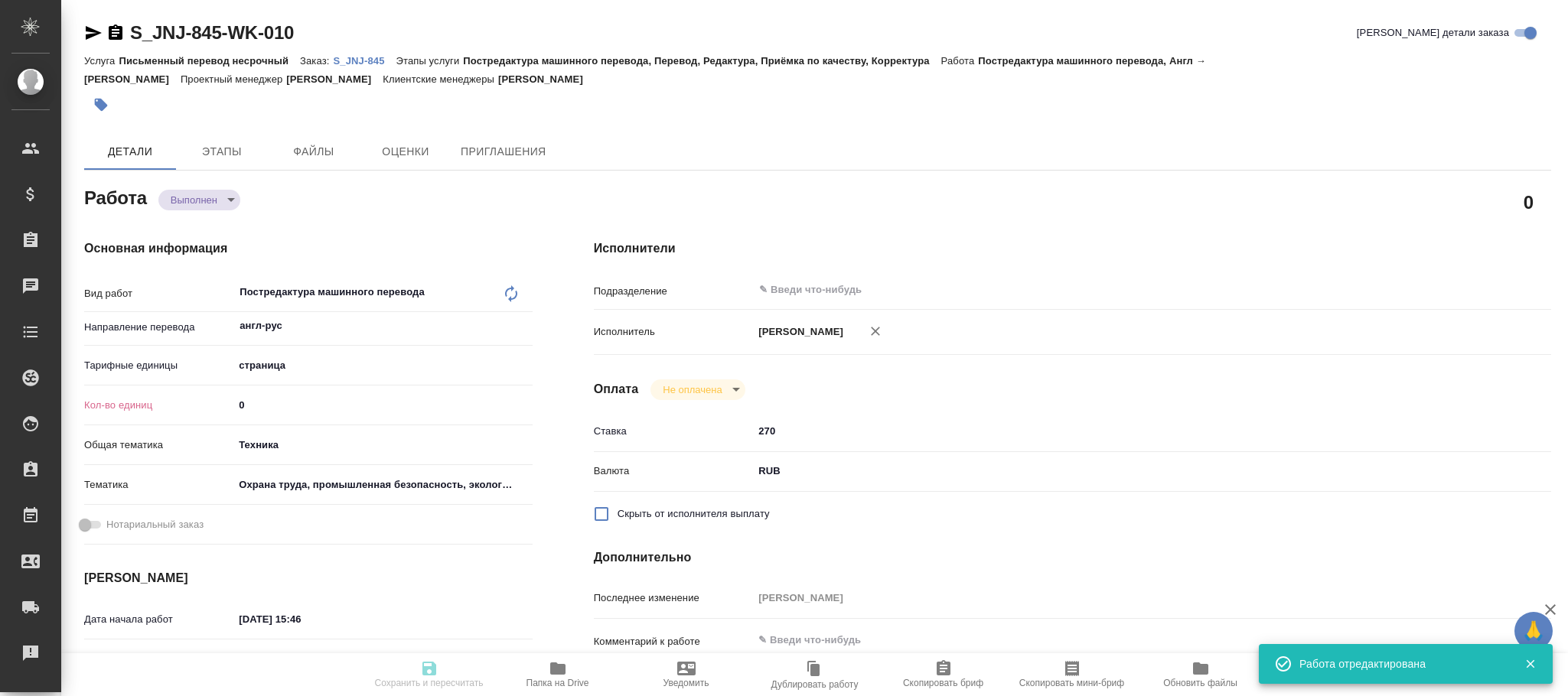
type input "/Clients/Johnson and Johnson Medical/Orders/S_JNJ-845"
type textarea "x"
type textarea "англ-рус"
type textarea "x"
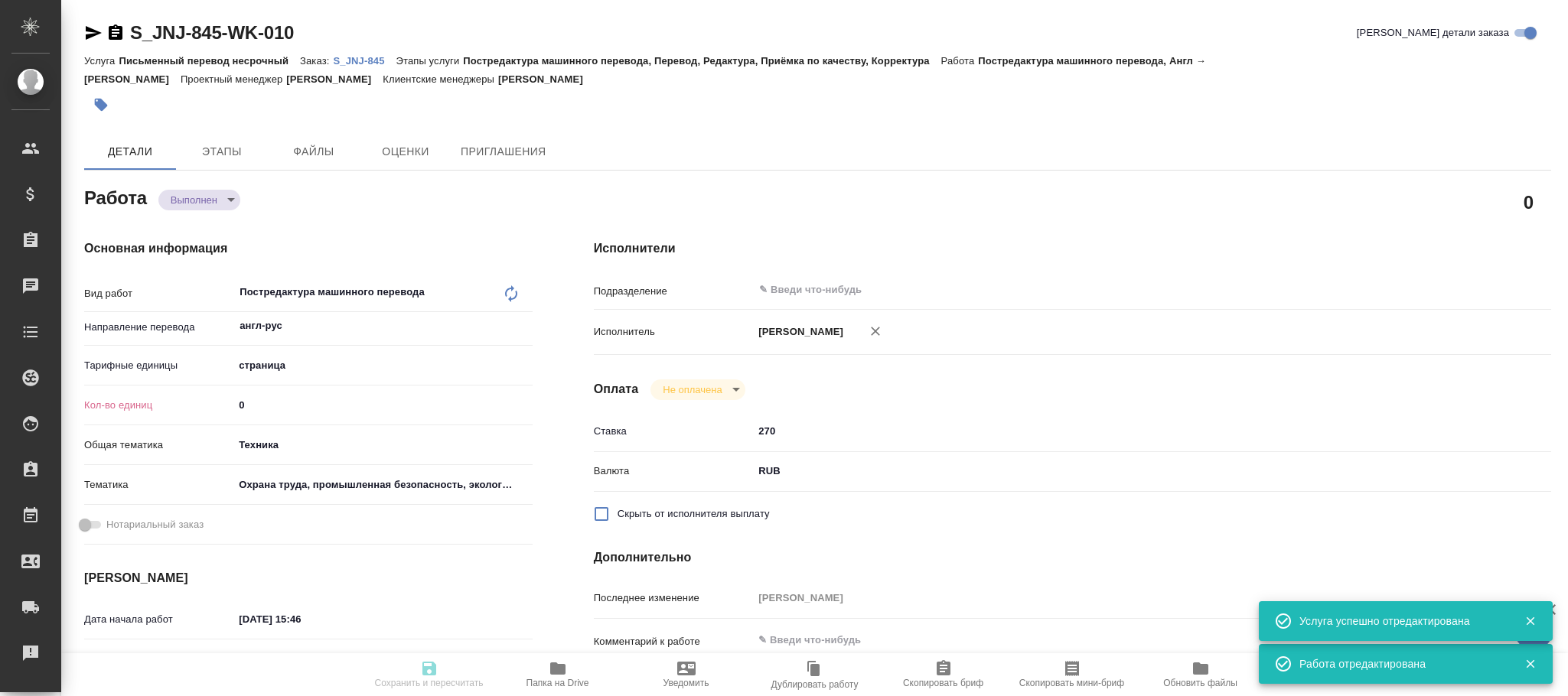
type textarea "x"
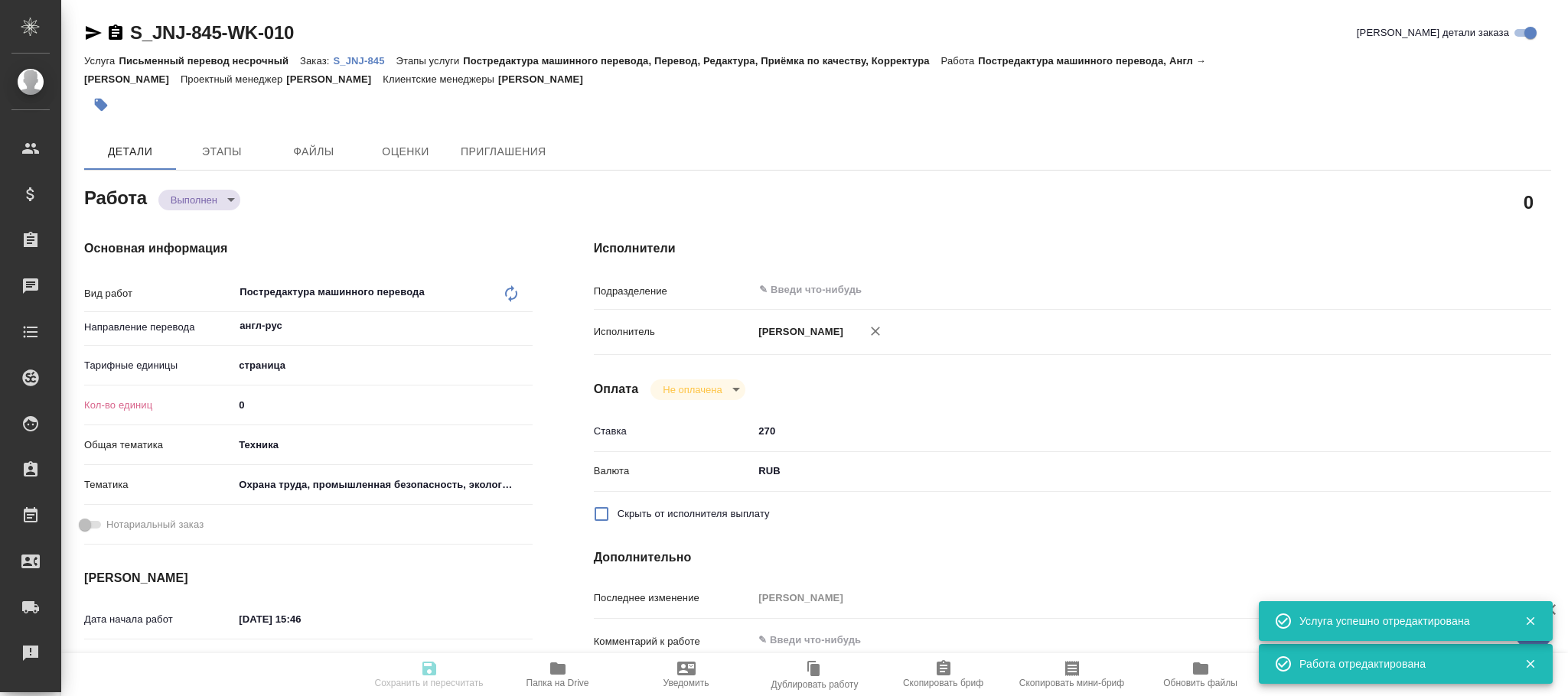
type textarea "x"
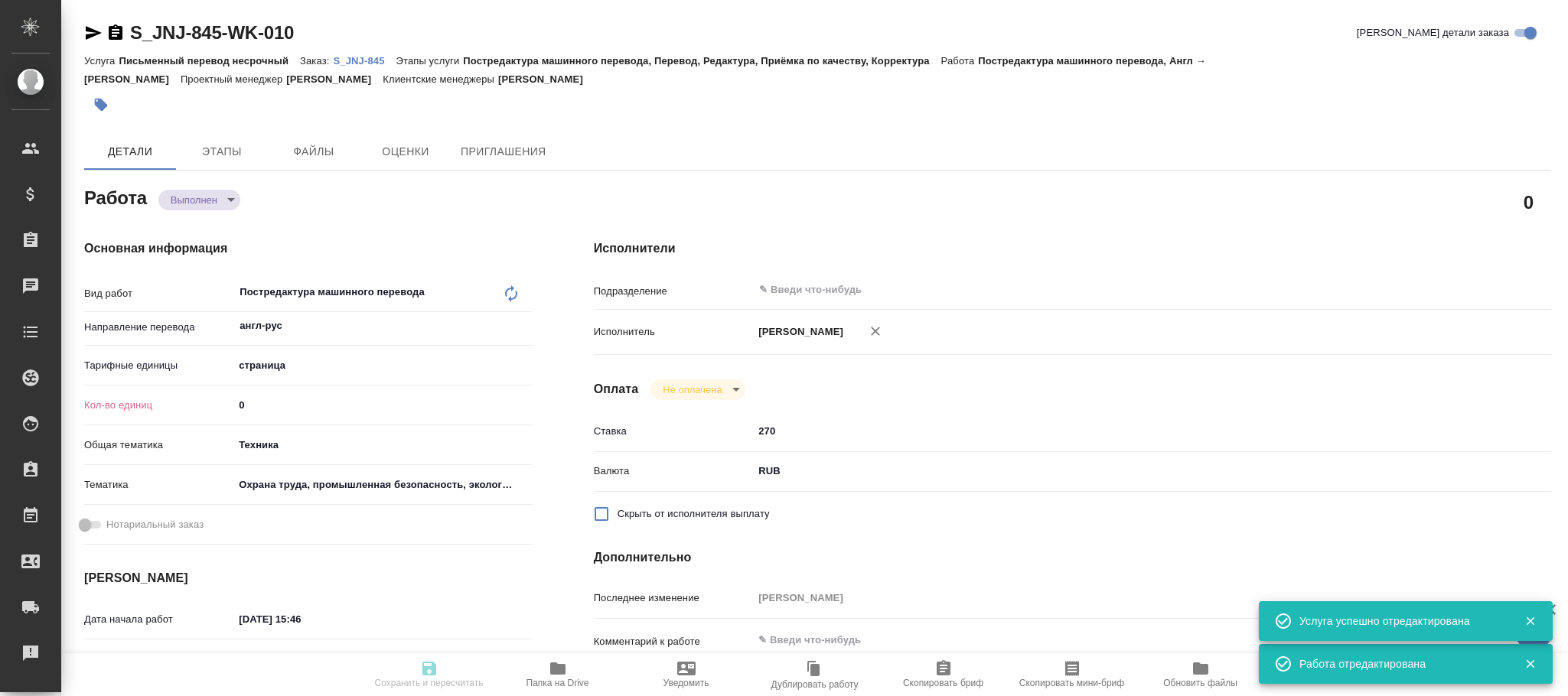
type textarea "x"
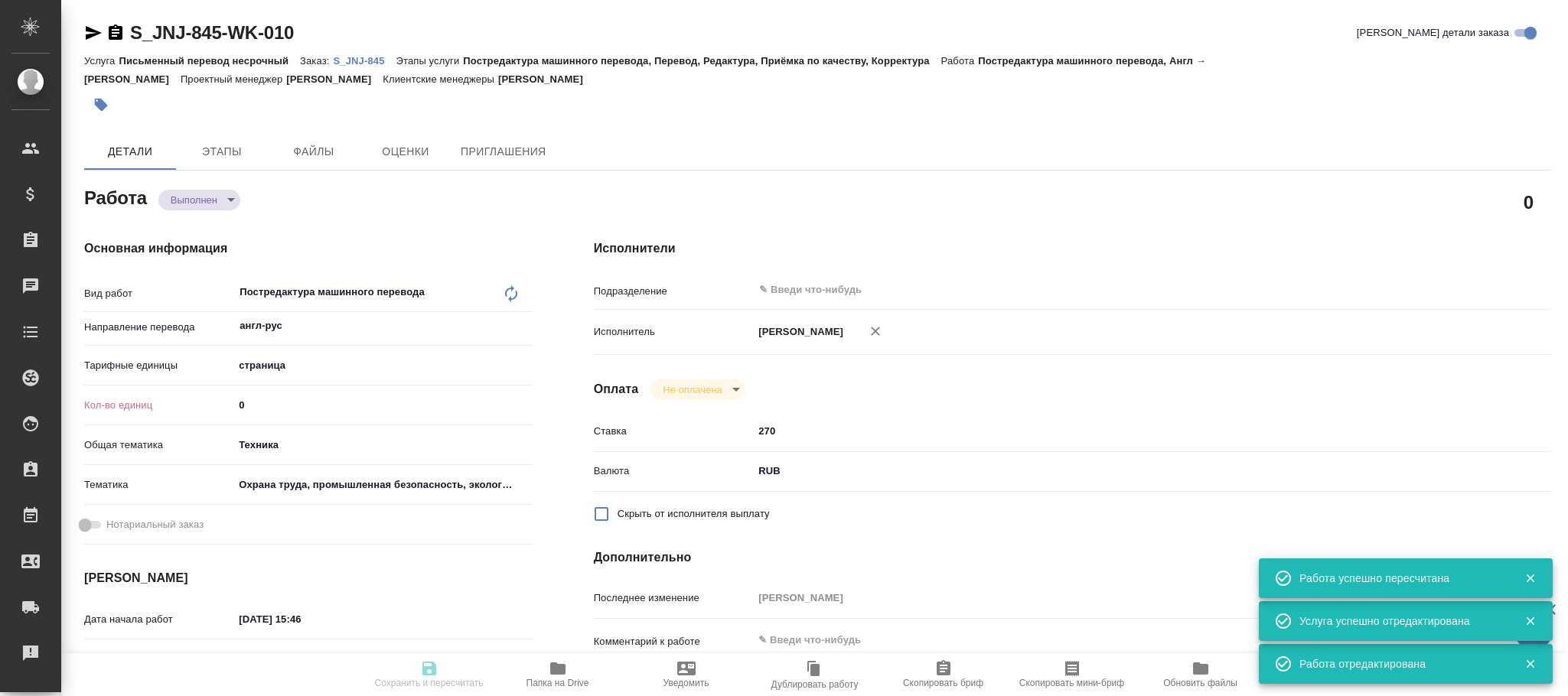
type input "completed"
type textarea "Постредактура машинного перевода"
type textarea "x"
type input "англ-рус"
type input "5a8b1489cc6b4906c91bfdb2"
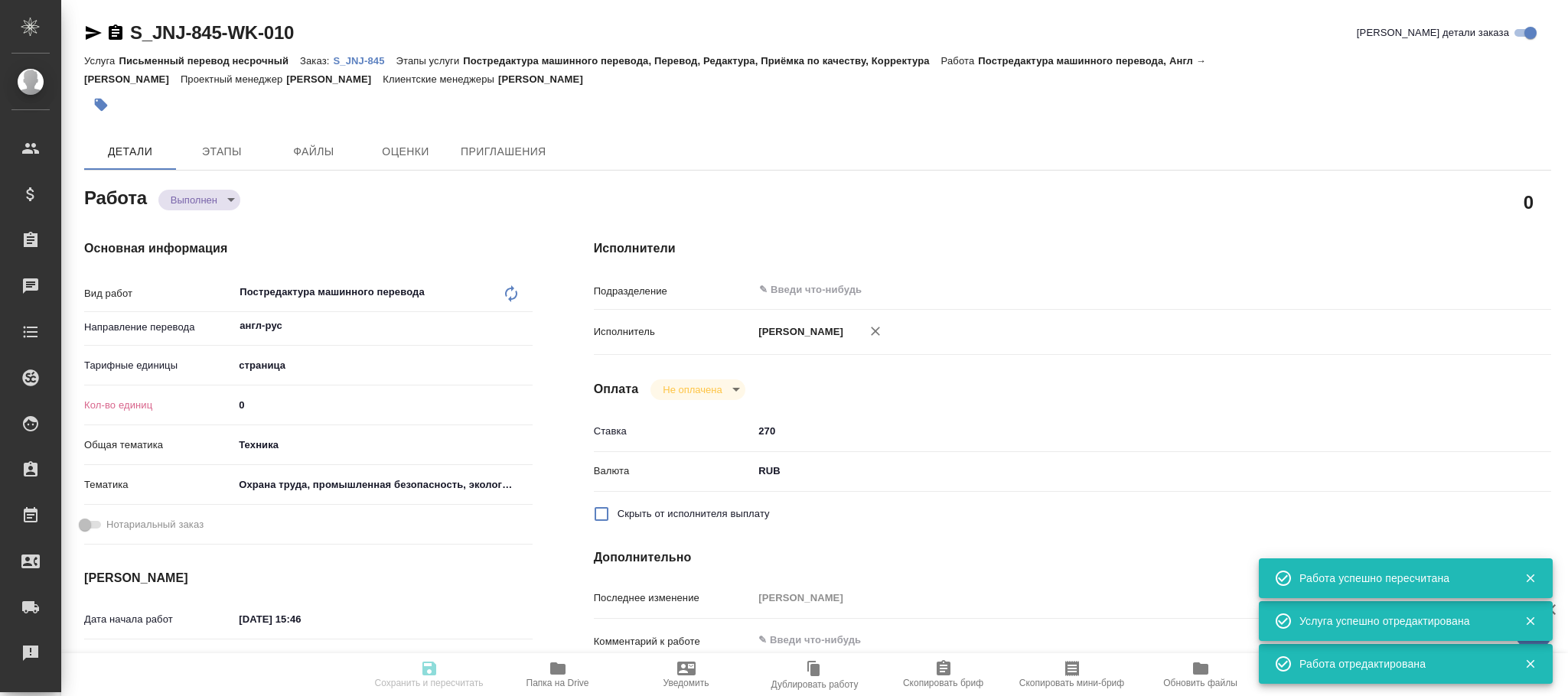
type input "0"
type input "tech"
type input "5f647205b73bc97568ca66b9"
type input "05.09.2025 15:46"
type input "05.09.2025 17:00"
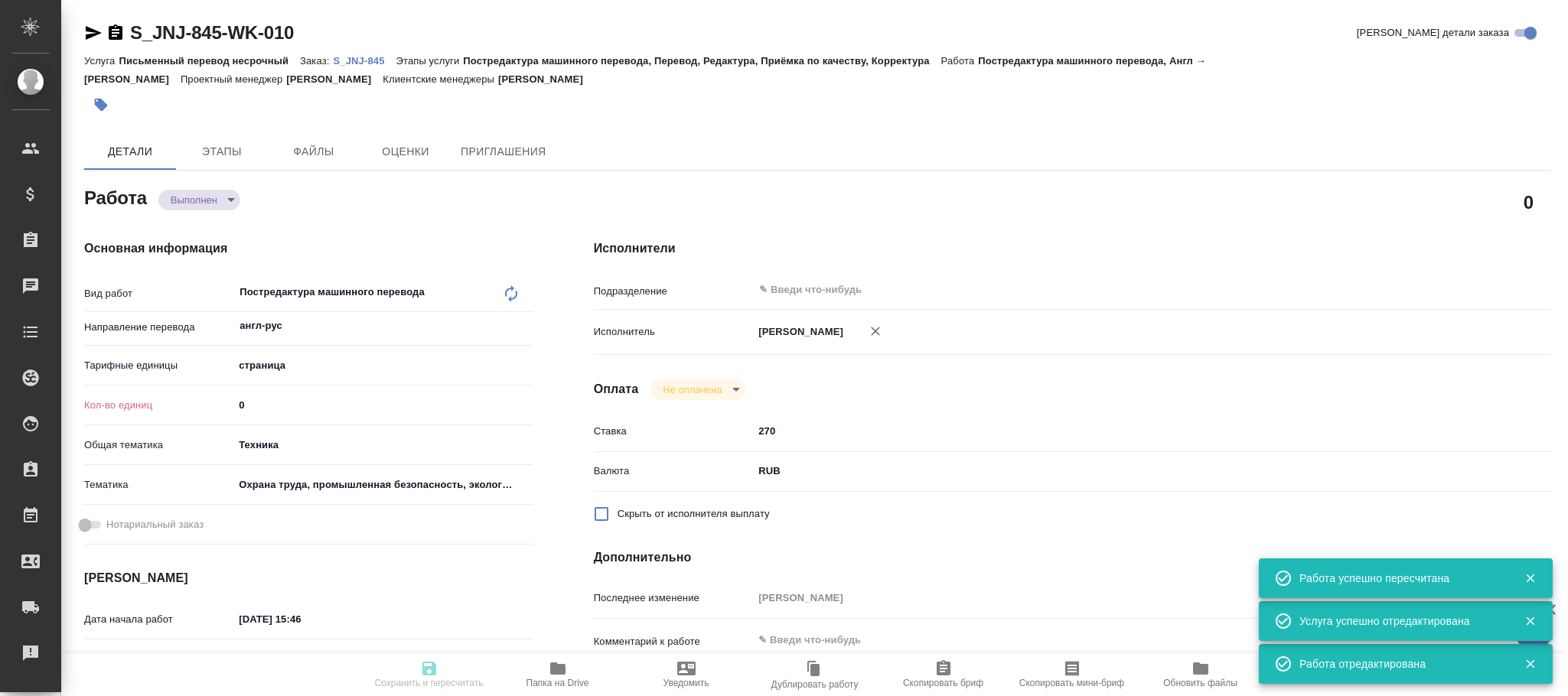
type input "08.09.2025 11:14"
type input "05.09.2025 17:00"
type input "notPayed"
type input "270"
type input "RUB"
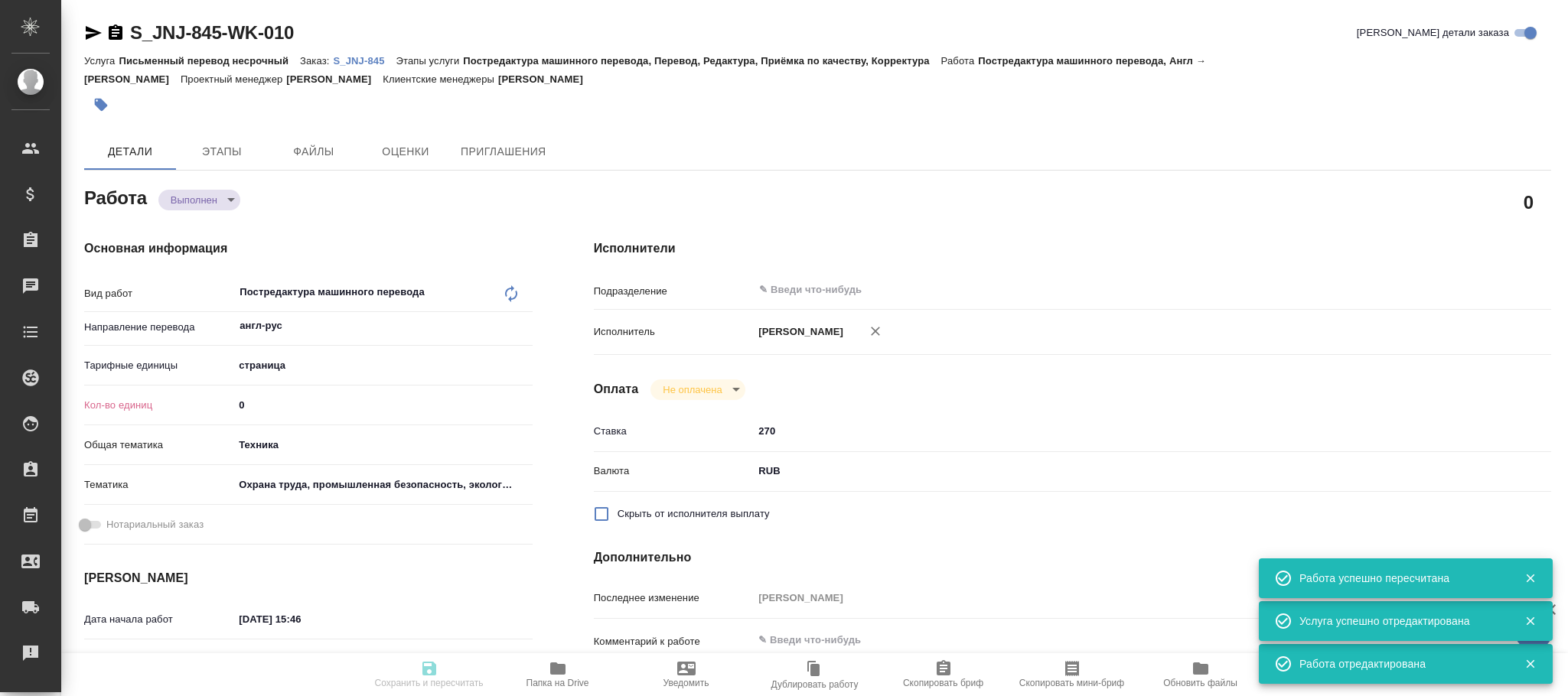
type input "Мангул Анна"
type textarea "x"
type textarea "/Clients/Johnson and Johnson Medical/Orders/S_JNJ-845/Translated/S_JNJ-845-WK-0…"
type textarea "x"
type input "S_JNJ-845"
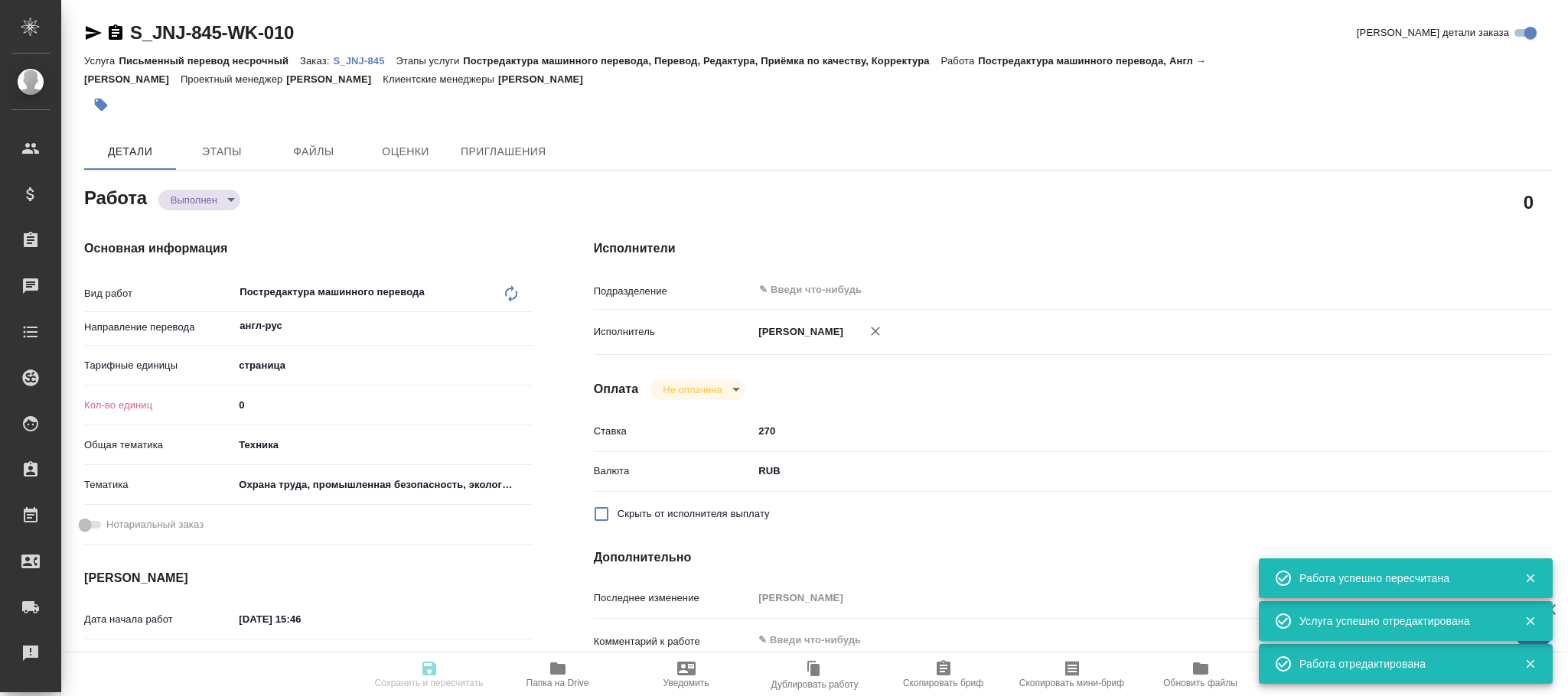
type input "P26124942R"
type input "Письменный перевод несрочный"
type input "Постредактура машинного перевода, Перевод, Редактура, Приёмка по качеству, Корр…"
type input "Усманова Ольга"
type input "[PERSON_NAME]"
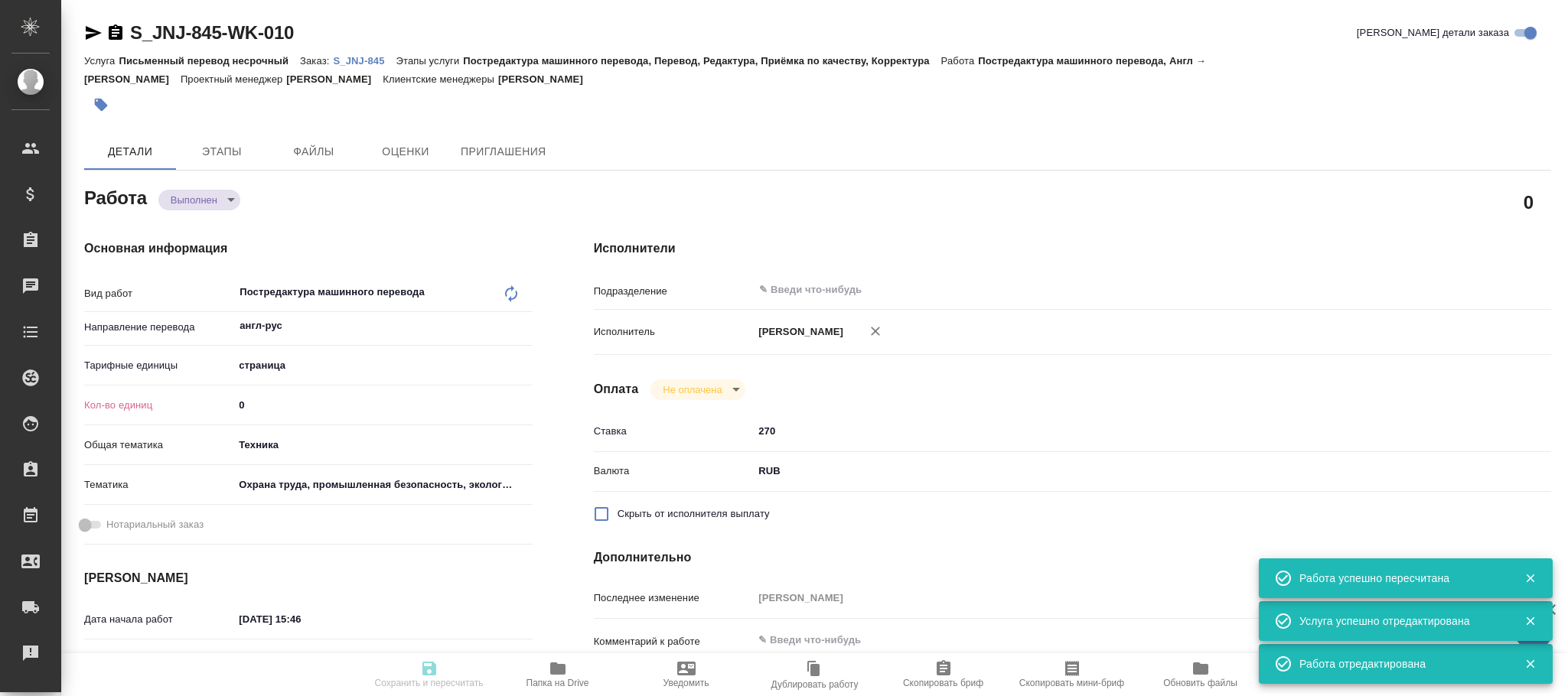
type input "/Clients/Johnson and Johnson Medical/Orders/S_JNJ-845"
type textarea "x"
type textarea "англ-рус"
type textarea "x"
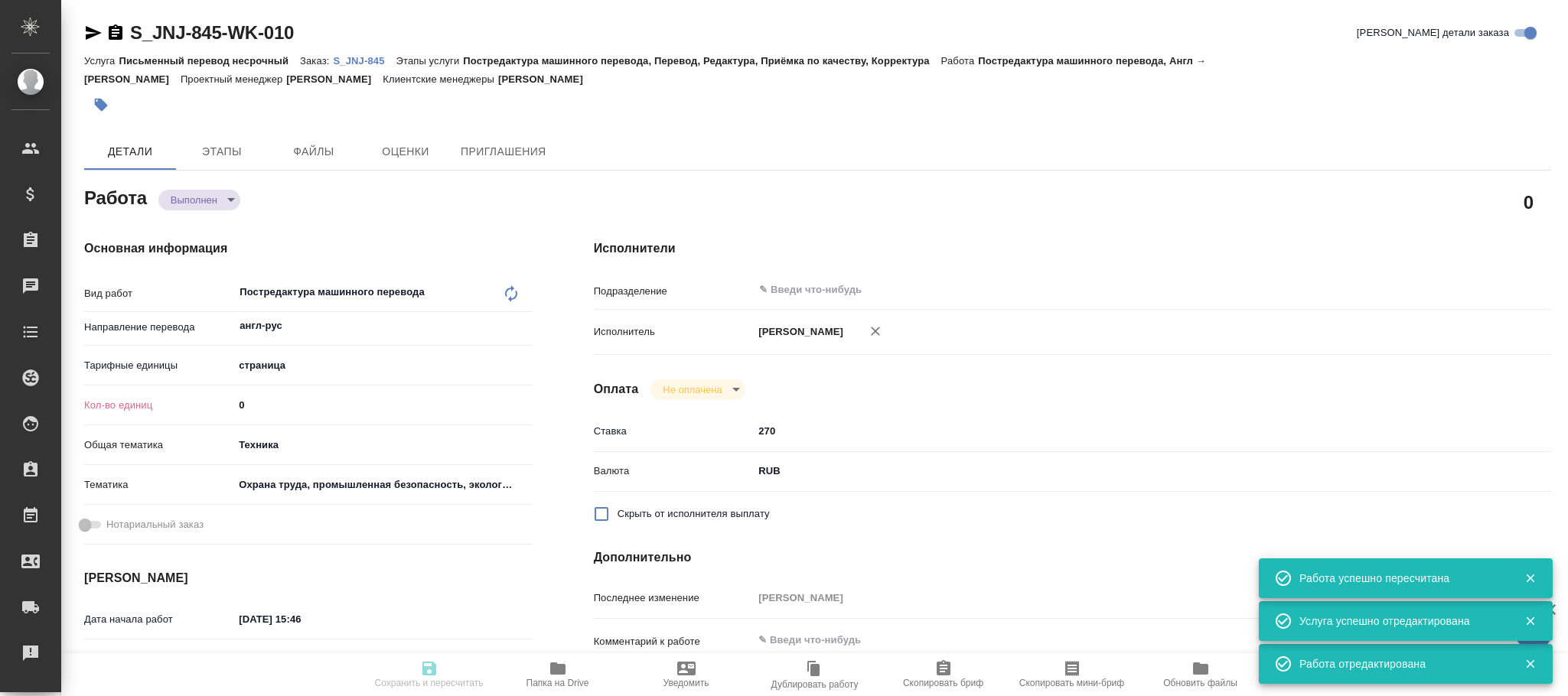
type textarea "x"
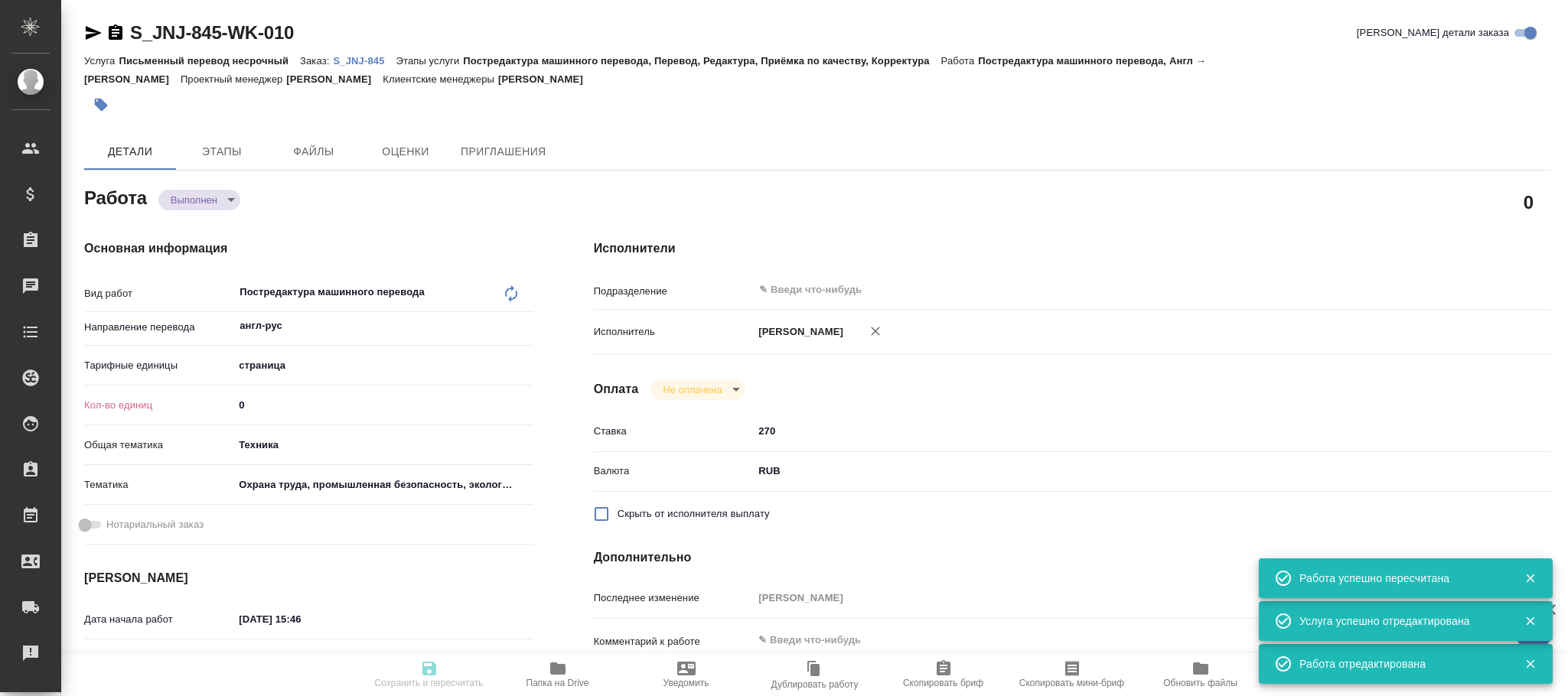
type textarea "x"
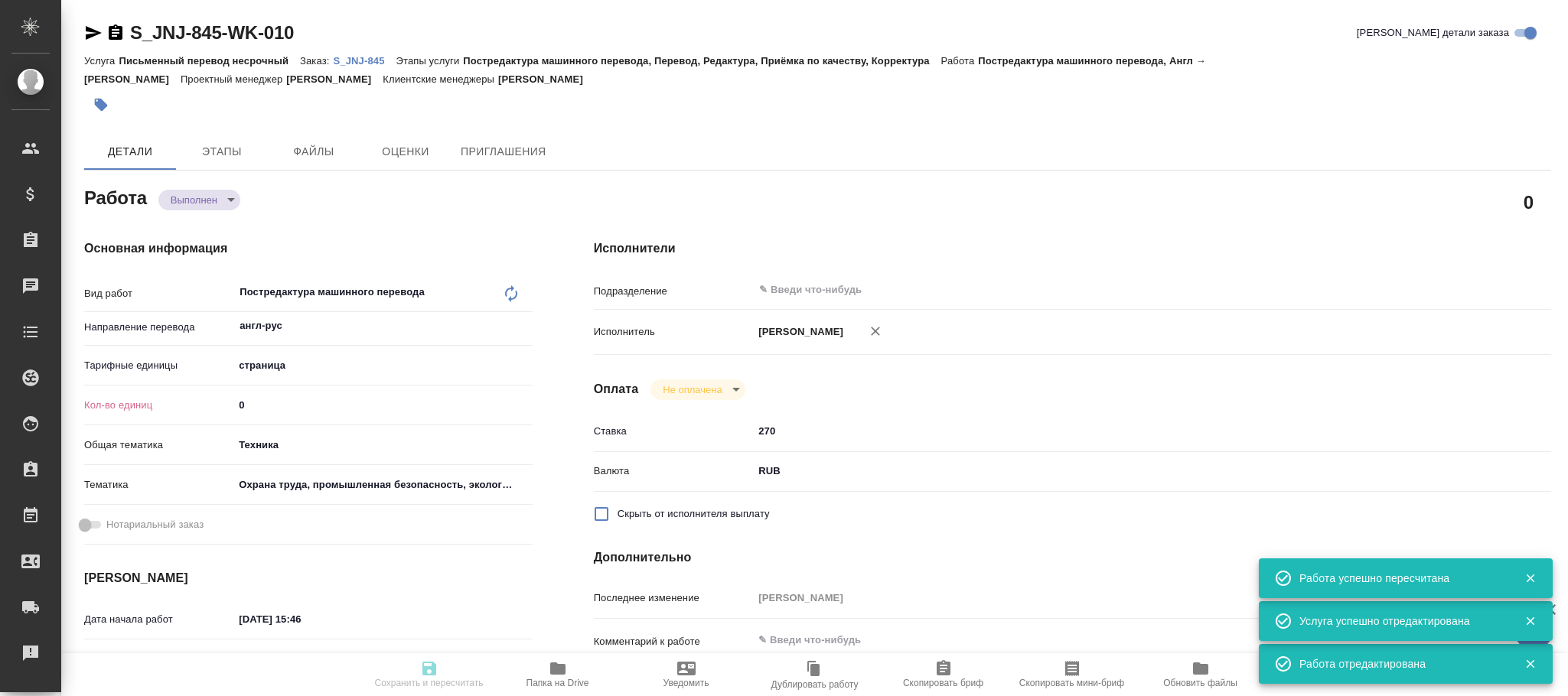
type textarea "x"
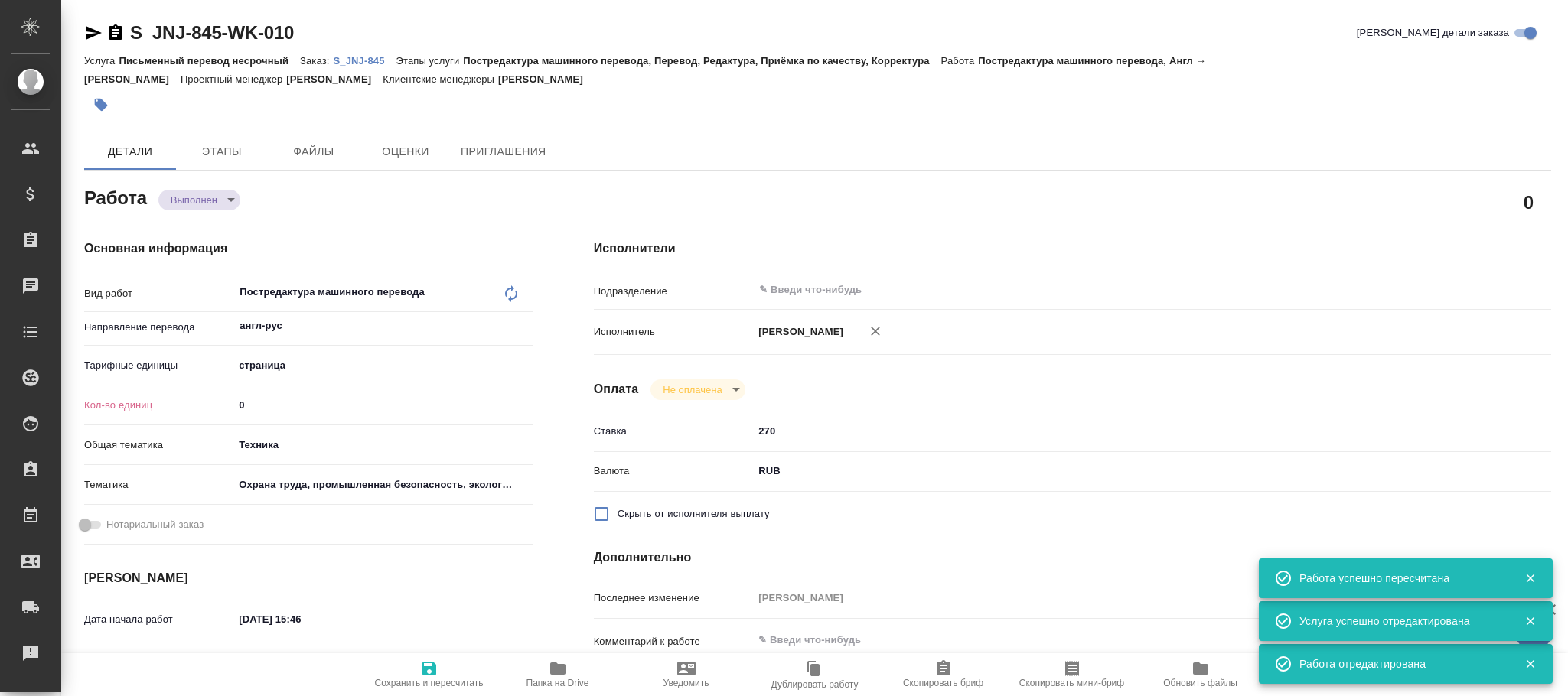
type textarea "x"
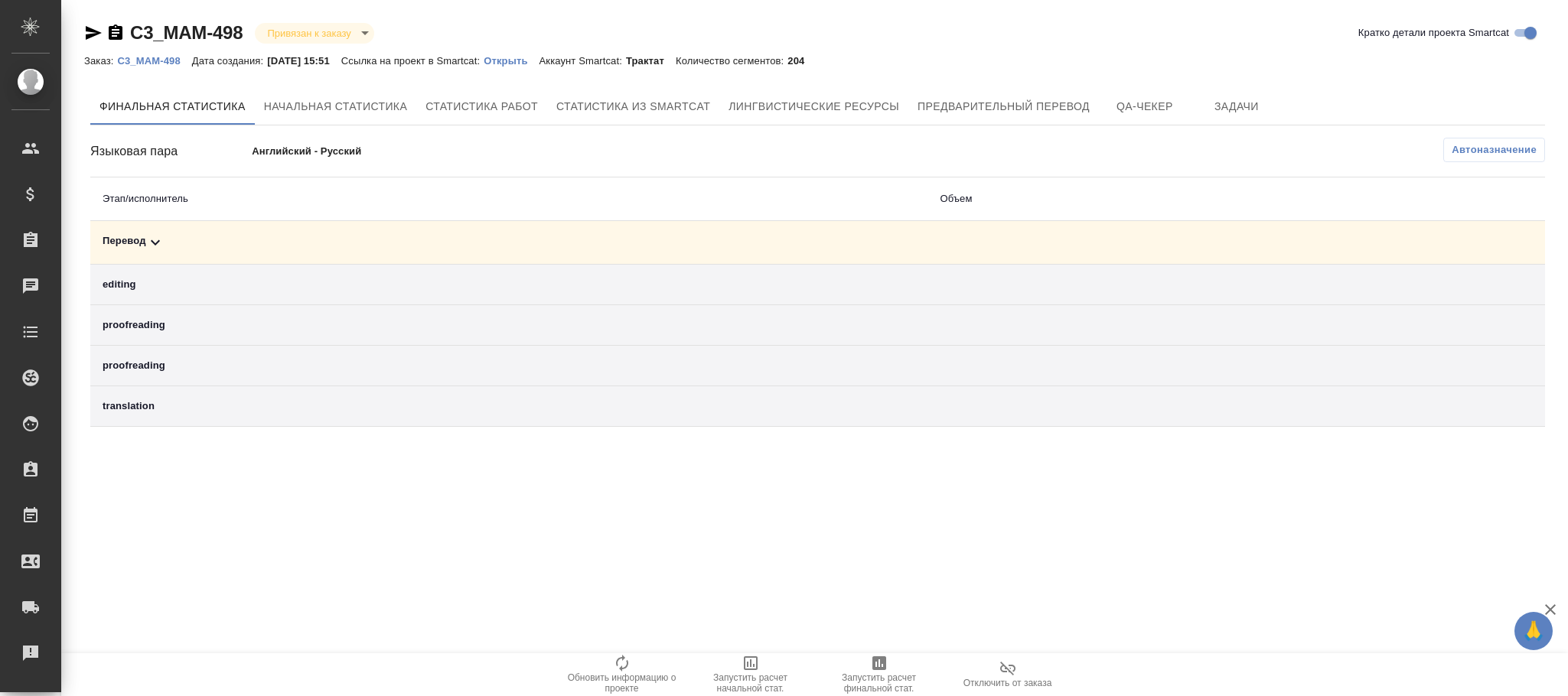
click at [170, 63] on p "C3_MAM-498" at bounding box center [154, 61] width 74 height 11
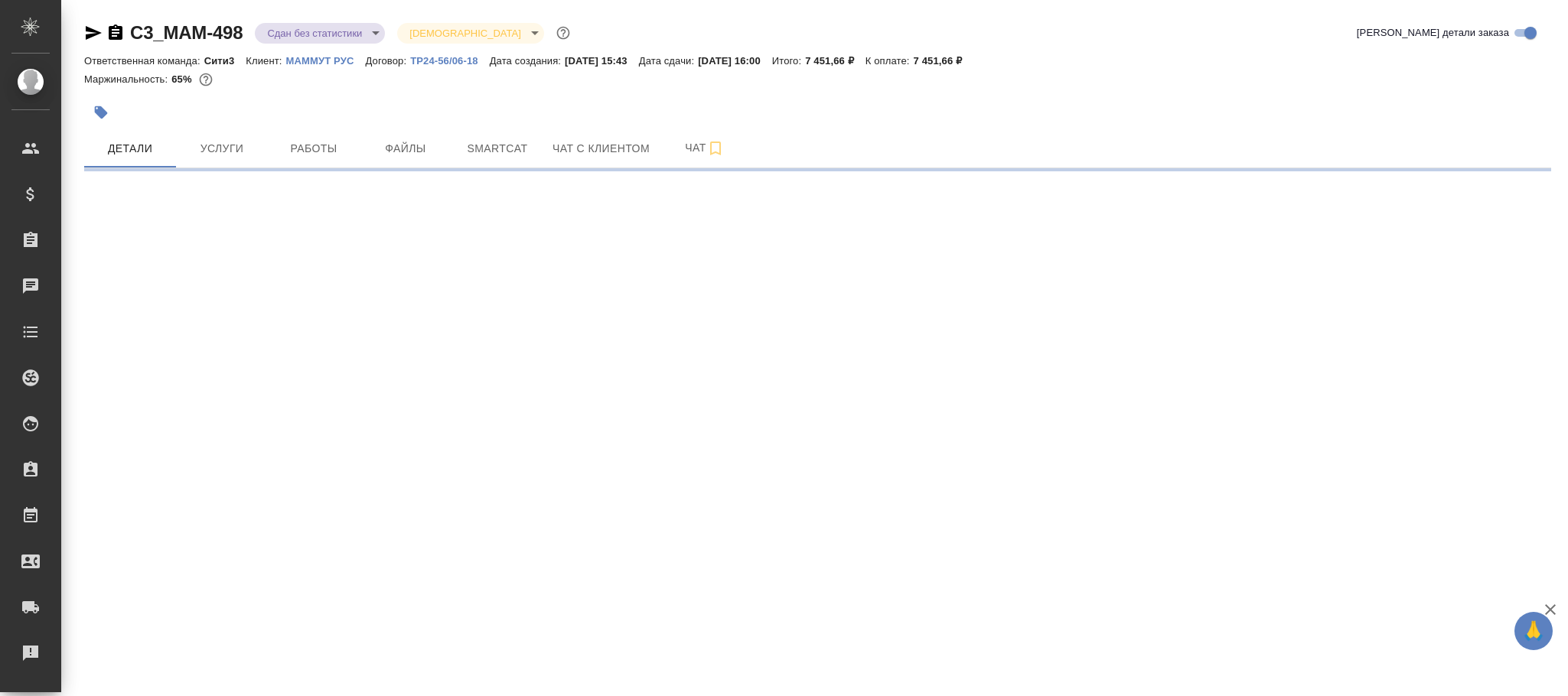
select select "RU"
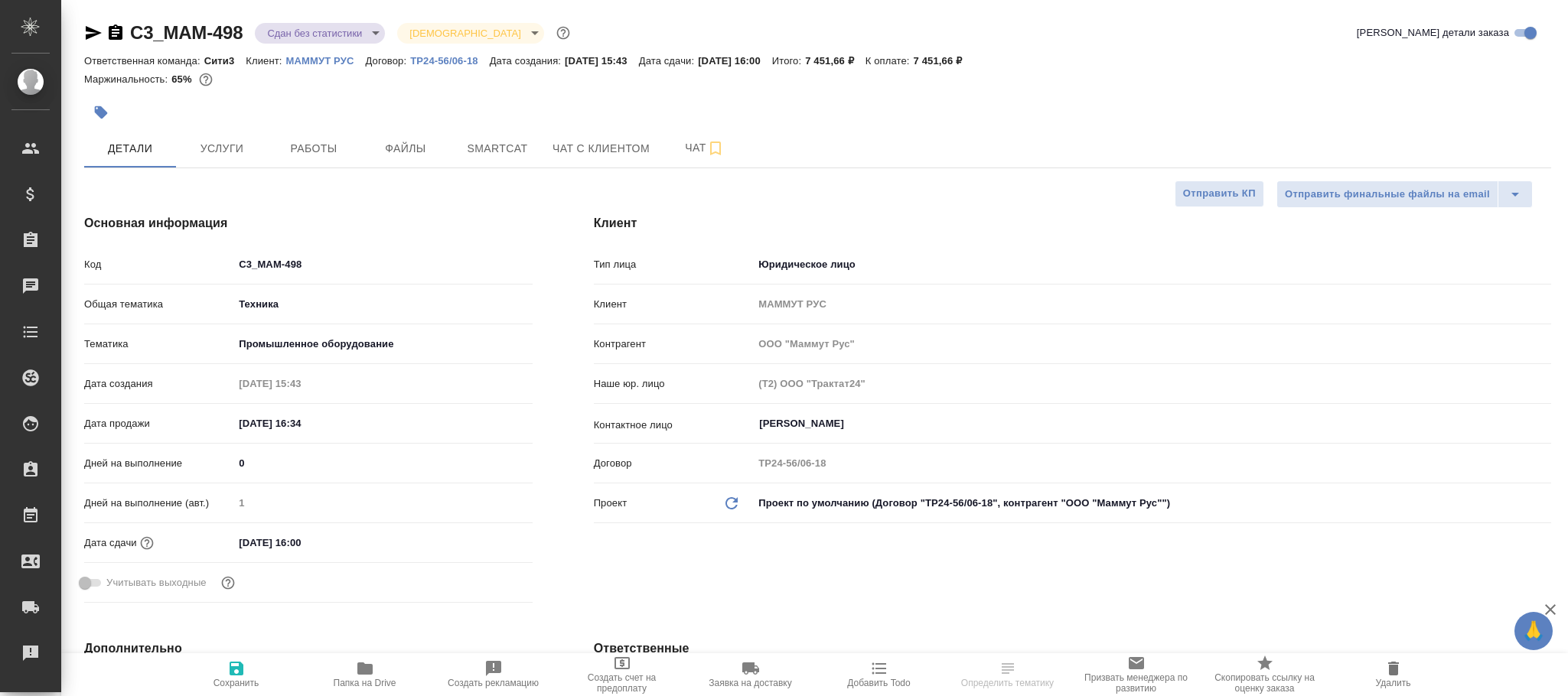
type textarea "x"
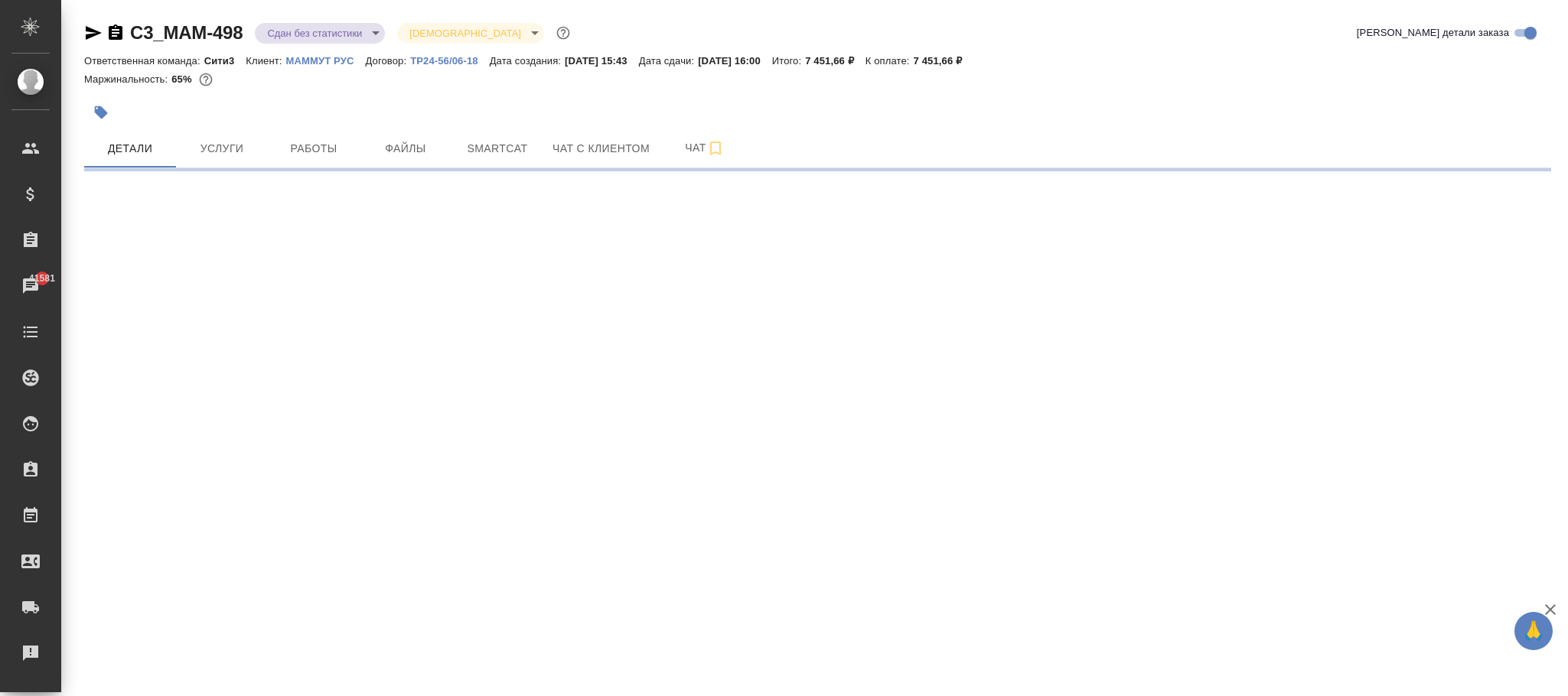
select select "RU"
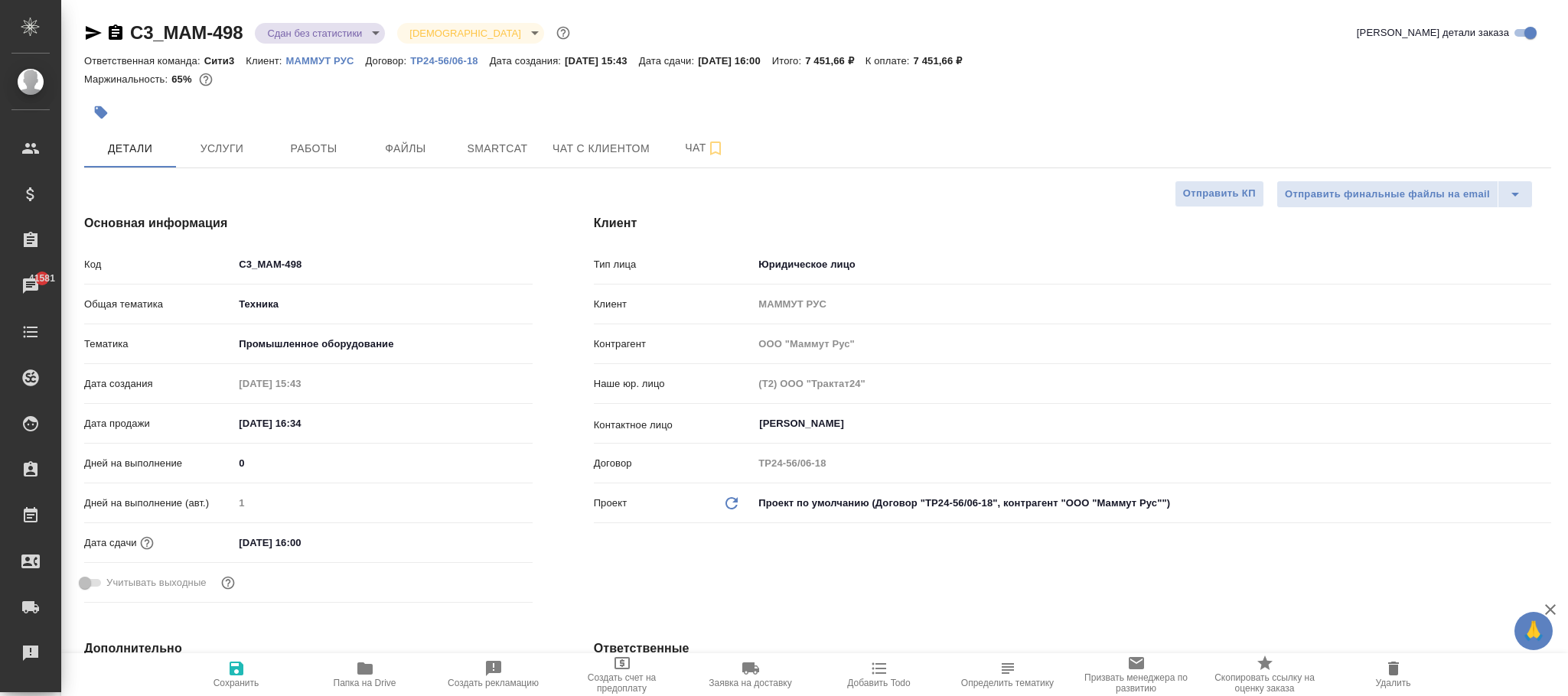
type textarea "x"
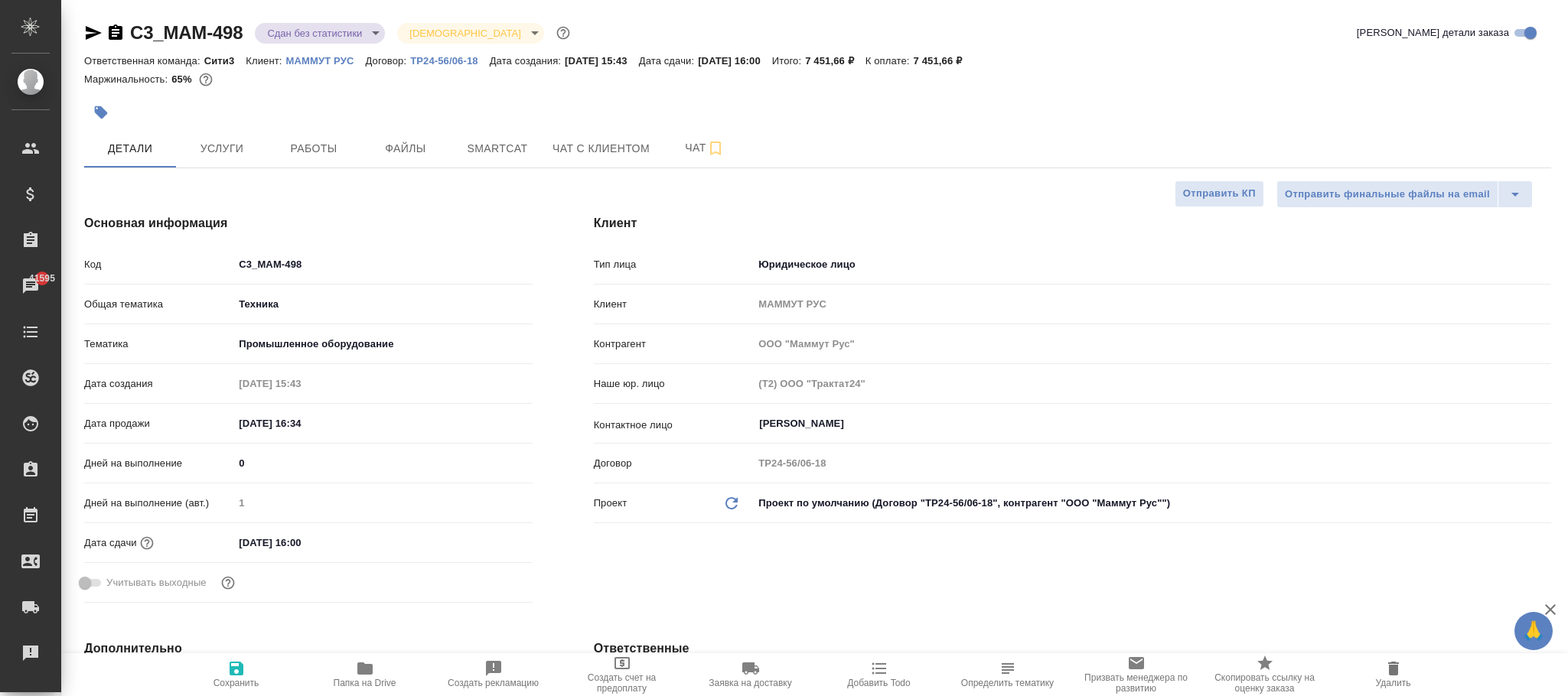
type textarea "x"
